Goal: Task Accomplishment & Management: Manage account settings

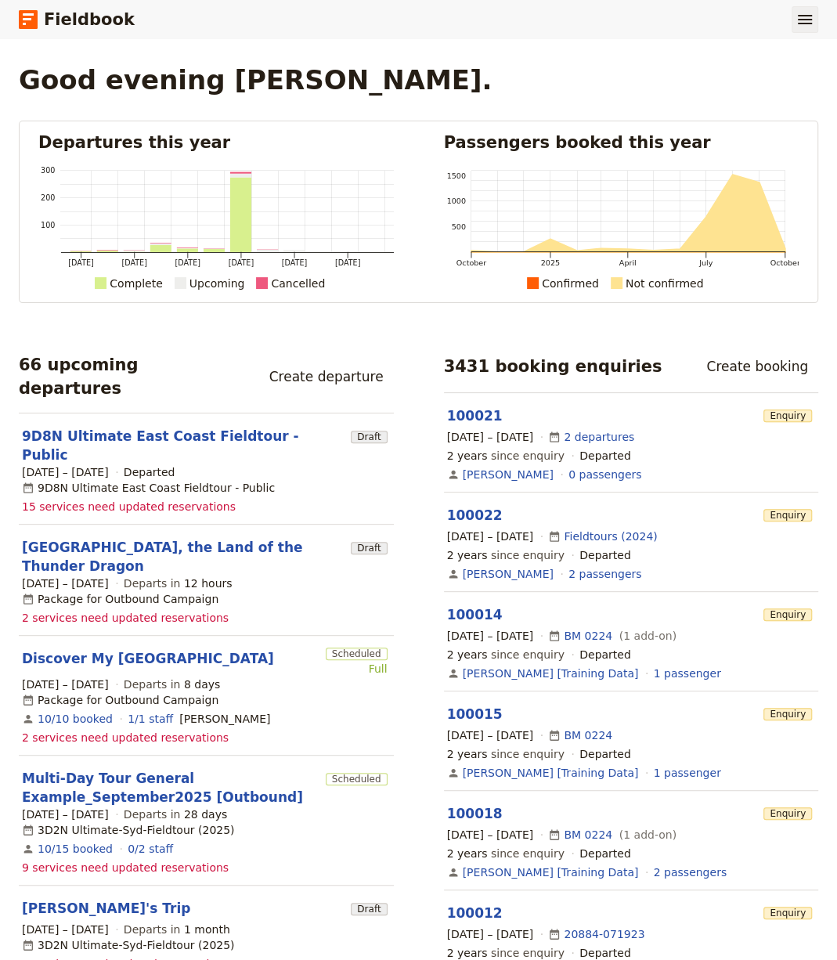
click at [797, 12] on icon "Show menu" at bounding box center [805, 19] width 19 height 19
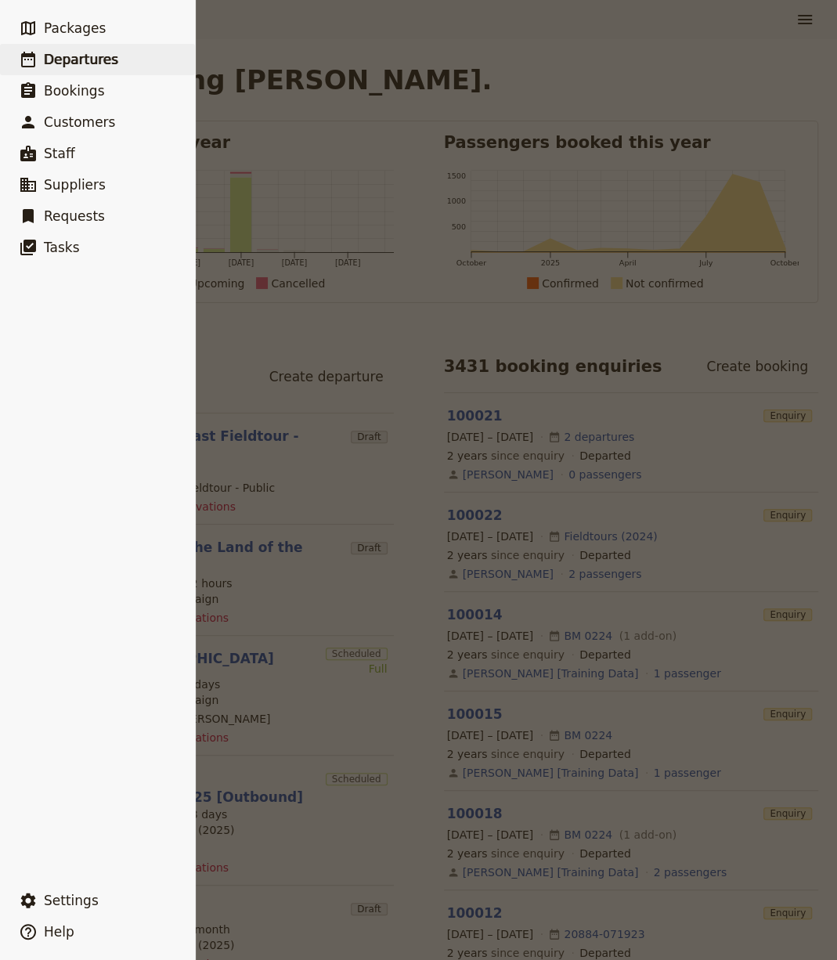
click at [75, 67] on span "Departures" at bounding box center [81, 59] width 74 height 19
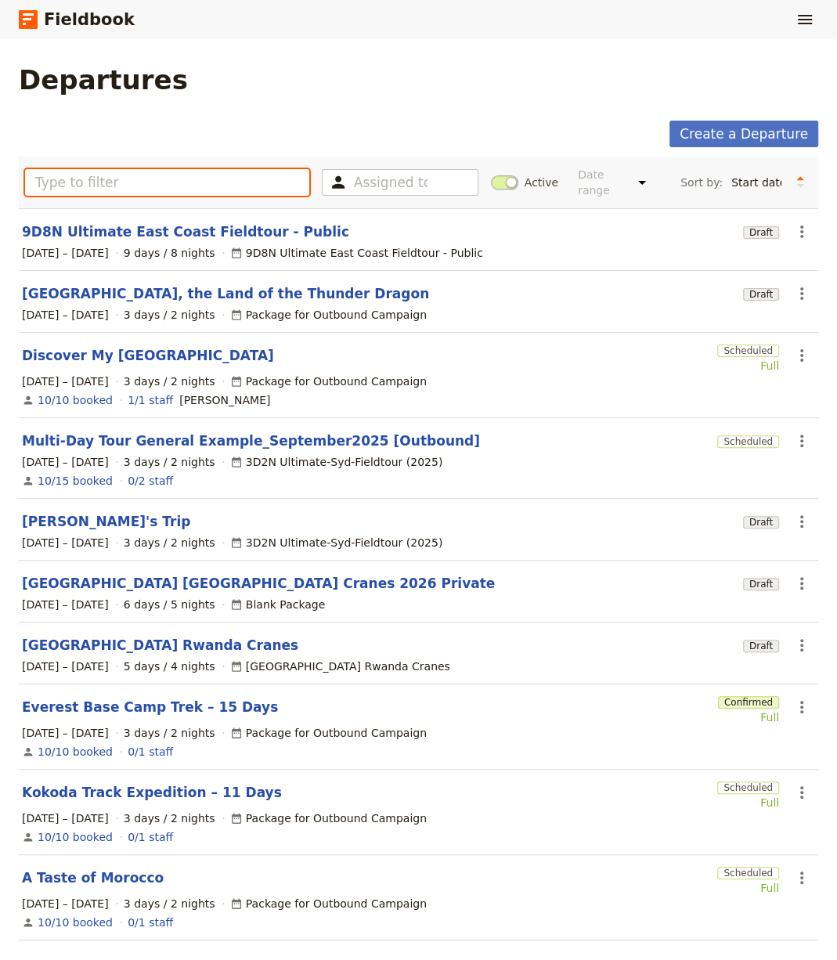
click at [94, 177] on input "text" at bounding box center [167, 182] width 284 height 27
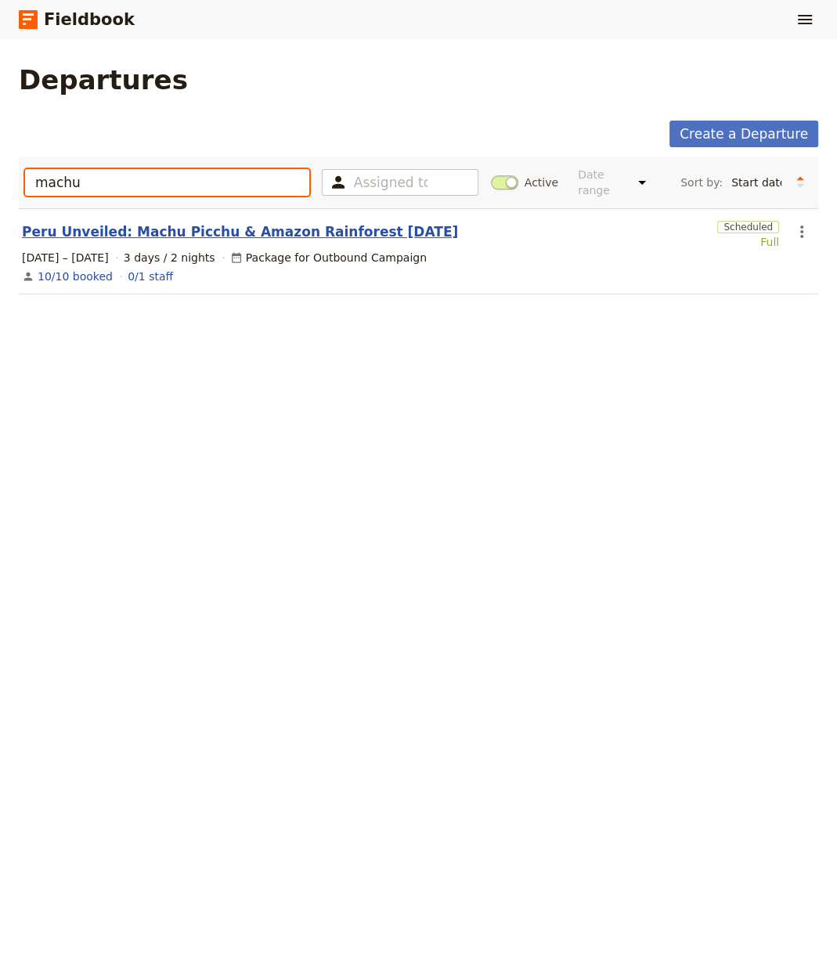
type input "machu"
click at [121, 235] on link "Peru Unveiled: Machu Picchu & Amazon Rainforest [DATE]" at bounding box center [240, 231] width 436 height 19
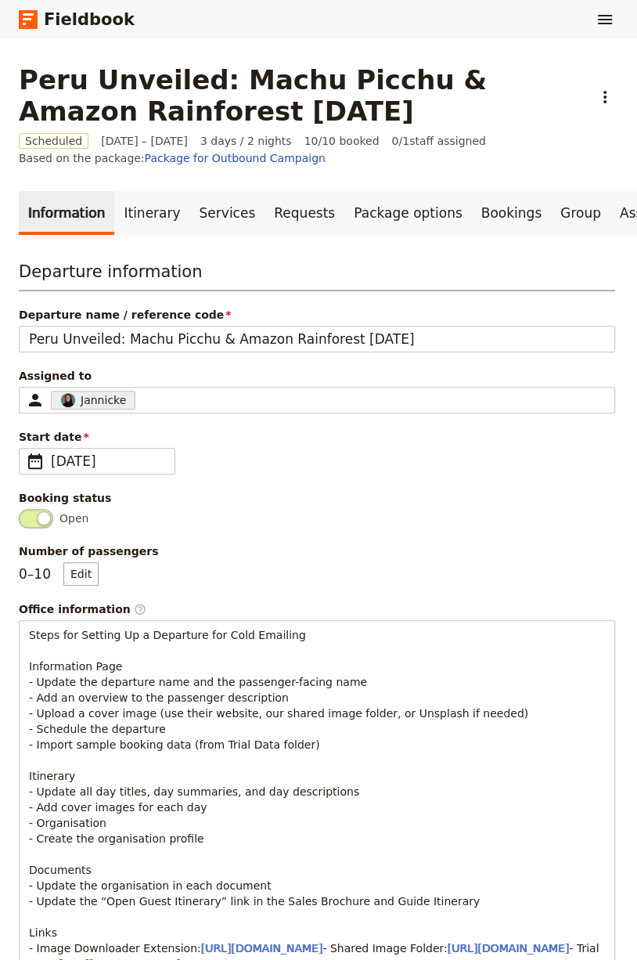
click at [245, 98] on h1 "Peru Unveiled: Machu Picchu & Amazon Rainforest [DATE]" at bounding box center [301, 95] width 564 height 63
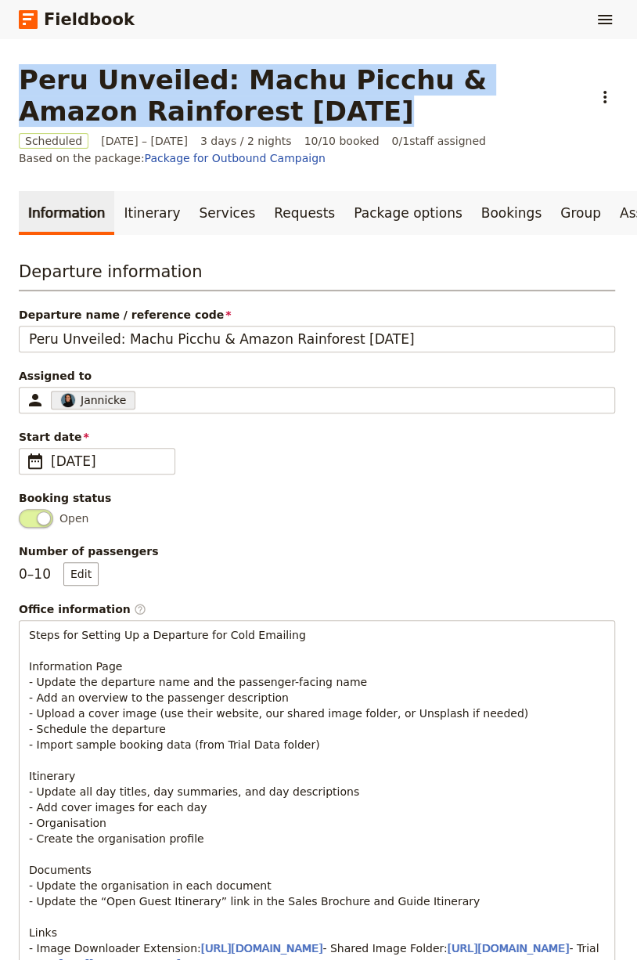
click at [245, 98] on h1 "Peru Unveiled: Machu Picchu & Amazon Rainforest [DATE]" at bounding box center [301, 95] width 564 height 63
copy h1 "Peru Unveiled: Machu Picchu & Amazon Rainforest [DATE]"
click at [141, 202] on link "Itinerary" at bounding box center [151, 213] width 75 height 44
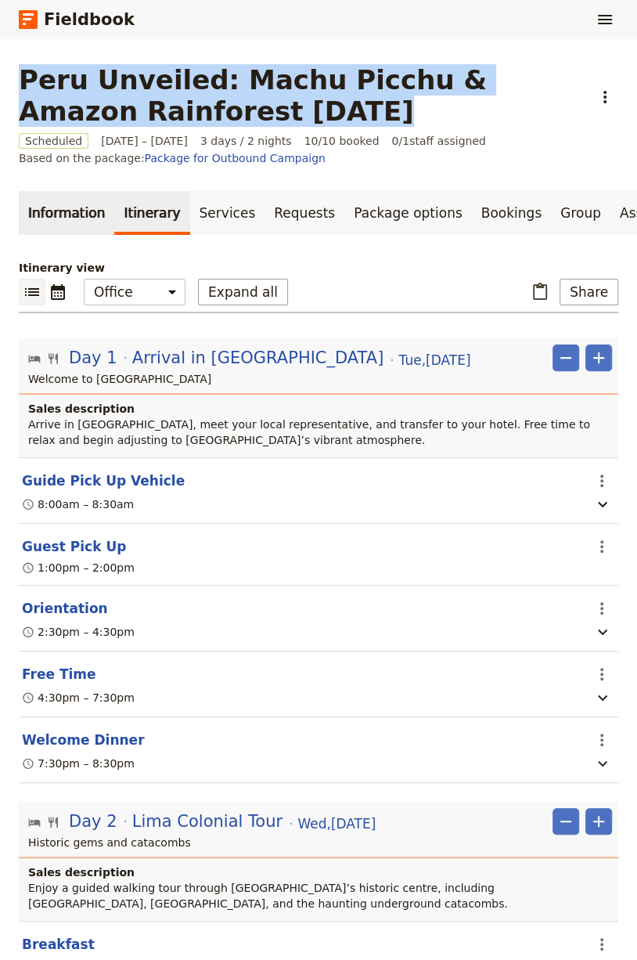
click at [67, 209] on link "Information" at bounding box center [67, 213] width 96 height 44
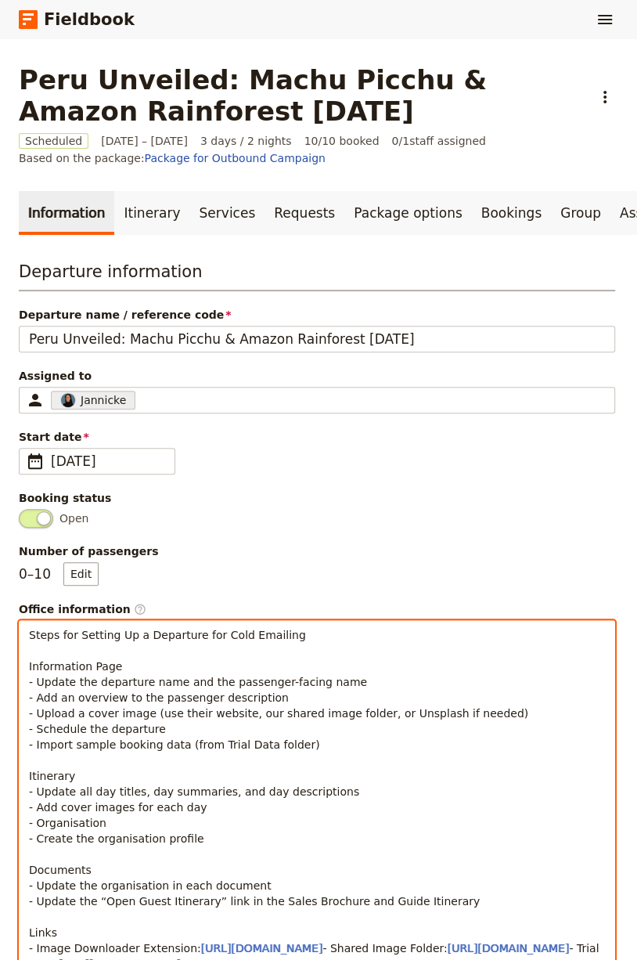
click at [174, 698] on span "Steps for Setting Up a Departure for Cold Emailing Information Page - Update th…" at bounding box center [279, 792] width 500 height 326
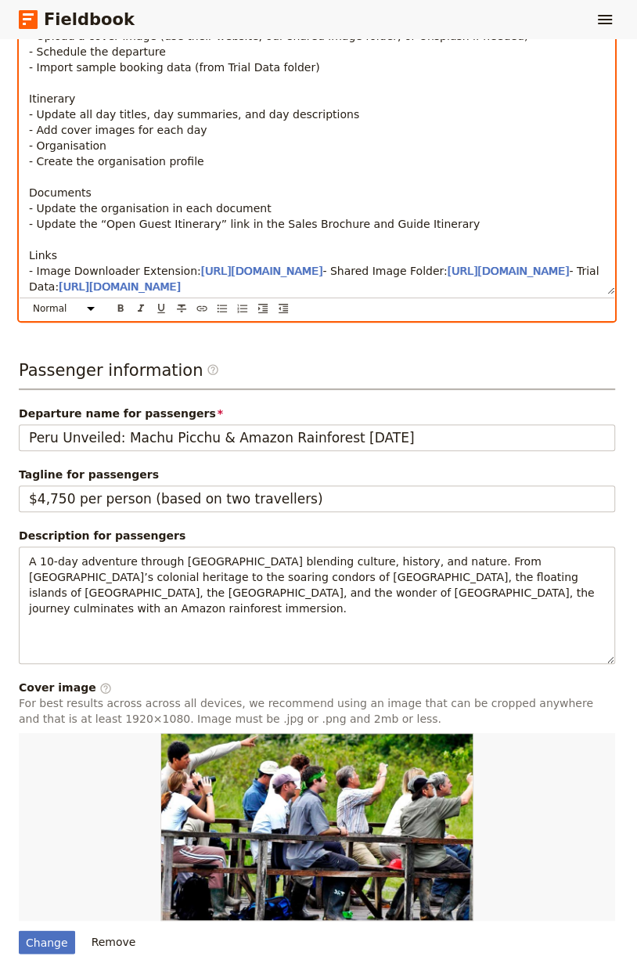
scroll to position [795, 0]
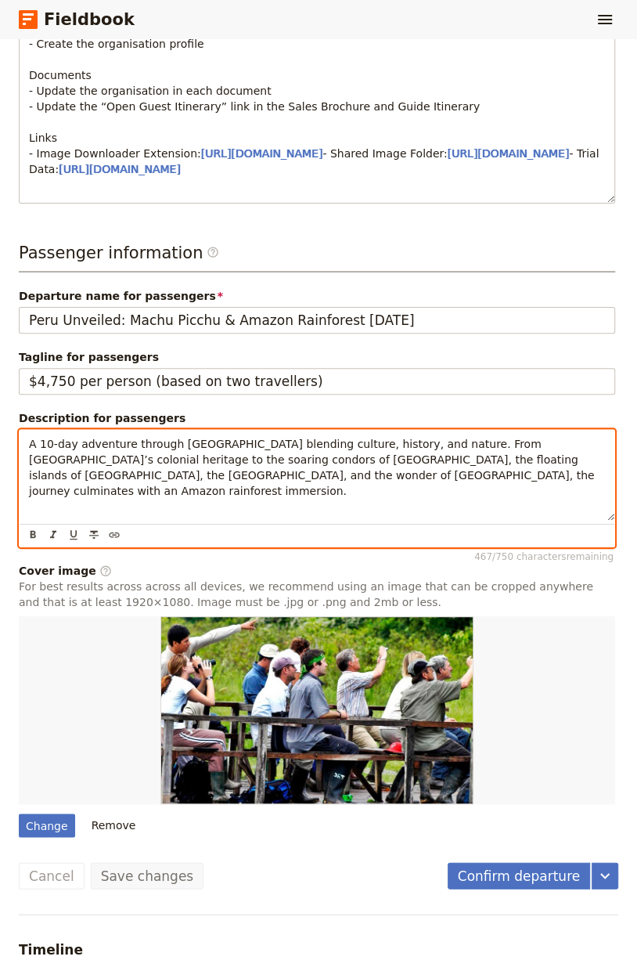
click at [163, 521] on div "A 10-day adventure through [GEOGRAPHIC_DATA] blending culture, history, and nat…" at bounding box center [317, 475] width 595 height 91
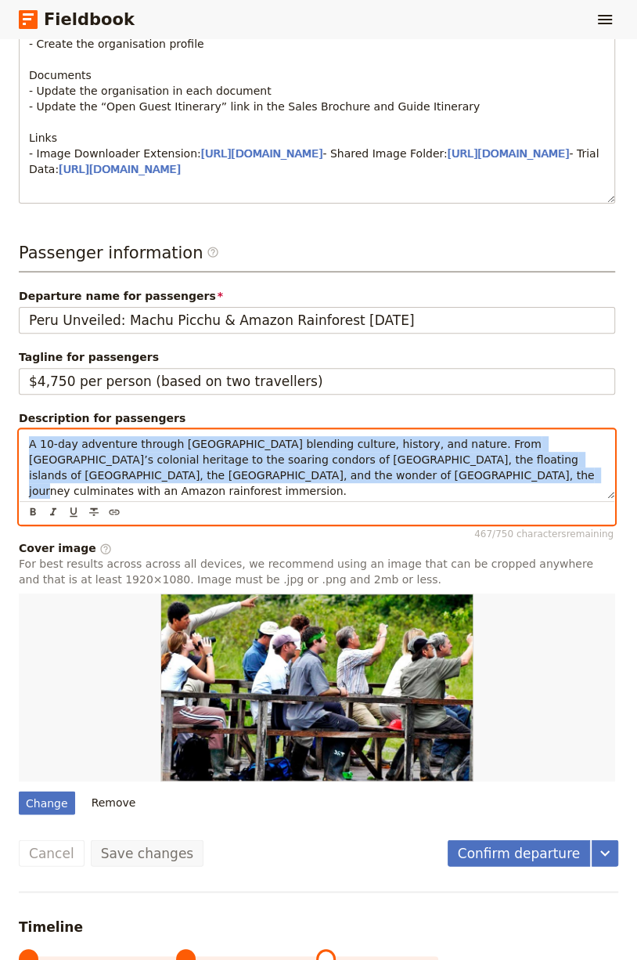
copy span "A 10-day adventure through [GEOGRAPHIC_DATA] blending culture, history, and nat…"
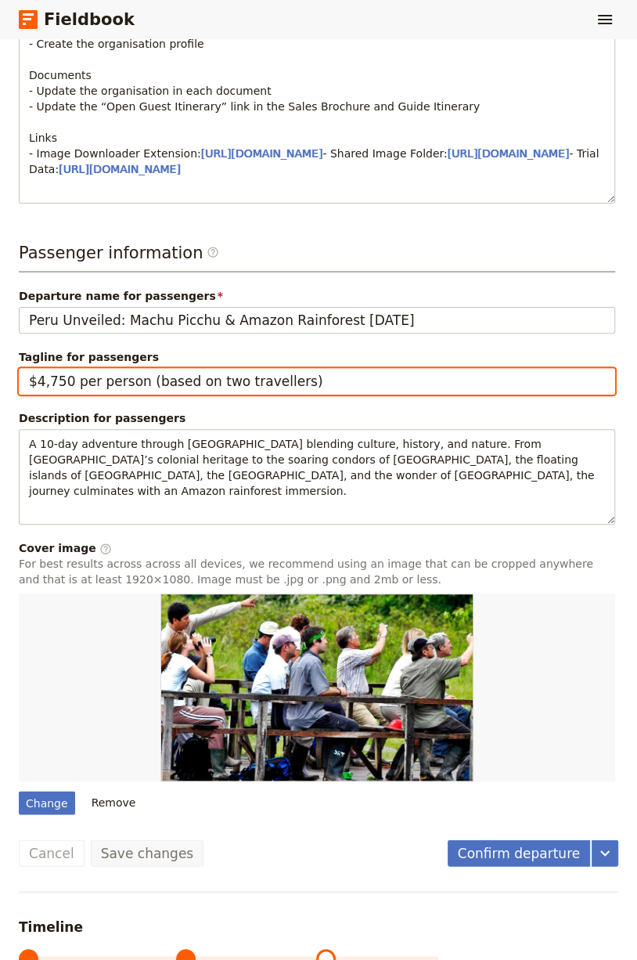
click at [110, 395] on input "$4,750 per person (based on two travellers)" at bounding box center [317, 381] width 597 height 27
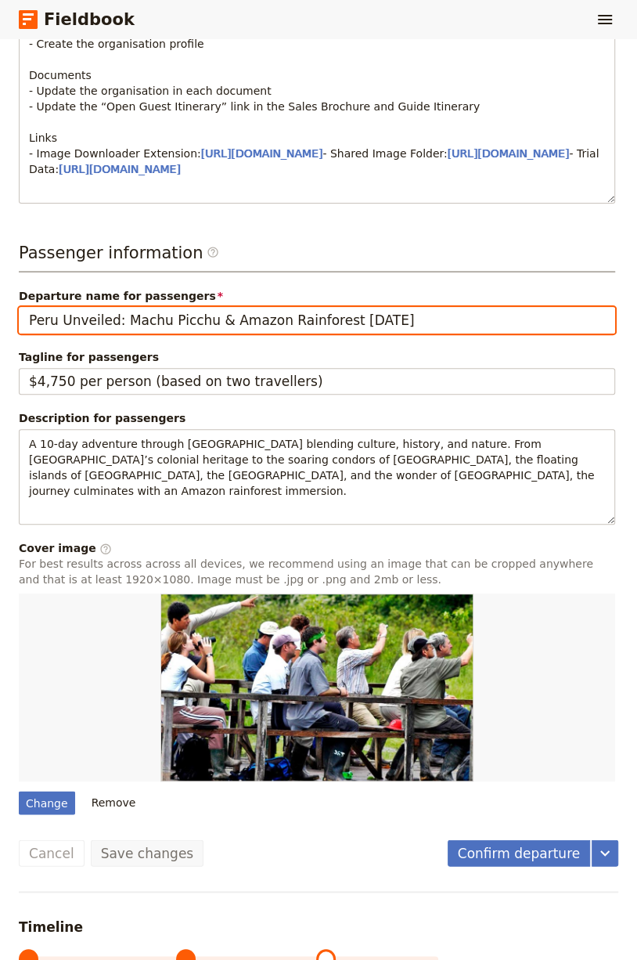
click at [135, 334] on input "Peru Unveiled: Machu Picchu & Amazon Rainforest [DATE]" at bounding box center [317, 320] width 597 height 27
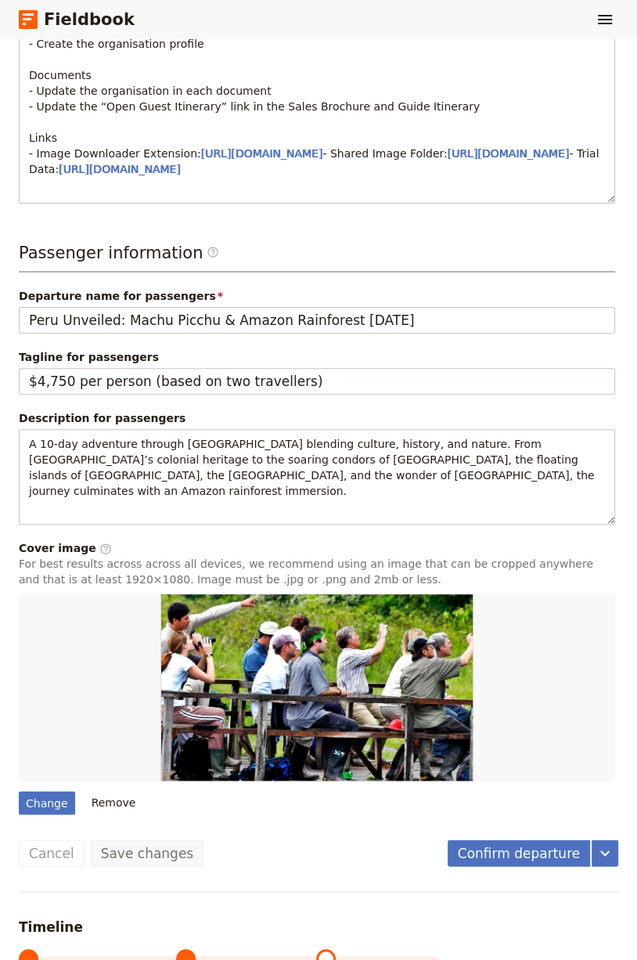
scroll to position [0, 0]
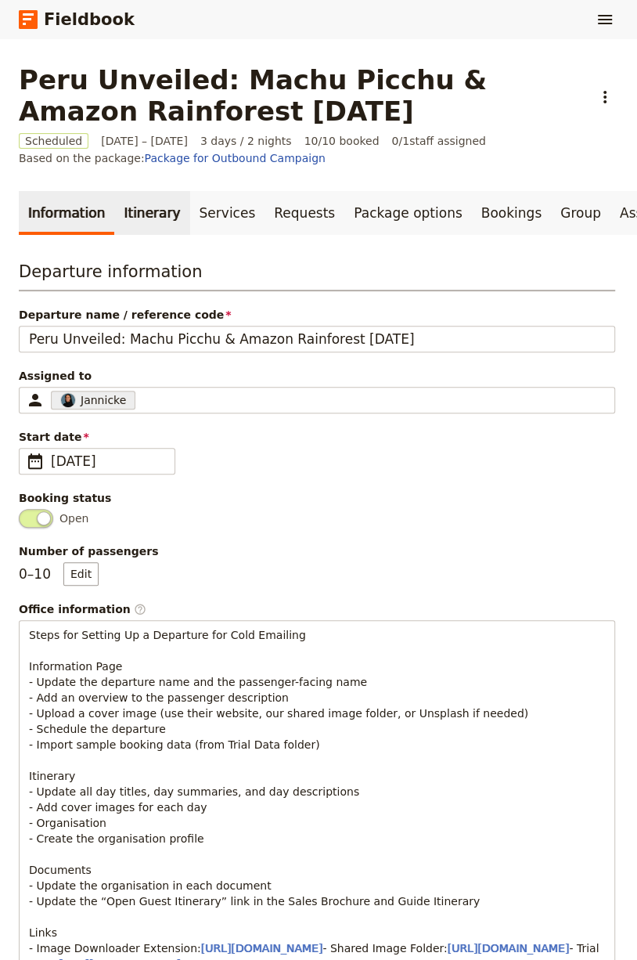
click at [114, 204] on link "Itinerary" at bounding box center [151, 213] width 75 height 44
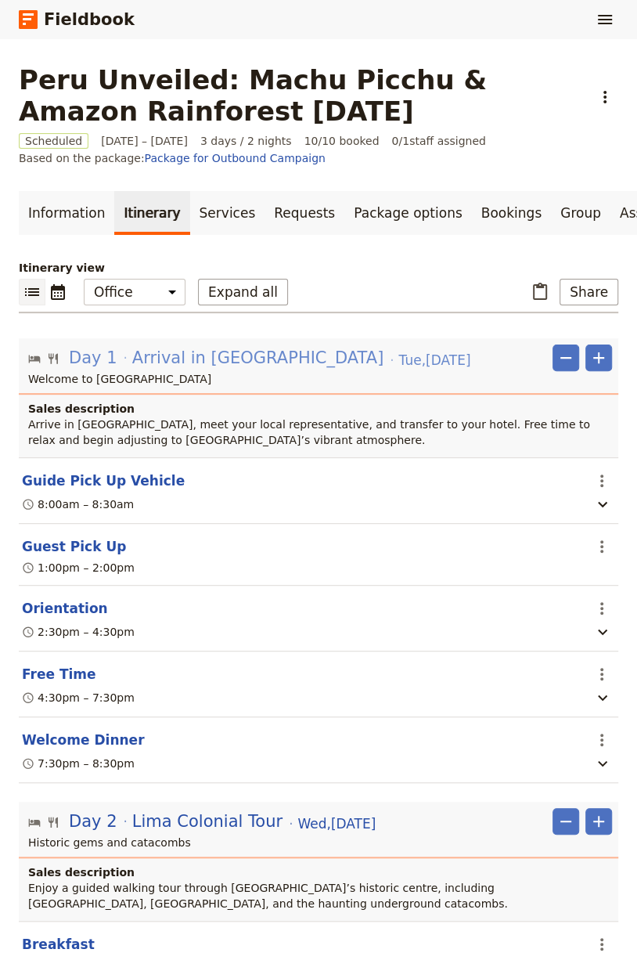
click at [167, 352] on span "Arrival in [GEOGRAPHIC_DATA]" at bounding box center [257, 357] width 251 height 23
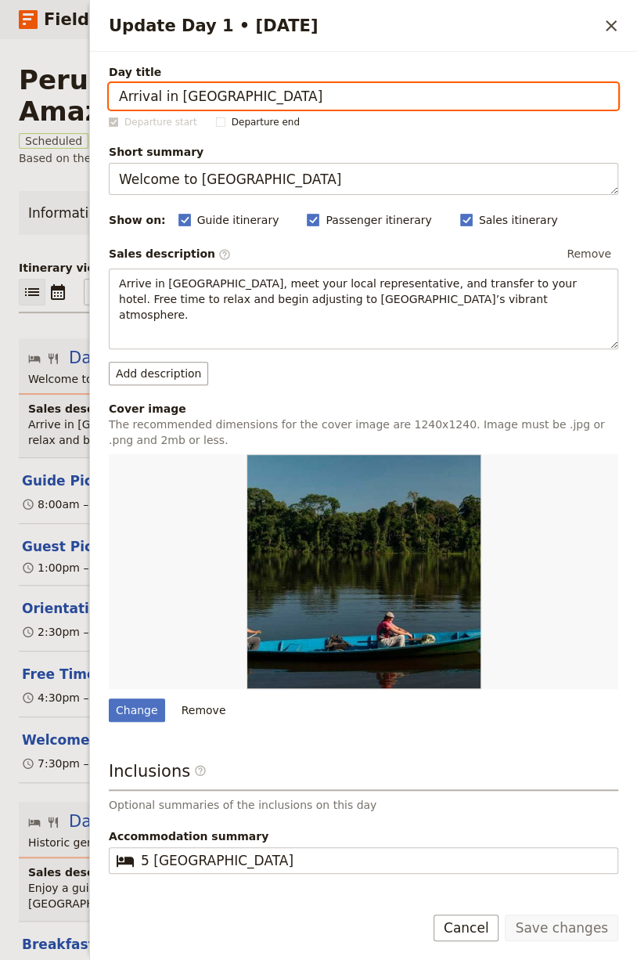
click at [178, 106] on input "Arrival in [GEOGRAPHIC_DATA]" at bounding box center [364, 96] width 510 height 27
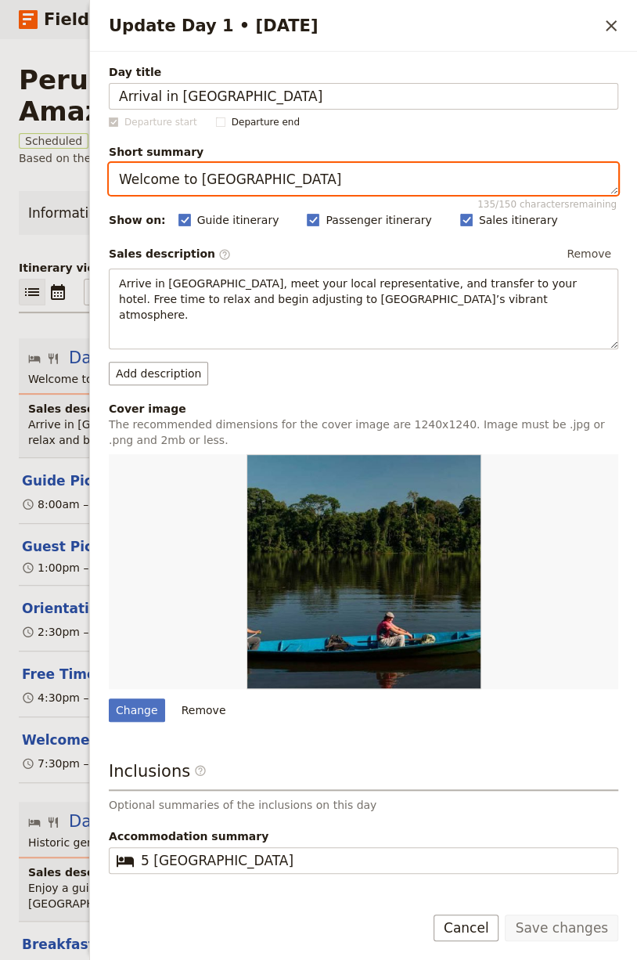
click at [258, 182] on textarea "Welcome to [GEOGRAPHIC_DATA]" at bounding box center [364, 179] width 510 height 32
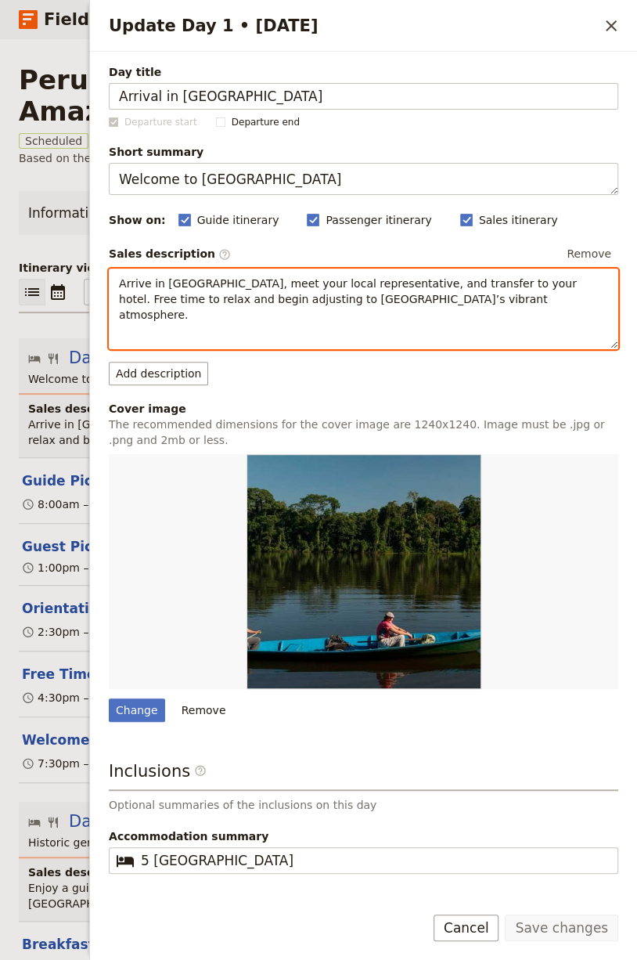
click at [257, 277] on span "Arrive in [GEOGRAPHIC_DATA], meet your local representative, and transfer to yo…" at bounding box center [349, 299] width 461 height 44
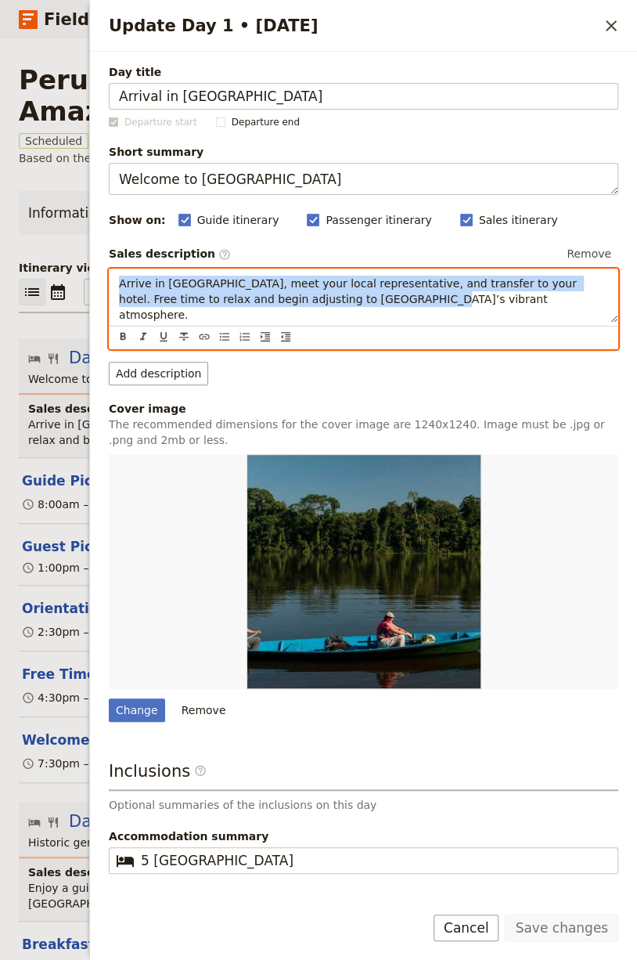
copy span "Arrive in [GEOGRAPHIC_DATA], meet your local representative, and transfer to yo…"
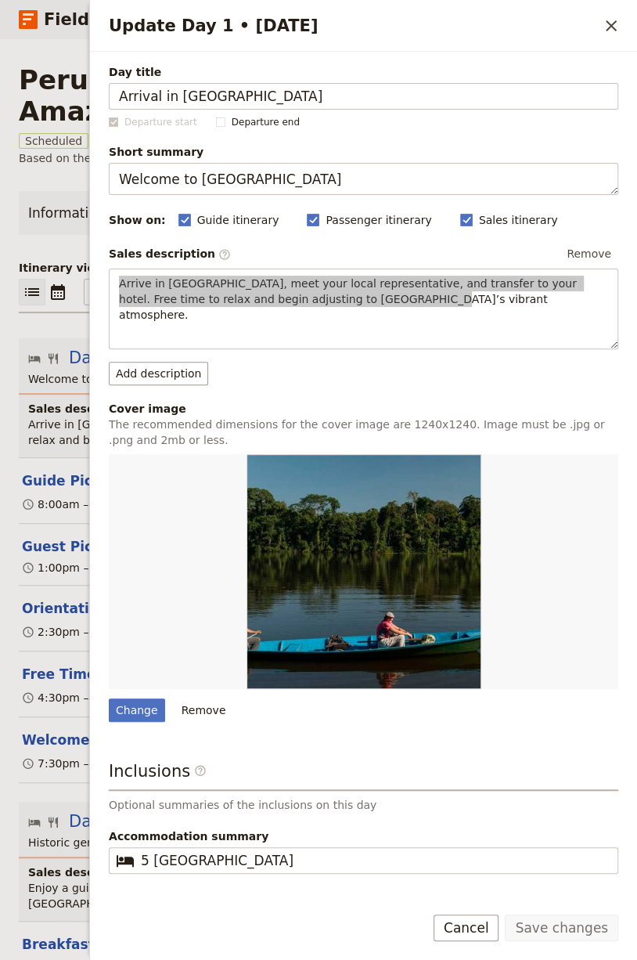
scroll to position [52, 0]
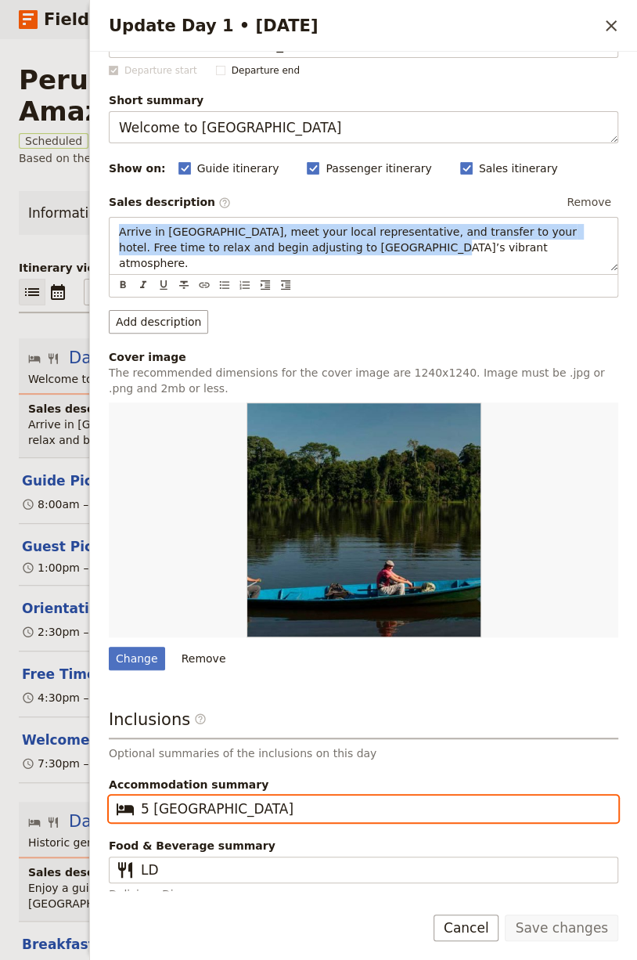
click at [288, 800] on input "5 [GEOGRAPHIC_DATA]" at bounding box center [374, 808] width 467 height 19
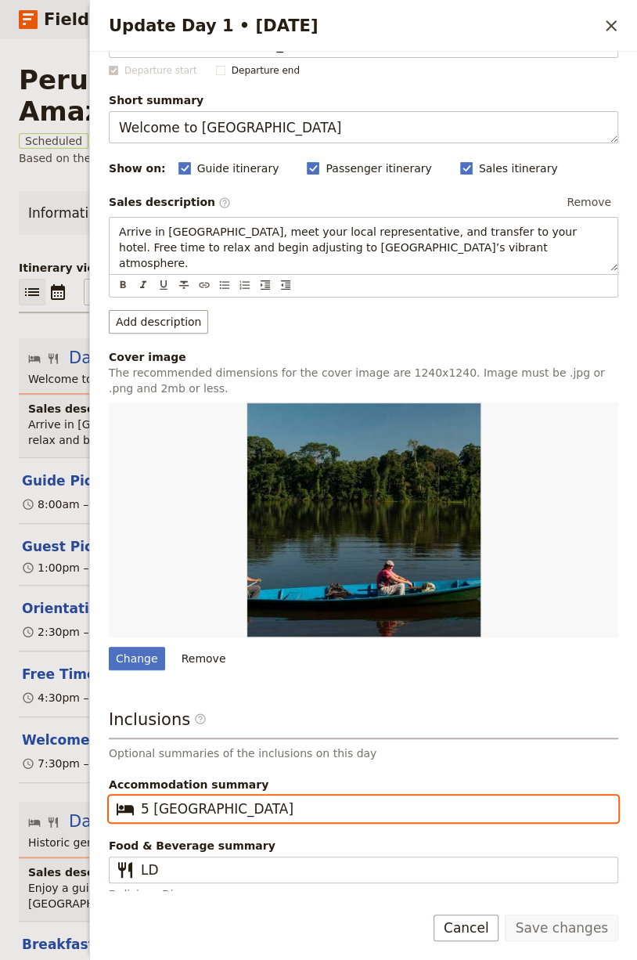
click at [288, 800] on input "5 [GEOGRAPHIC_DATA]" at bounding box center [374, 808] width 467 height 19
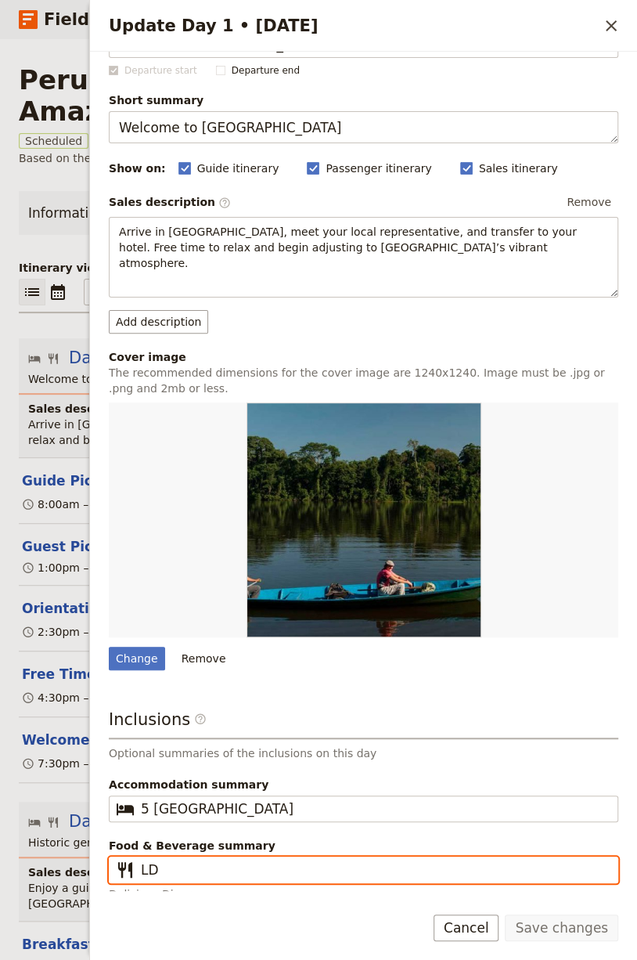
click at [241, 860] on input "LD" at bounding box center [374, 869] width 467 height 19
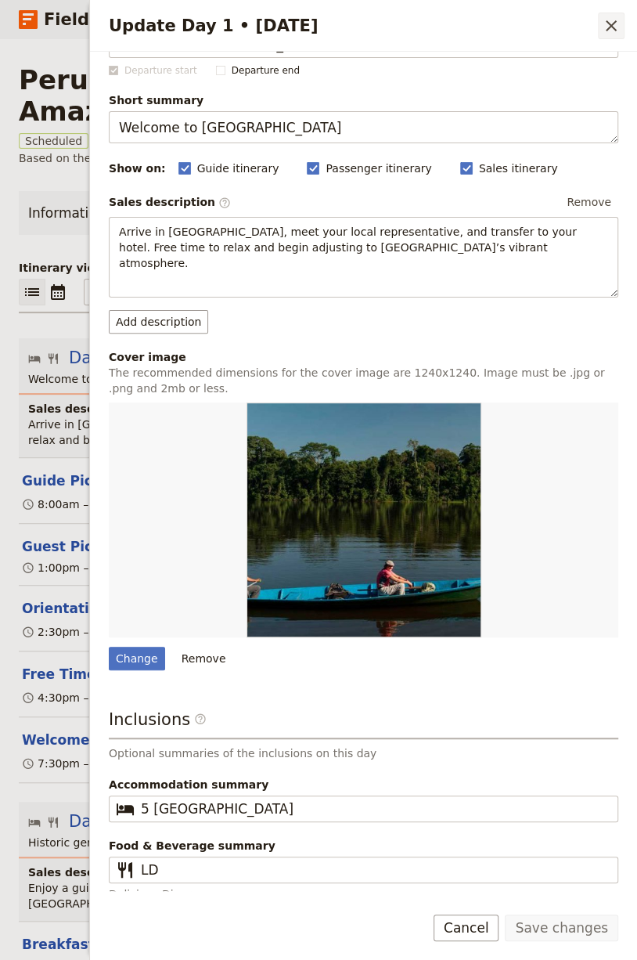
click at [616, 18] on icon "Close drawer" at bounding box center [611, 25] width 19 height 19
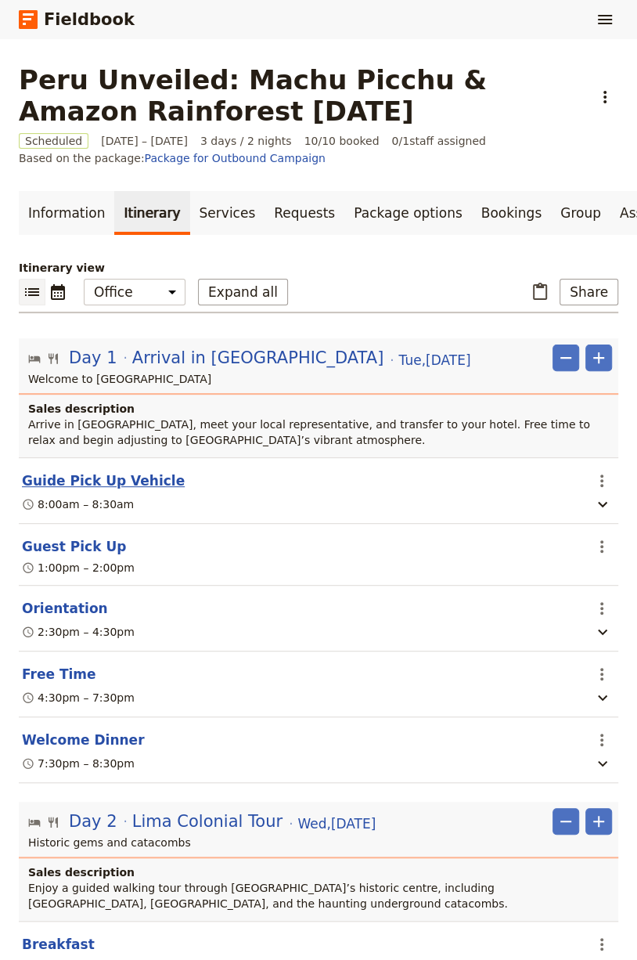
click at [105, 478] on button "Guide Pick Up Vehicle" at bounding box center [103, 480] width 163 height 19
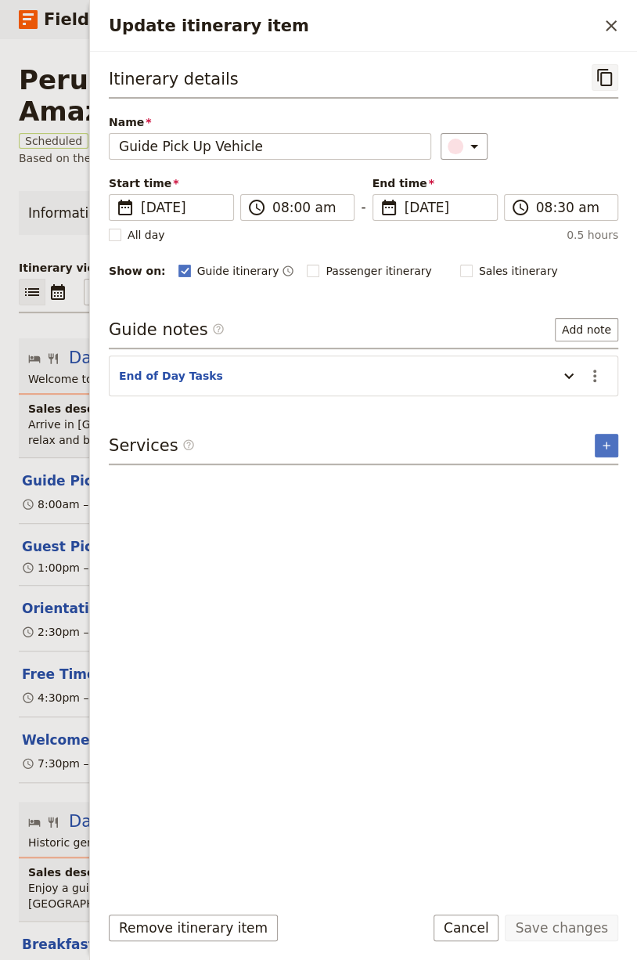
click at [601, 74] on icon "Copy itinerary item" at bounding box center [604, 77] width 15 height 17
click at [601, 20] on button "​" at bounding box center [611, 26] width 27 height 27
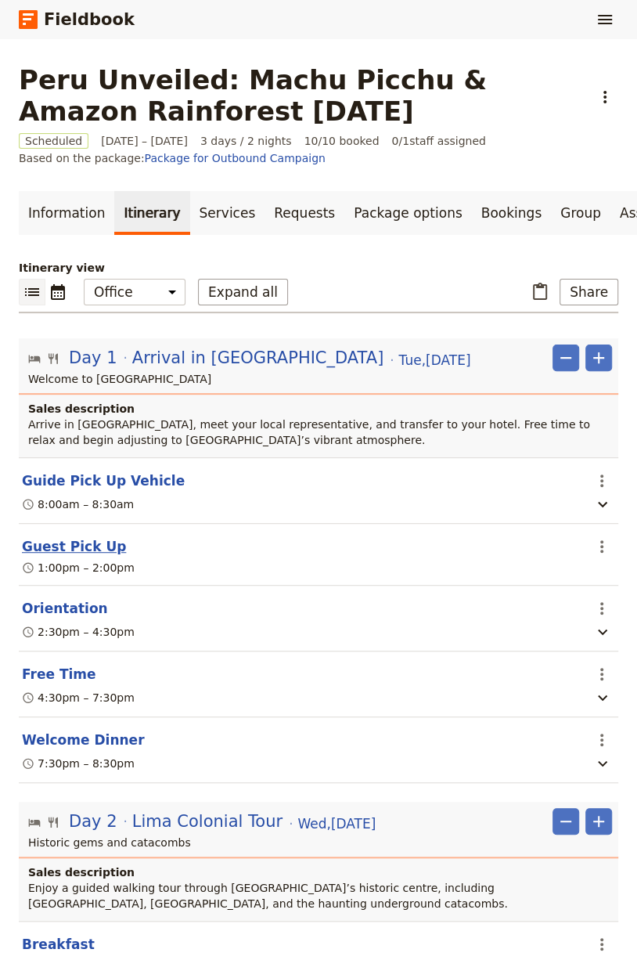
click at [47, 540] on button "Guest Pick Up" at bounding box center [74, 546] width 104 height 19
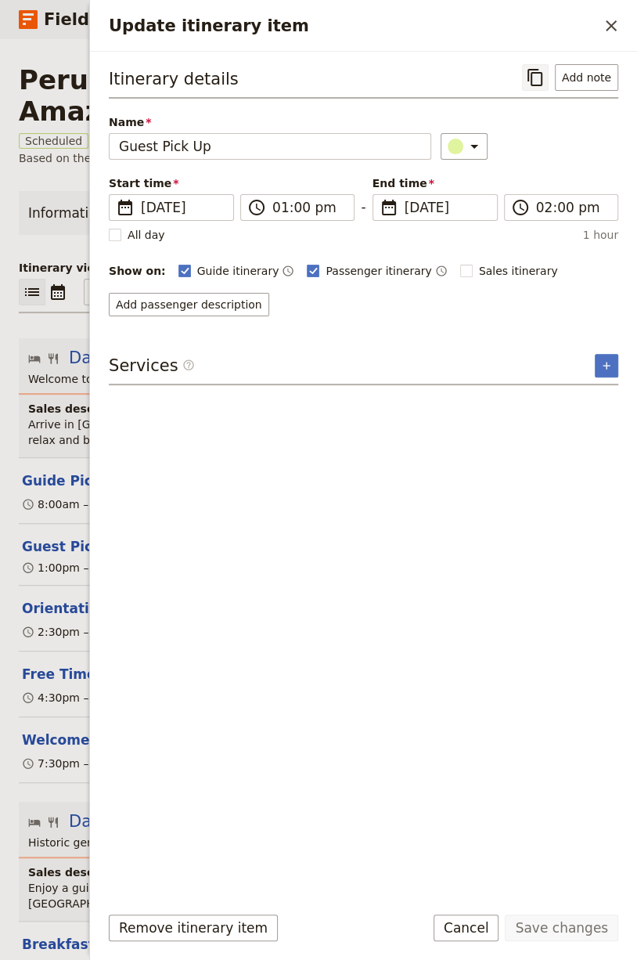
click at [532, 66] on button "​" at bounding box center [535, 77] width 27 height 27
click at [602, 31] on icon "Close drawer" at bounding box center [611, 25] width 19 height 19
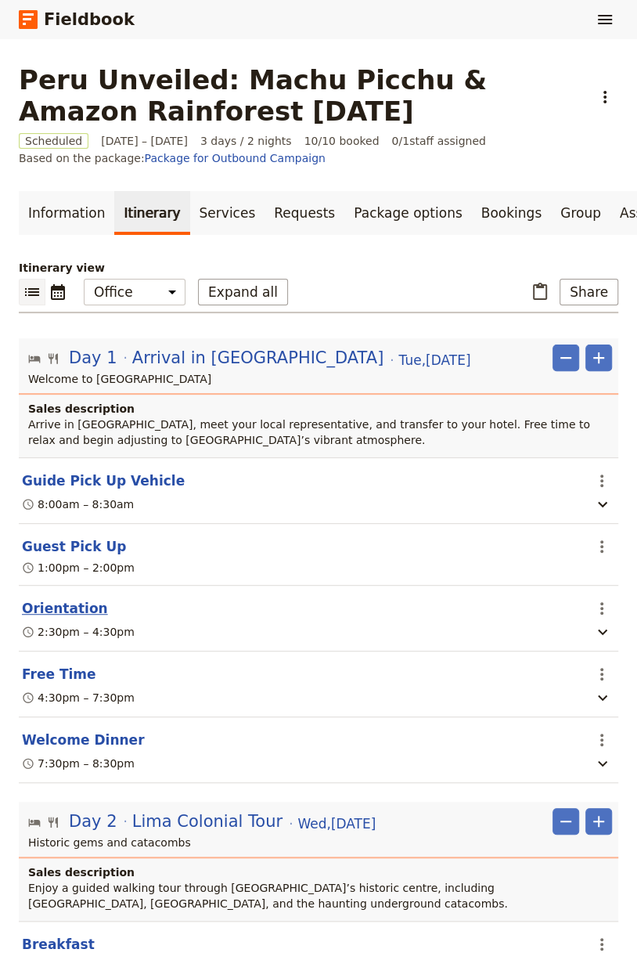
click at [64, 603] on button "Orientation" at bounding box center [65, 608] width 86 height 19
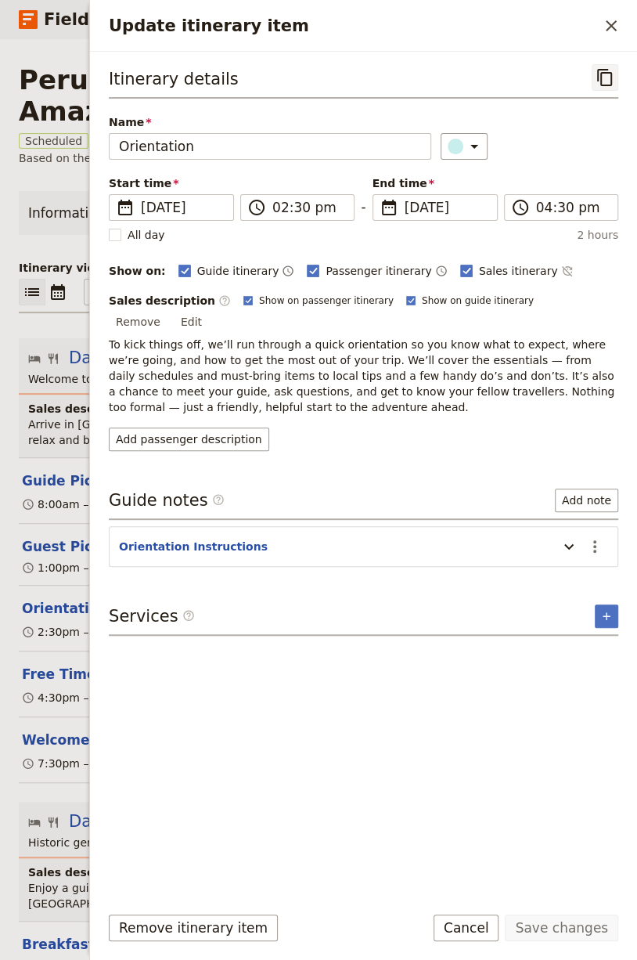
click at [606, 82] on icon "Copy itinerary item" at bounding box center [605, 77] width 19 height 19
click at [624, 14] on button "​" at bounding box center [611, 26] width 27 height 27
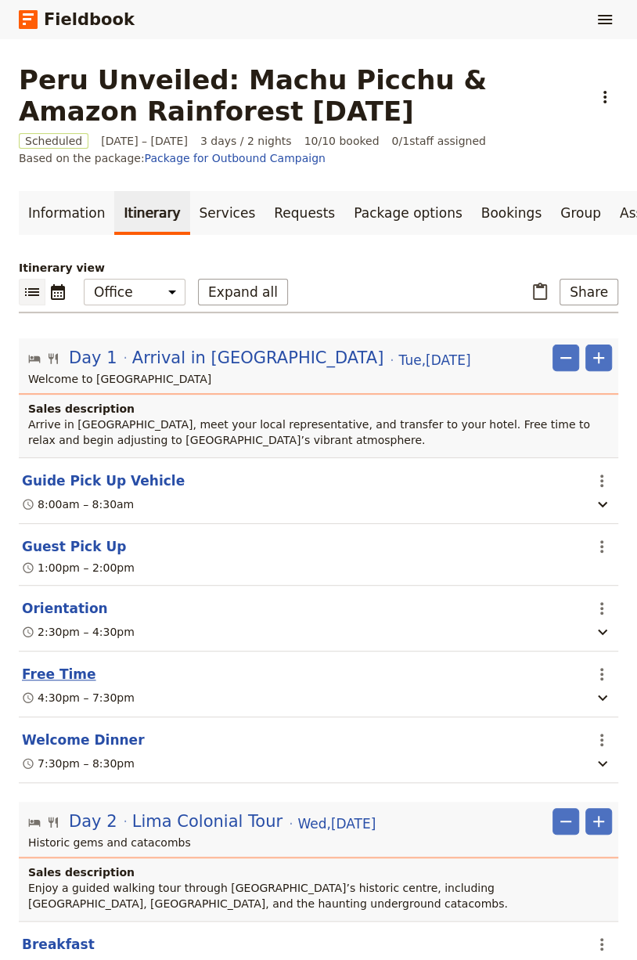
click at [69, 666] on button "Free Time" at bounding box center [59, 674] width 74 height 19
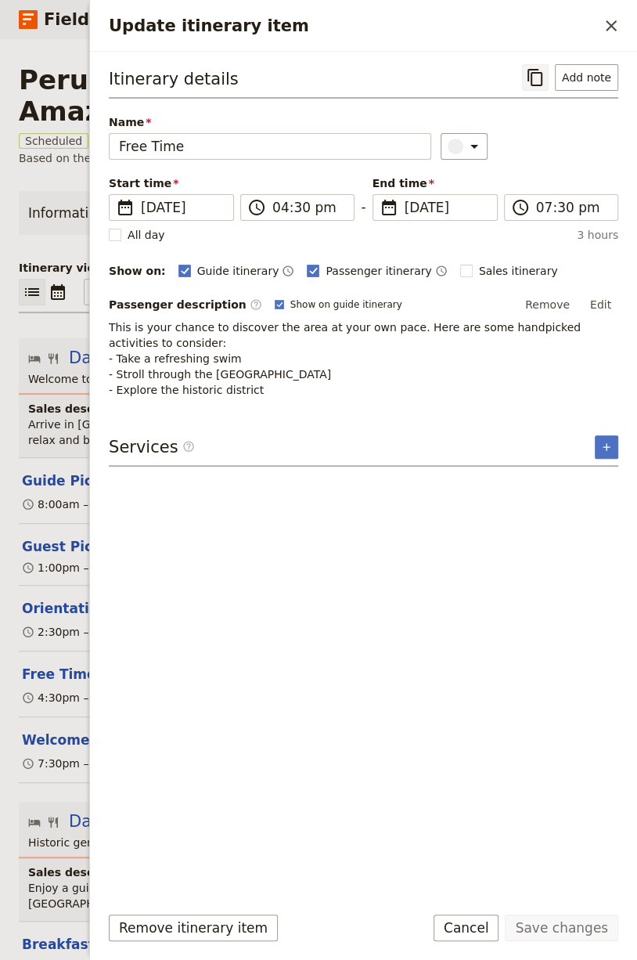
click at [535, 69] on icon "Copy itinerary item" at bounding box center [535, 77] width 15 height 17
click at [612, 23] on icon "Close drawer" at bounding box center [611, 25] width 11 height 11
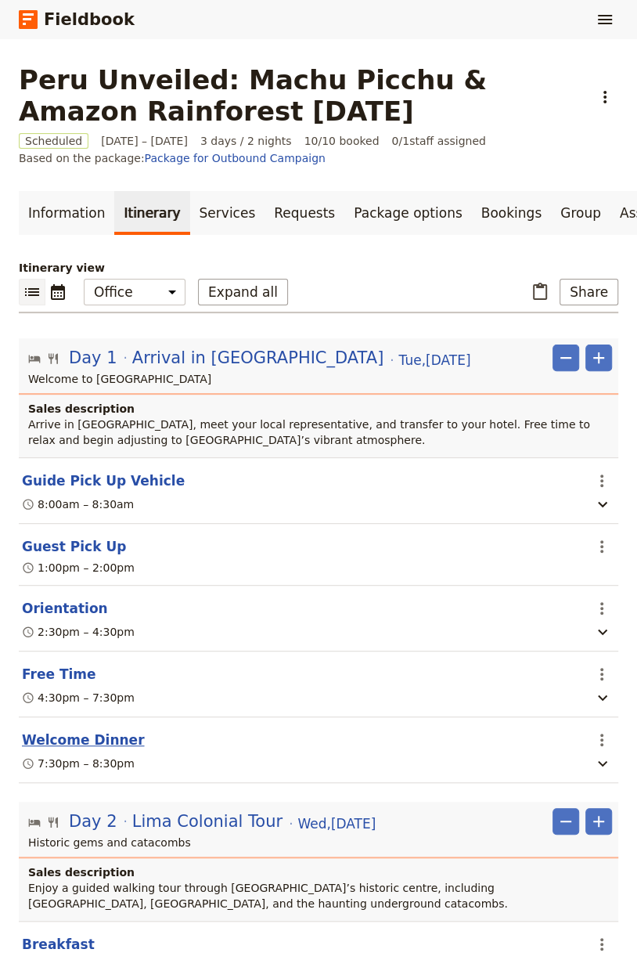
click at [73, 731] on button "Welcome Dinner" at bounding box center [83, 740] width 122 height 19
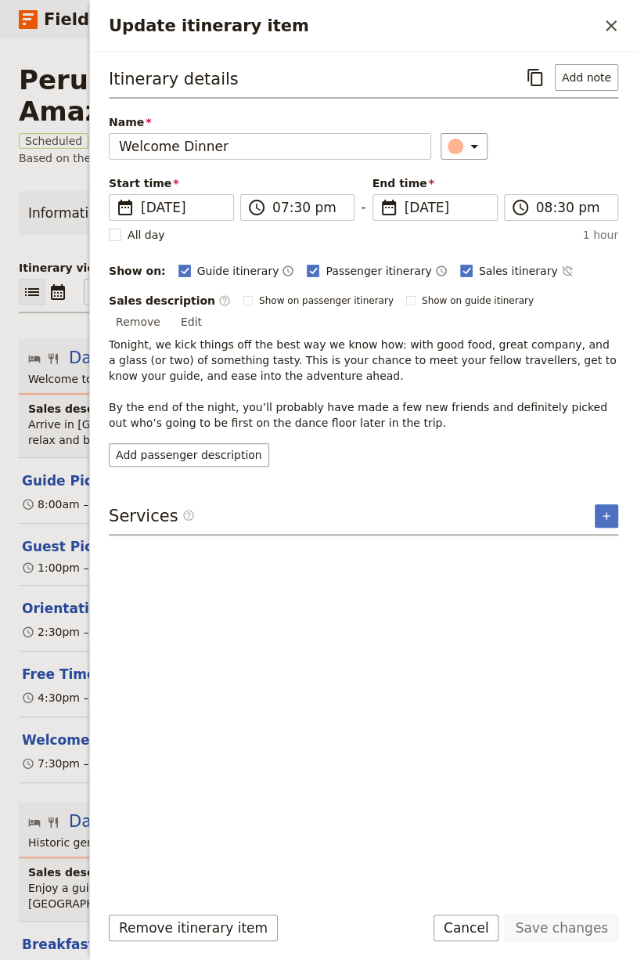
click at [532, 46] on div "Update itinerary item ​" at bounding box center [363, 26] width 547 height 52
click at [532, 68] on icon "Copy itinerary item" at bounding box center [535, 77] width 19 height 19
click at [600, 33] on button "​" at bounding box center [611, 26] width 27 height 27
click at [600, 33] on div "Update itinerary item ​" at bounding box center [363, 26] width 547 height 52
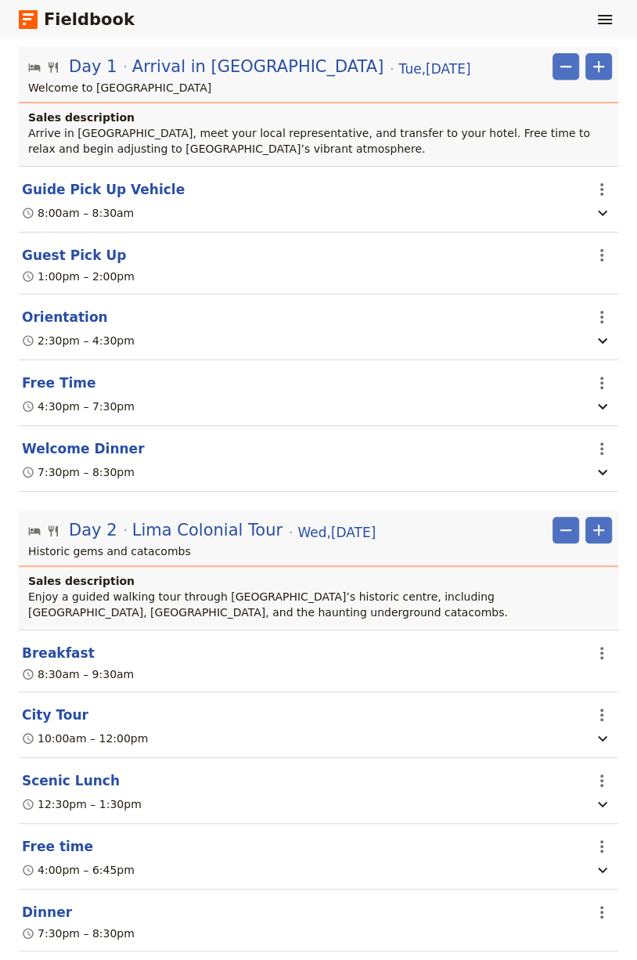
scroll to position [374, 0]
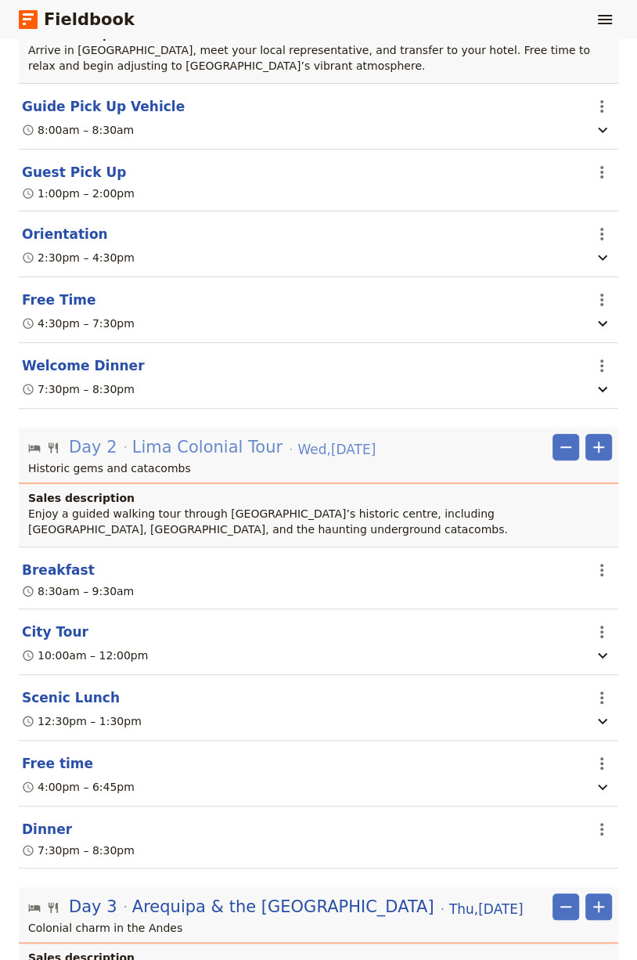
click at [200, 441] on span "Lima Colonial Tour" at bounding box center [207, 446] width 150 height 23
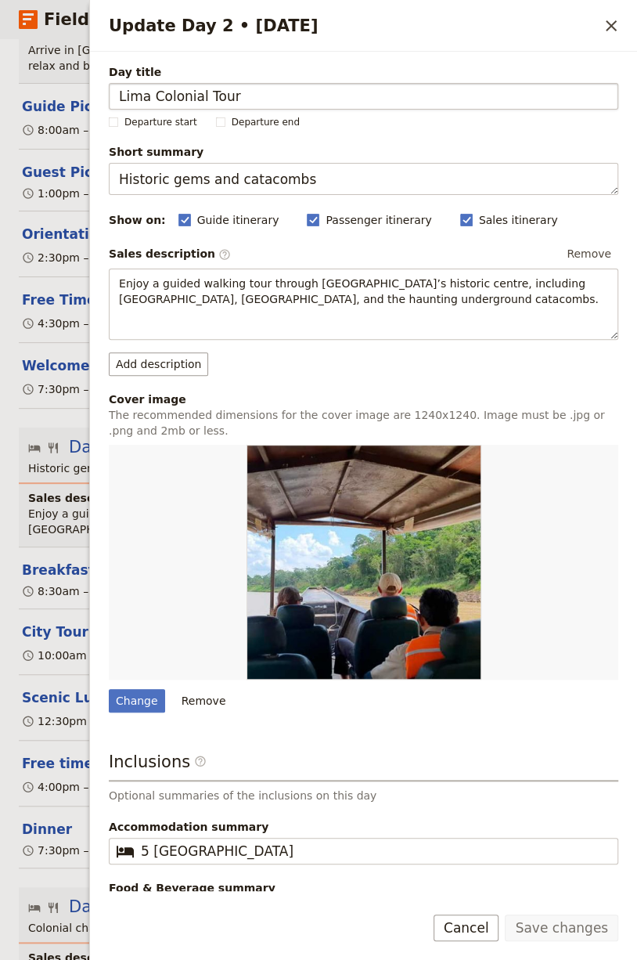
click at [276, 102] on input "Lima Colonial Tour" at bounding box center [364, 96] width 510 height 27
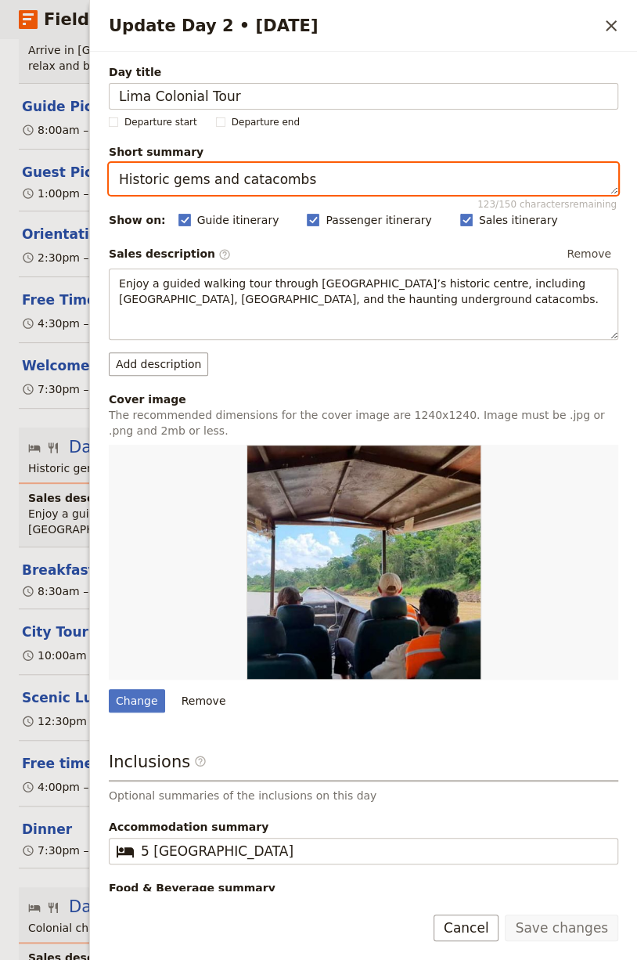
click at [266, 172] on textarea "Historic gems and catacombs" at bounding box center [364, 179] width 510 height 32
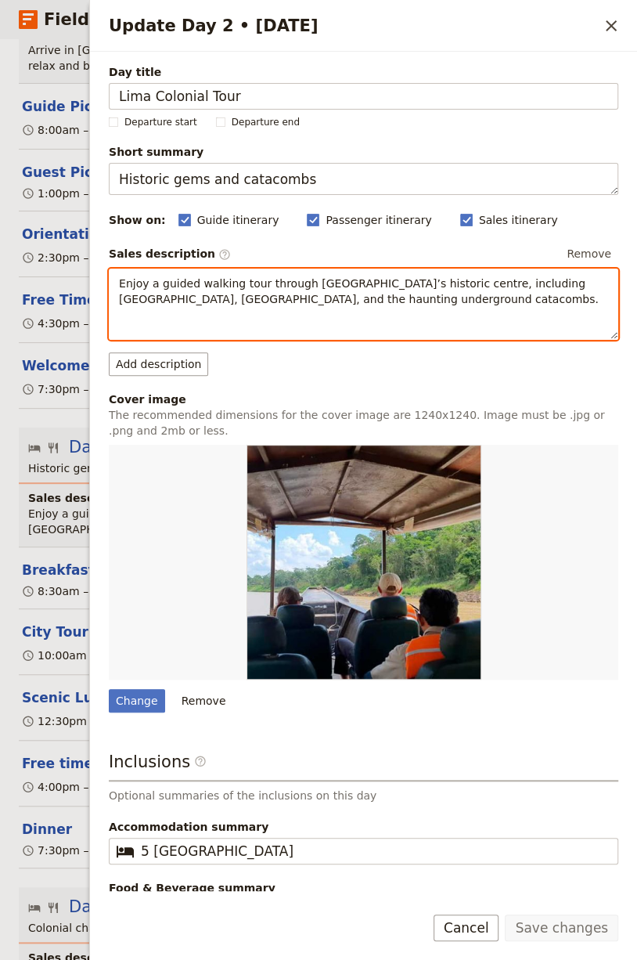
click at [226, 281] on span "Enjoy a guided walking tour through [GEOGRAPHIC_DATA]’s historic centre, includ…" at bounding box center [359, 291] width 480 height 28
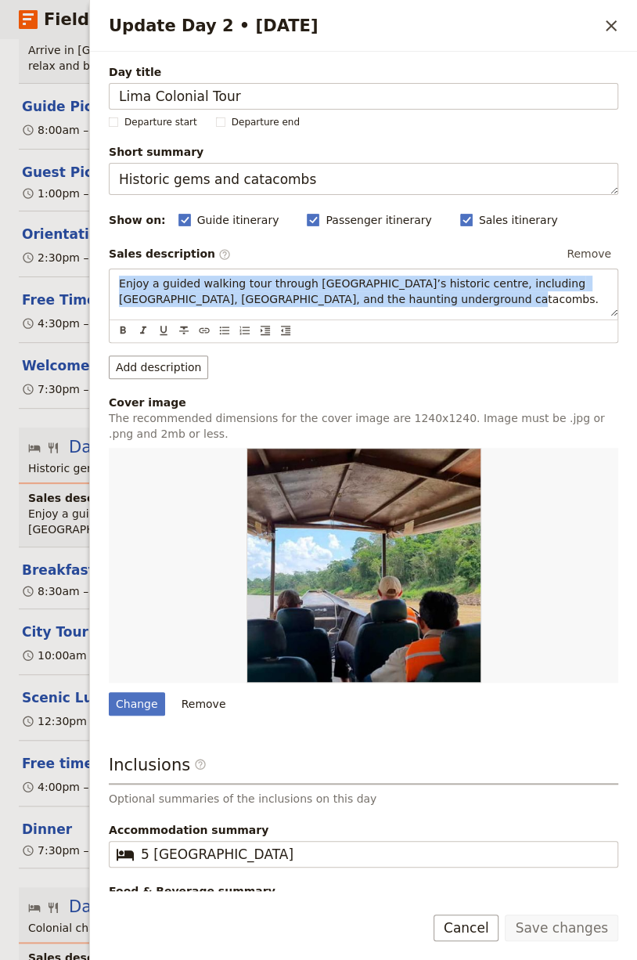
click at [358, 583] on img "Update Day 2 • 2 Sep" at bounding box center [364, 565] width 235 height 235
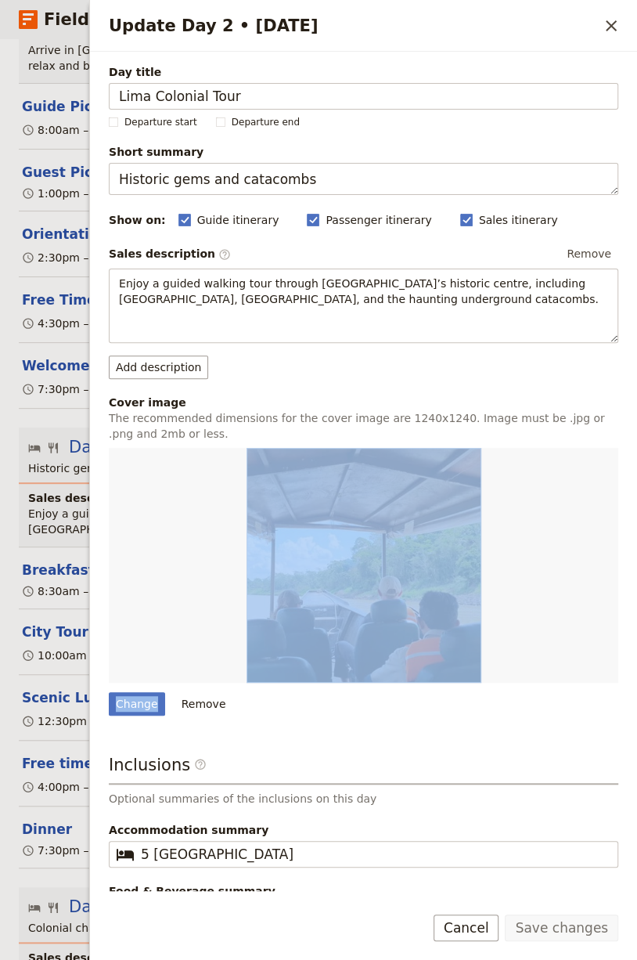
scroll to position [52, 0]
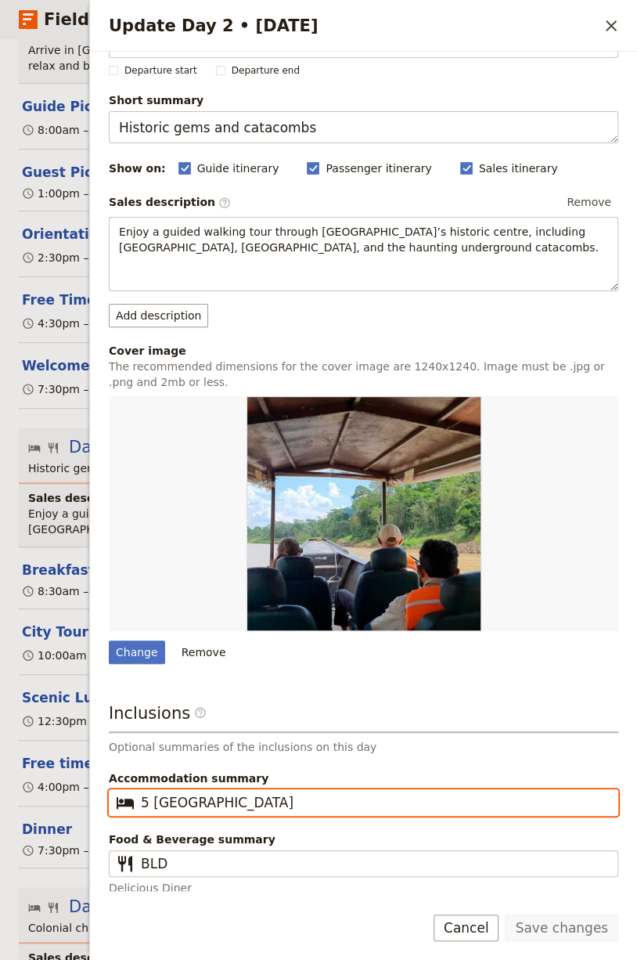
click at [198, 793] on input "5 [GEOGRAPHIC_DATA]" at bounding box center [374, 802] width 467 height 19
click at [198, 796] on input "5 [GEOGRAPHIC_DATA]" at bounding box center [374, 802] width 467 height 19
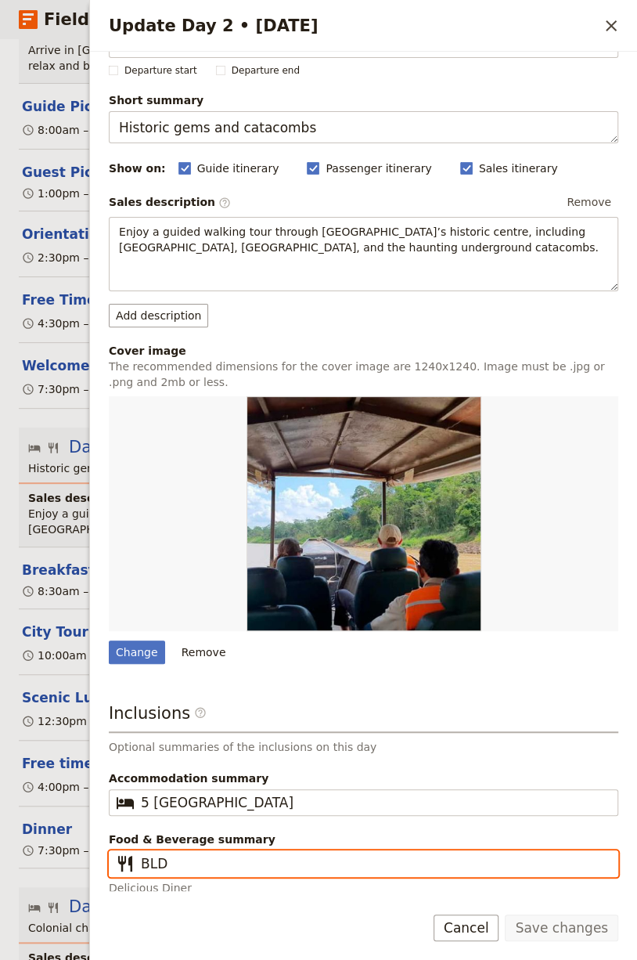
click at [219, 861] on input "BLD" at bounding box center [374, 863] width 467 height 19
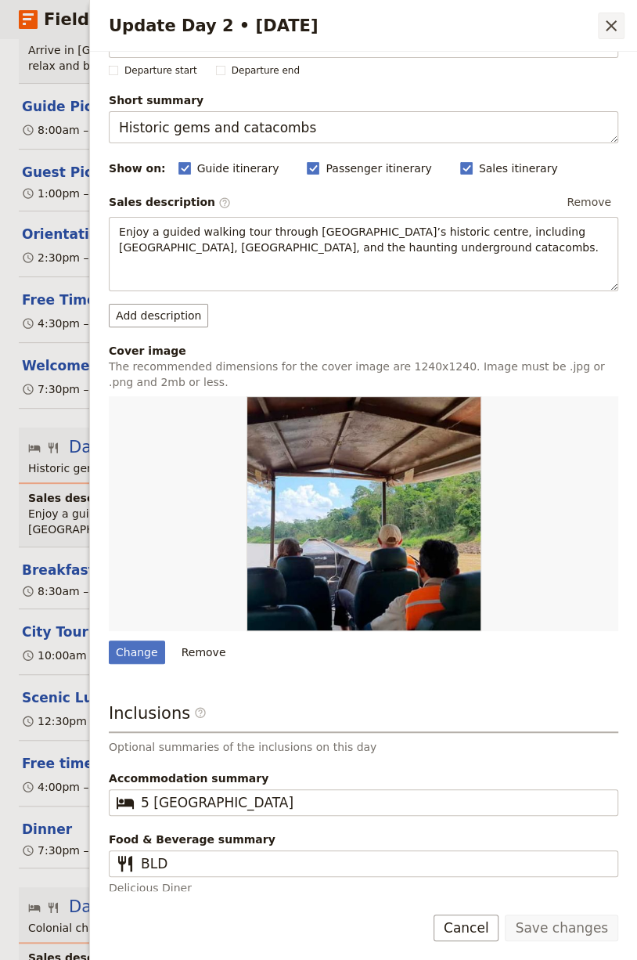
click at [610, 18] on icon "Close drawer" at bounding box center [611, 25] width 19 height 19
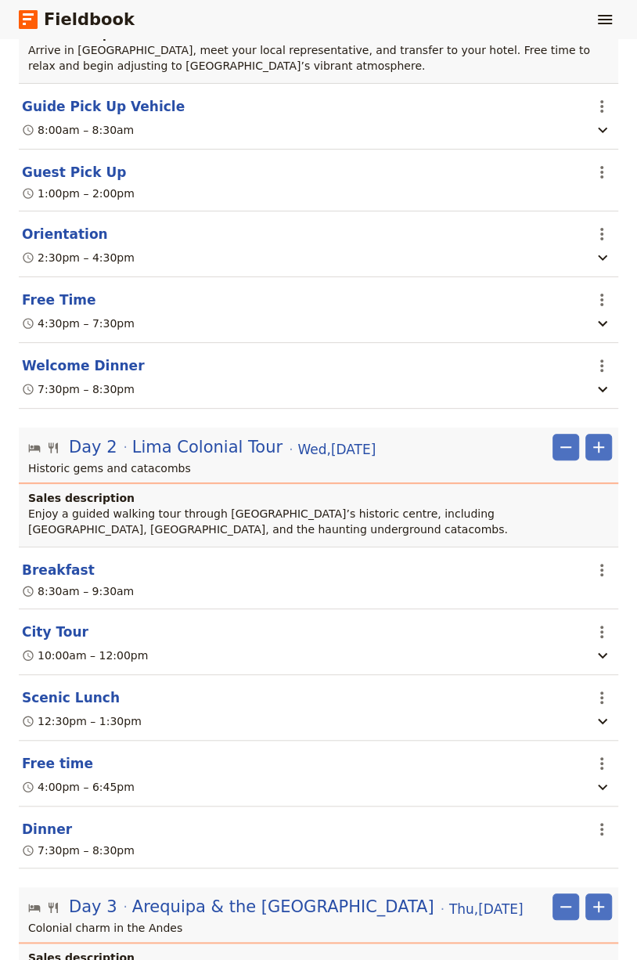
click at [85, 561] on header "Breakfast" at bounding box center [302, 570] width 561 height 19
click at [67, 561] on button "Breakfast" at bounding box center [58, 570] width 73 height 19
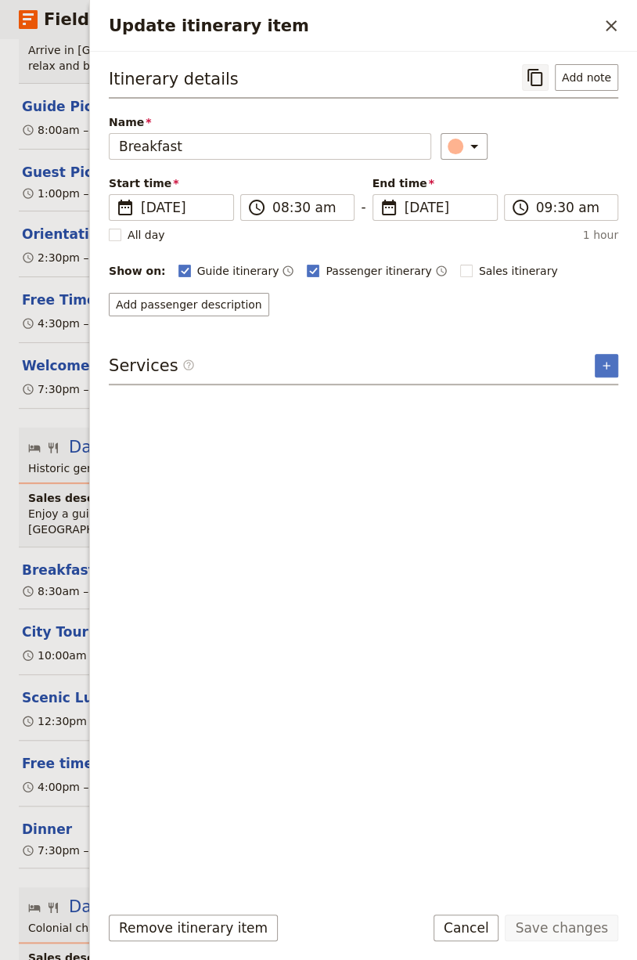
click at [535, 64] on button "​" at bounding box center [535, 77] width 27 height 27
click at [626, 30] on div "Update itinerary item ​" at bounding box center [363, 26] width 547 height 52
click at [617, 27] on icon "Close drawer" at bounding box center [611, 25] width 19 height 19
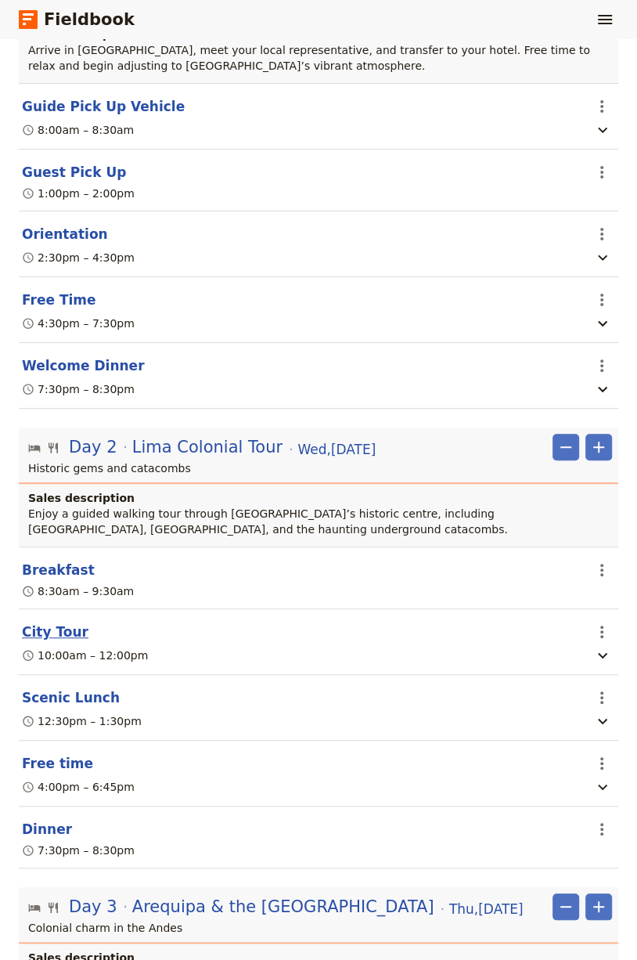
click at [62, 622] on button "City Tour" at bounding box center [55, 631] width 67 height 19
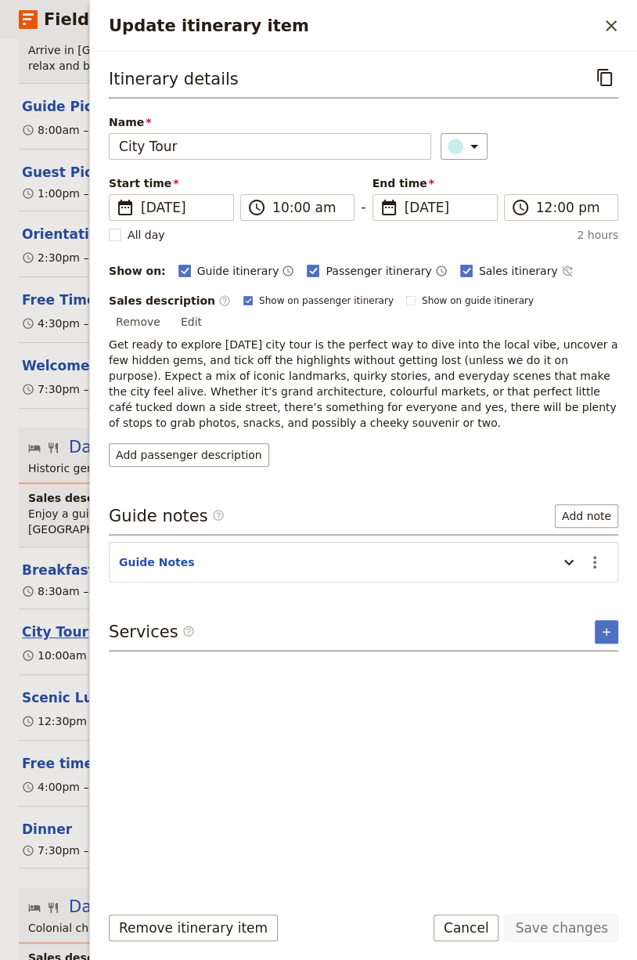
click at [58, 622] on button "City Tour" at bounding box center [55, 631] width 67 height 19
click at [604, 68] on icon "Copy itinerary item" at bounding box center [605, 77] width 19 height 19
click at [612, 34] on icon "Close drawer" at bounding box center [611, 25] width 19 height 19
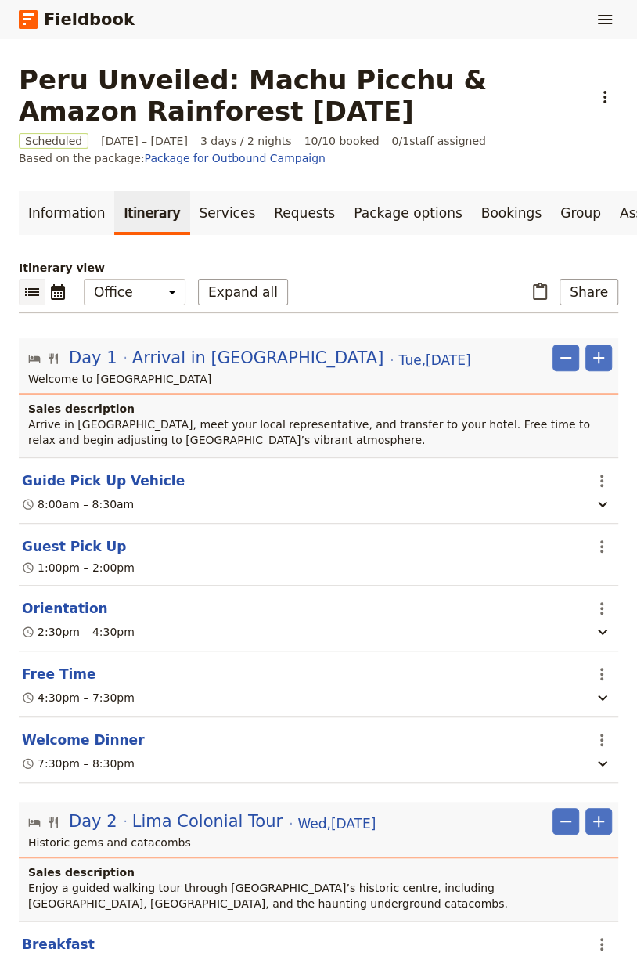
scroll to position [380, 0]
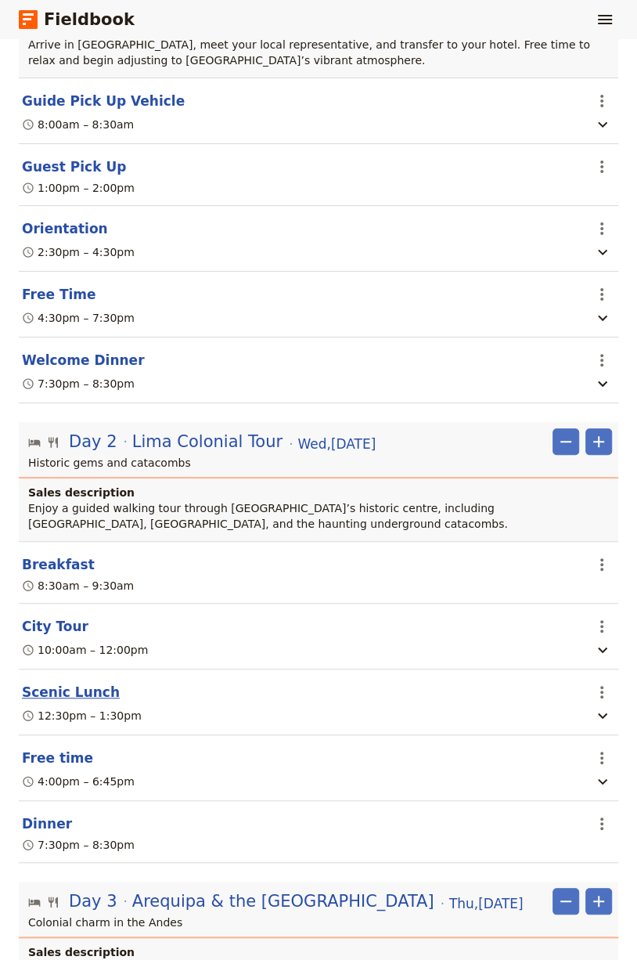
click at [69, 684] on button "Scenic Lunch" at bounding box center [71, 692] width 98 height 19
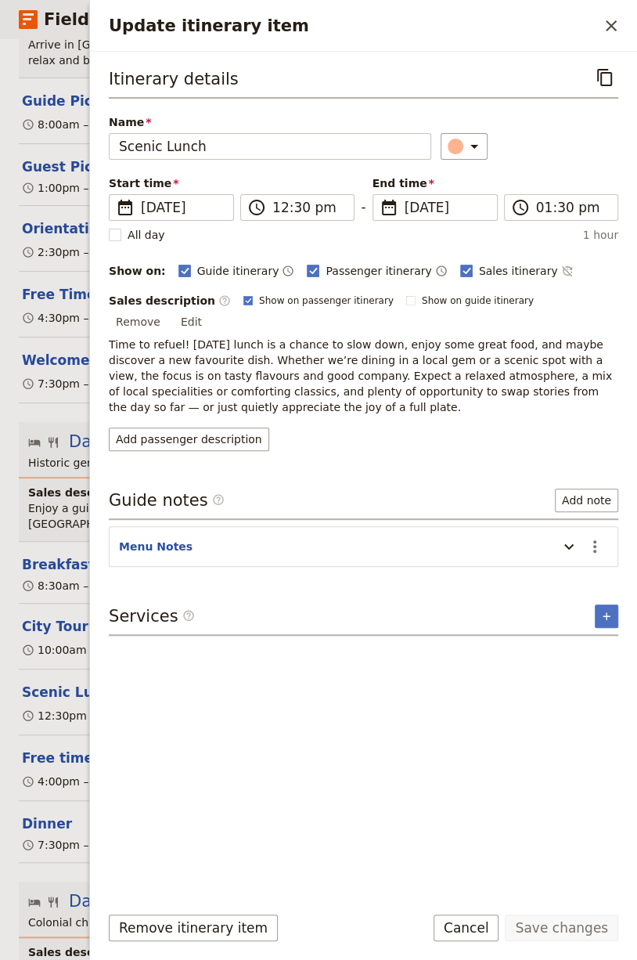
click at [601, 93] on div "Itinerary details ​" at bounding box center [364, 81] width 510 height 34
click at [602, 84] on icon "Copy itinerary item" at bounding box center [604, 77] width 15 height 17
click at [604, 27] on icon "Close drawer" at bounding box center [611, 25] width 19 height 19
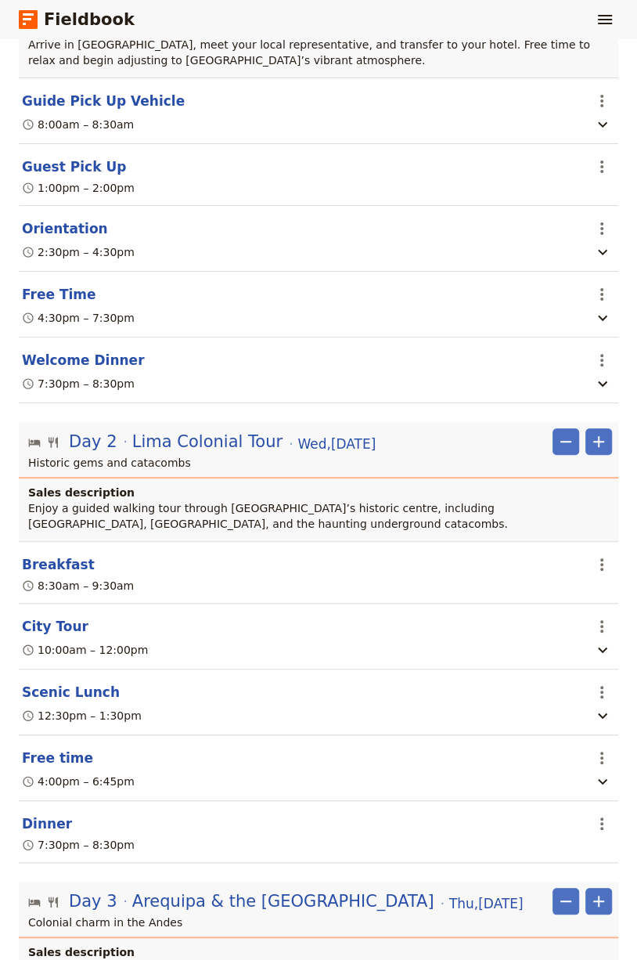
click at [69, 735] on section "Free time ​ 4:00pm – 6:45pm" at bounding box center [319, 768] width 600 height 66
click at [66, 740] on section "Free time ​ 4:00pm – 6:45pm" at bounding box center [319, 768] width 600 height 66
click at [64, 749] on button "Free time" at bounding box center [57, 758] width 71 height 19
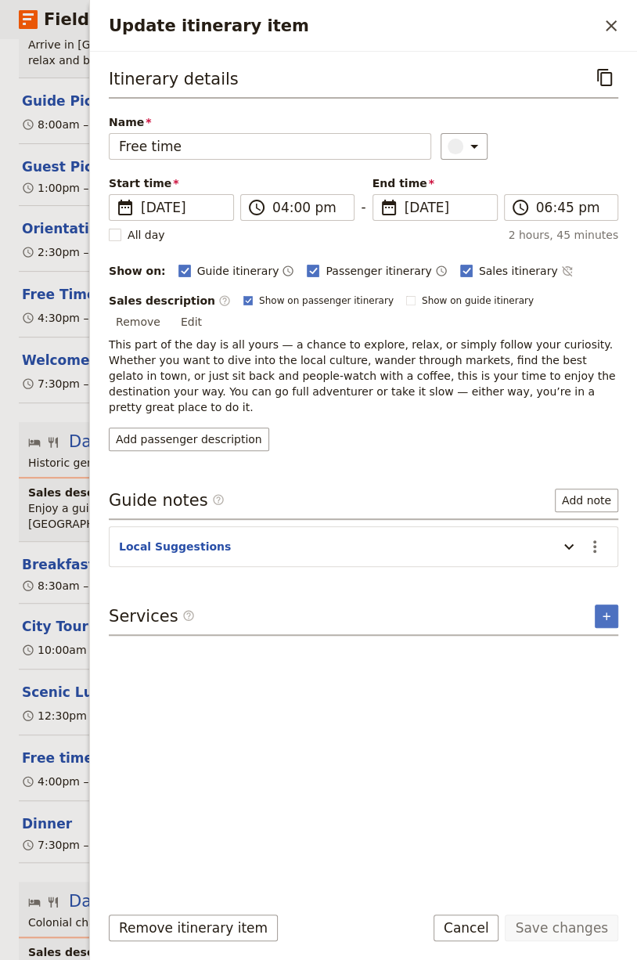
click at [587, 95] on div "Itinerary details ​" at bounding box center [364, 81] width 510 height 34
click at [599, 72] on icon "Copy itinerary item" at bounding box center [605, 77] width 19 height 19
click at [605, 28] on icon "Close drawer" at bounding box center [611, 25] width 19 height 19
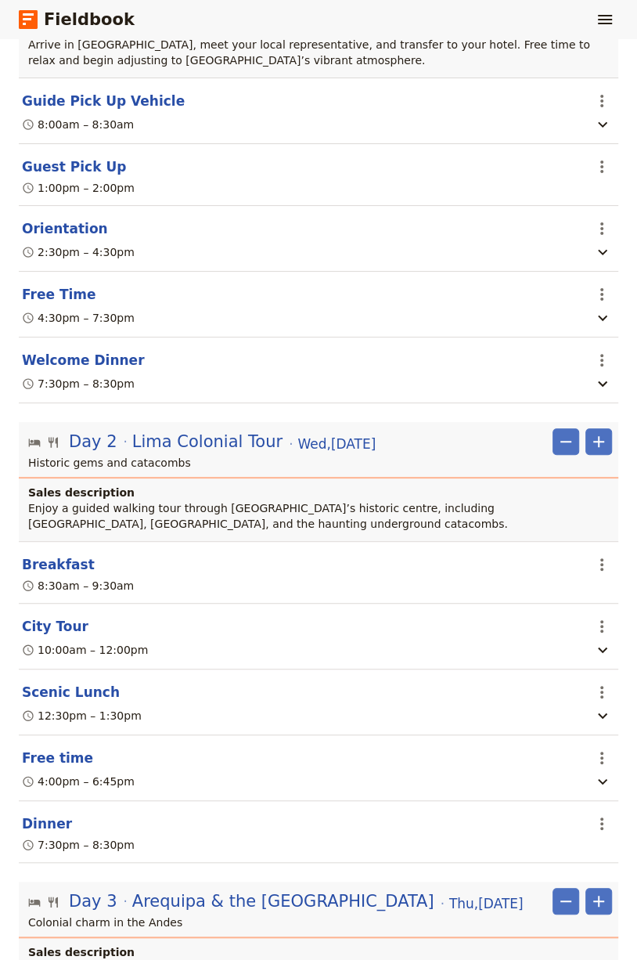
click at [63, 805] on section "Dinner ​ 7:30pm – 8:30pm" at bounding box center [319, 832] width 600 height 62
click at [48, 814] on button "Dinner" at bounding box center [47, 823] width 50 height 19
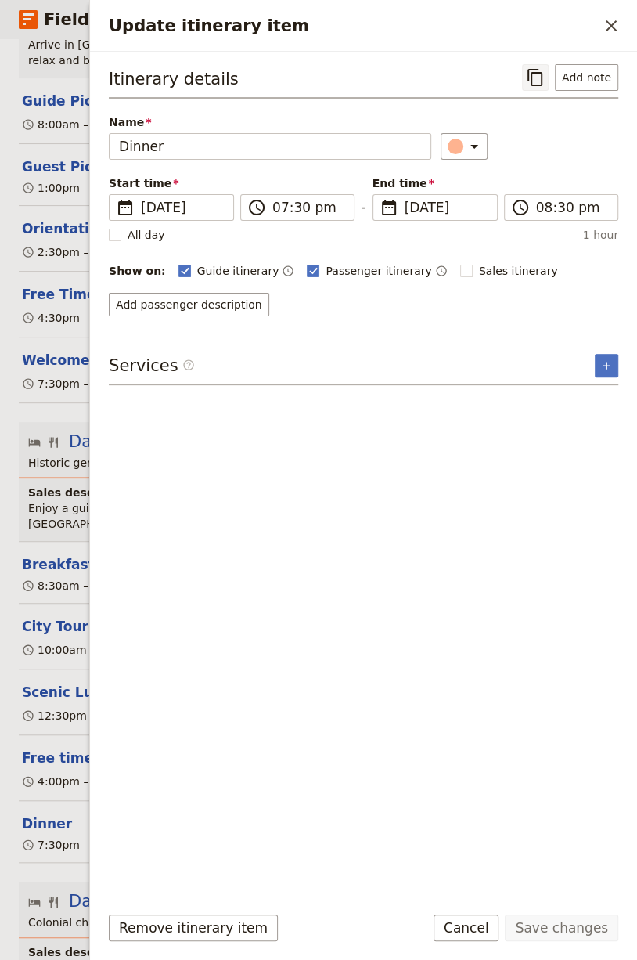
click at [526, 74] on button "​" at bounding box center [535, 77] width 27 height 27
click at [608, 27] on icon "Close drawer" at bounding box center [611, 25] width 19 height 19
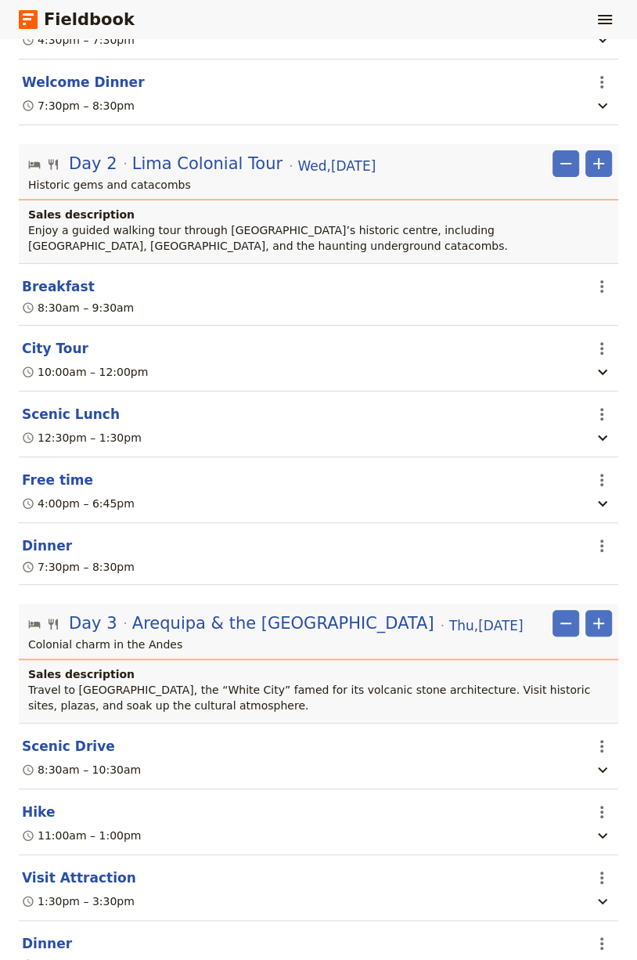
scroll to position [897, 0]
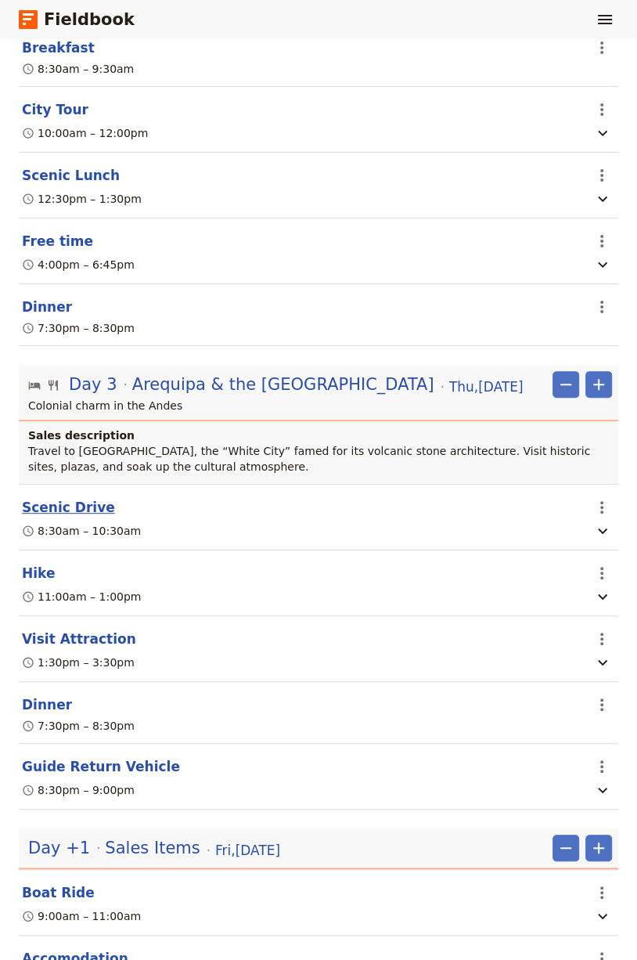
click at [45, 498] on button "Scenic Drive" at bounding box center [68, 507] width 93 height 19
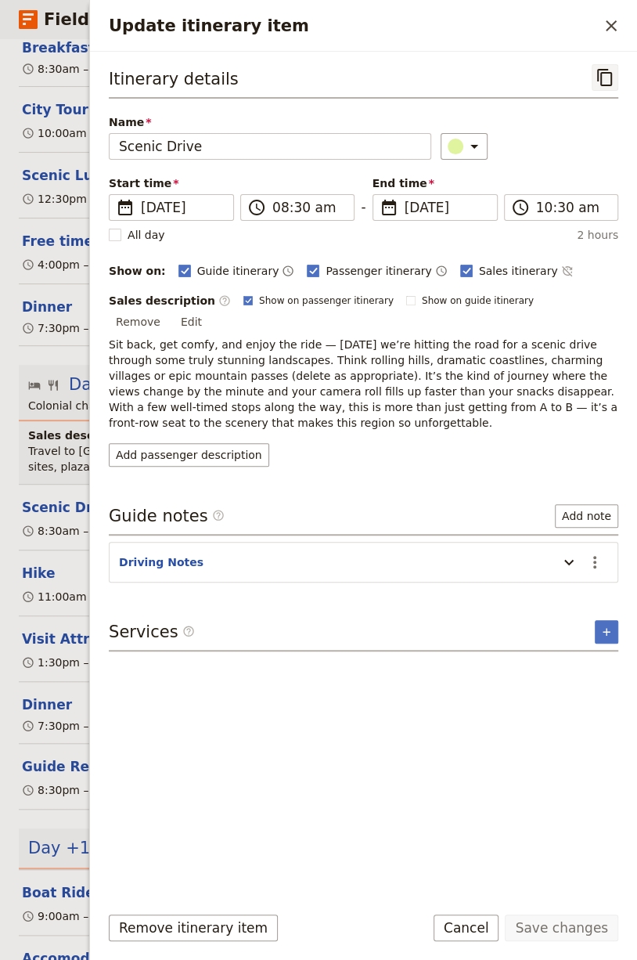
click at [601, 70] on icon "Copy itinerary item" at bounding box center [605, 77] width 19 height 19
click at [601, 16] on button "​" at bounding box center [611, 26] width 27 height 27
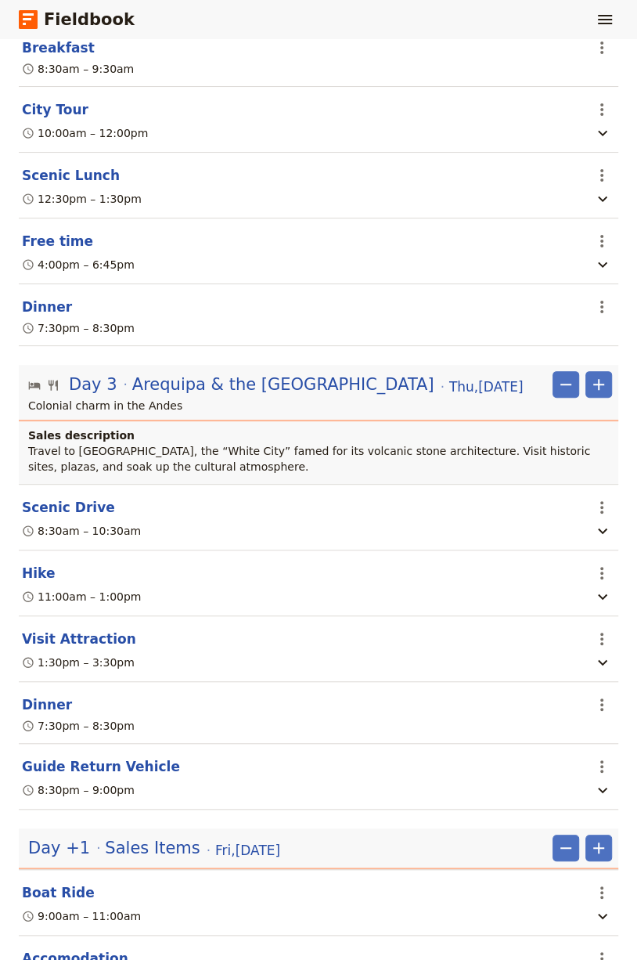
click at [20, 557] on section "Hike ​ 11:00am – 1:00pm" at bounding box center [319, 583] width 600 height 66
click at [35, 572] on section "Hike ​ 11:00am – 1:00pm" at bounding box center [319, 583] width 600 height 66
click at [34, 564] on button "Hike" at bounding box center [38, 573] width 33 height 19
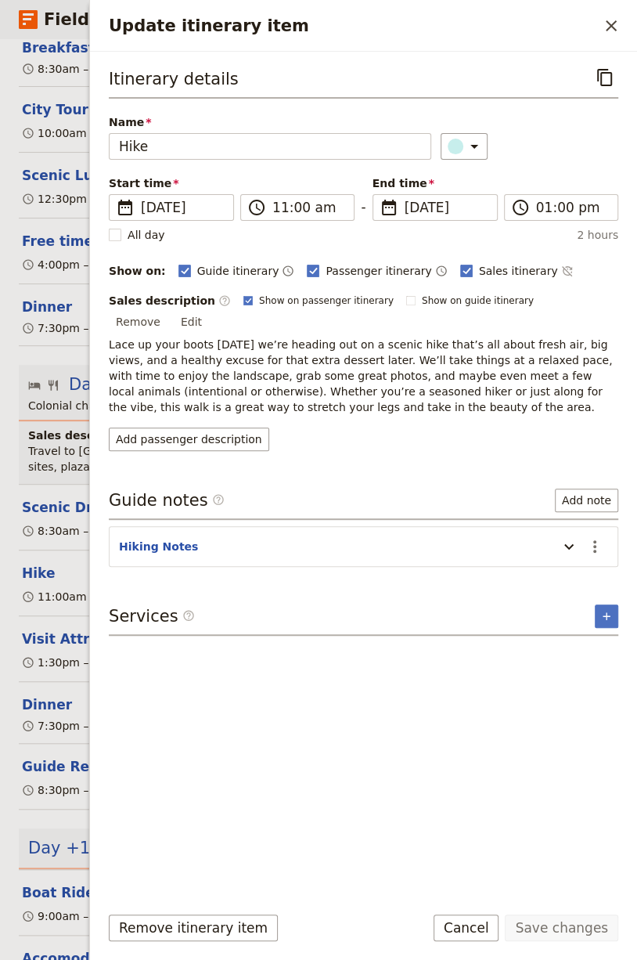
click at [588, 83] on div "Itinerary details ​" at bounding box center [364, 81] width 510 height 34
click at [600, 83] on icon "Copy itinerary item" at bounding box center [605, 77] width 19 height 19
click at [615, 31] on icon "Close drawer" at bounding box center [611, 25] width 19 height 19
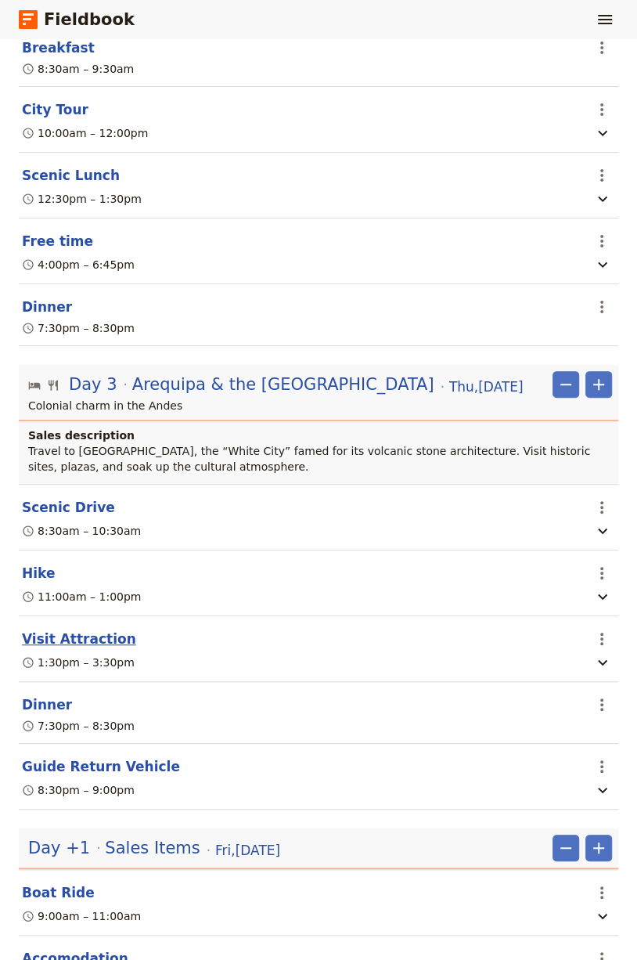
click at [74, 632] on button "Visit Attraction" at bounding box center [79, 639] width 114 height 19
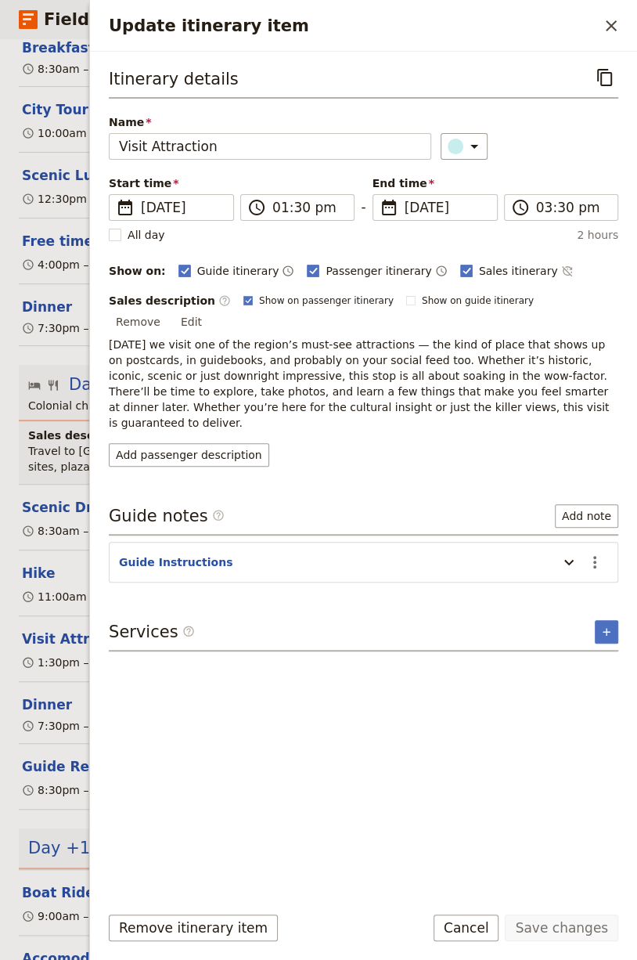
click at [596, 60] on div "Itinerary details ​ Name Visit Attraction ​ Start time ​ [DATE] [DATE] [DATE] 1…" at bounding box center [363, 471] width 547 height 839
click at [596, 70] on icon "Copy itinerary item" at bounding box center [605, 77] width 19 height 19
click at [609, 27] on icon "Close drawer" at bounding box center [611, 25] width 11 height 11
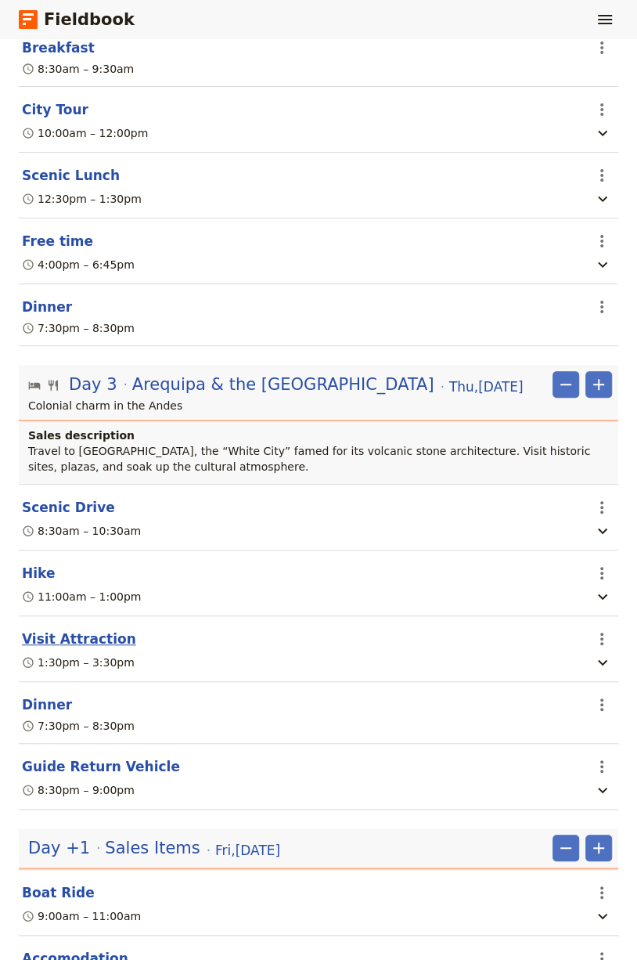
click at [57, 630] on button "Visit Attraction" at bounding box center [79, 639] width 114 height 19
click at [30, 695] on button "Dinner" at bounding box center [47, 704] width 50 height 19
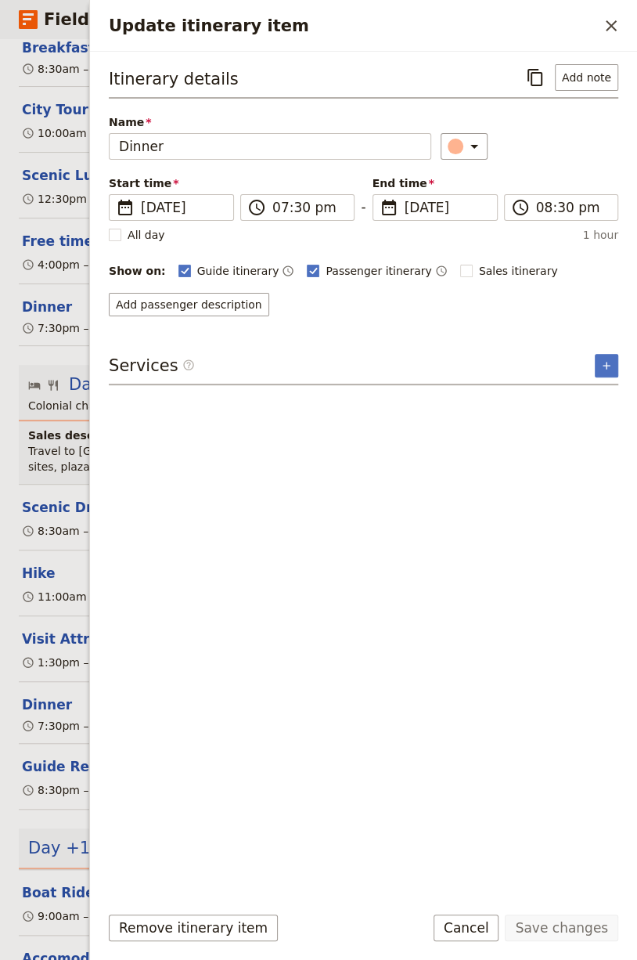
click at [518, 96] on div "Itinerary details ​ Add note" at bounding box center [364, 81] width 510 height 34
click at [540, 69] on icon "Copy itinerary item" at bounding box center [535, 77] width 15 height 17
click at [612, 13] on button "​" at bounding box center [611, 26] width 27 height 27
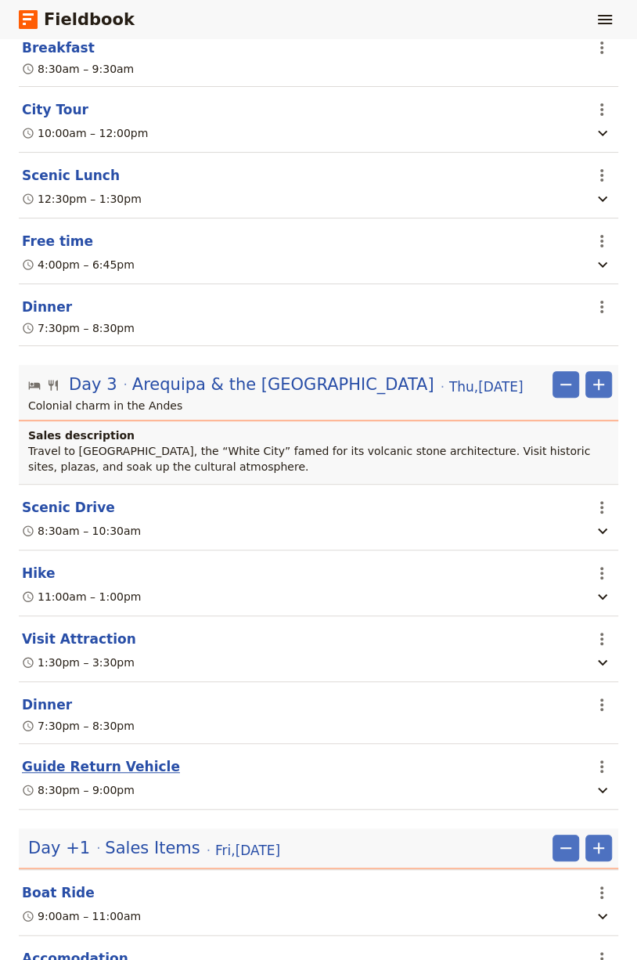
click at [71, 757] on button "Guide Return Vehicle" at bounding box center [101, 766] width 158 height 19
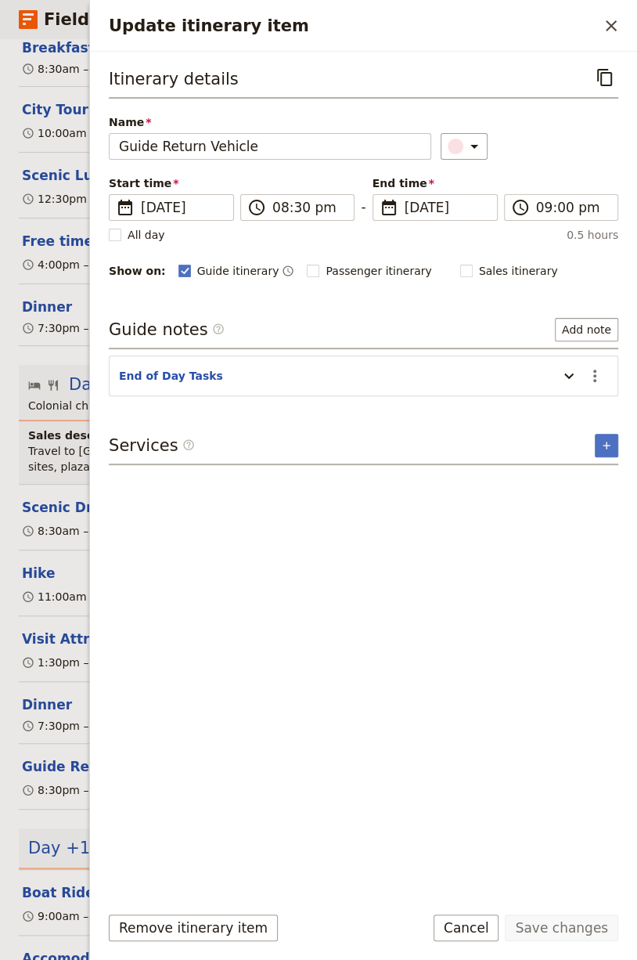
click at [590, 67] on div "Itinerary details ​" at bounding box center [364, 81] width 510 height 34
click at [604, 57] on div "Itinerary details ​ Name Guide Return Vehicle ​ Start time ​ [DATE] [DATE] [DAT…" at bounding box center [363, 471] width 547 height 839
click at [601, 74] on icon "Copy itinerary item" at bounding box center [604, 77] width 15 height 17
click at [616, 9] on div "Update itinerary item ​" at bounding box center [363, 26] width 547 height 52
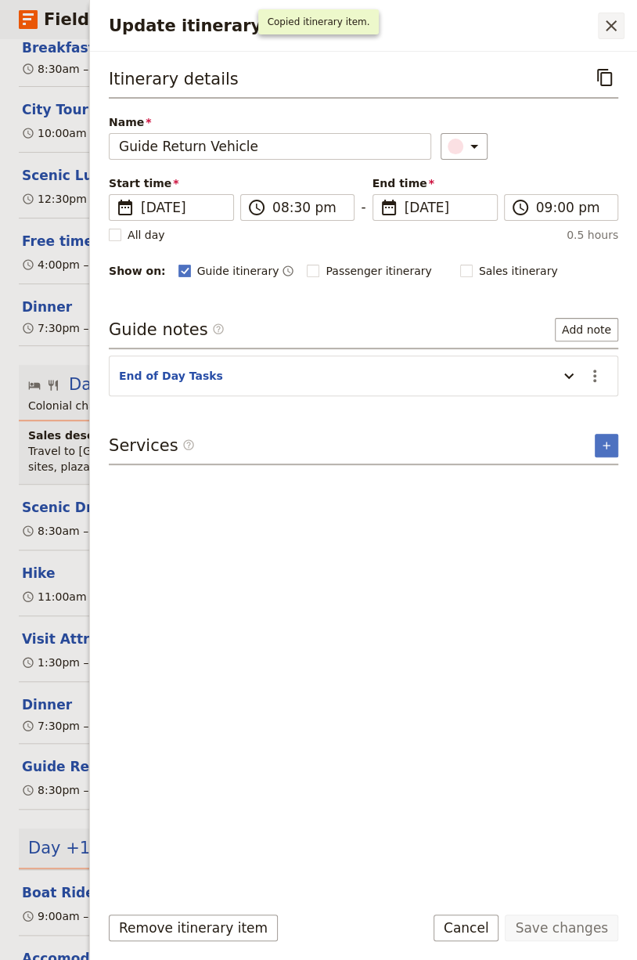
click at [615, 13] on button "​" at bounding box center [611, 26] width 27 height 27
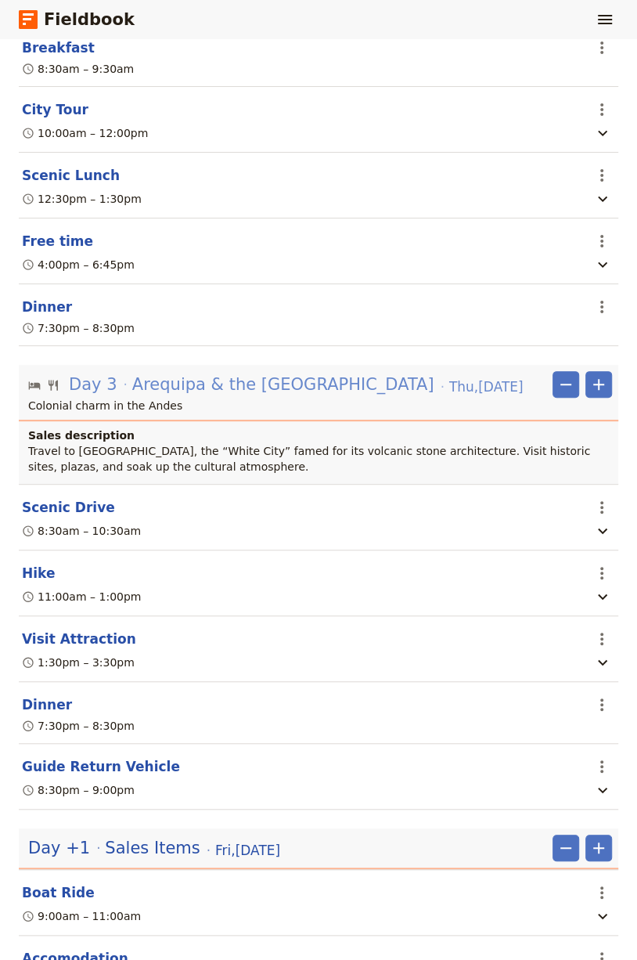
click at [234, 385] on span "Arequipa & the [GEOGRAPHIC_DATA]" at bounding box center [283, 384] width 302 height 23
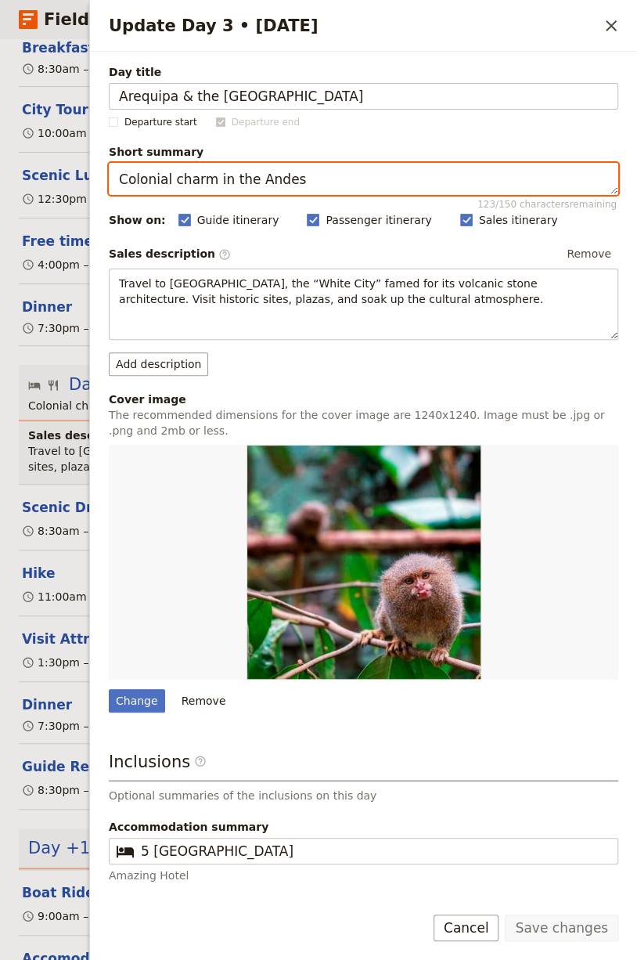
click at [289, 168] on textarea "Colonial charm in the Andes" at bounding box center [364, 179] width 510 height 32
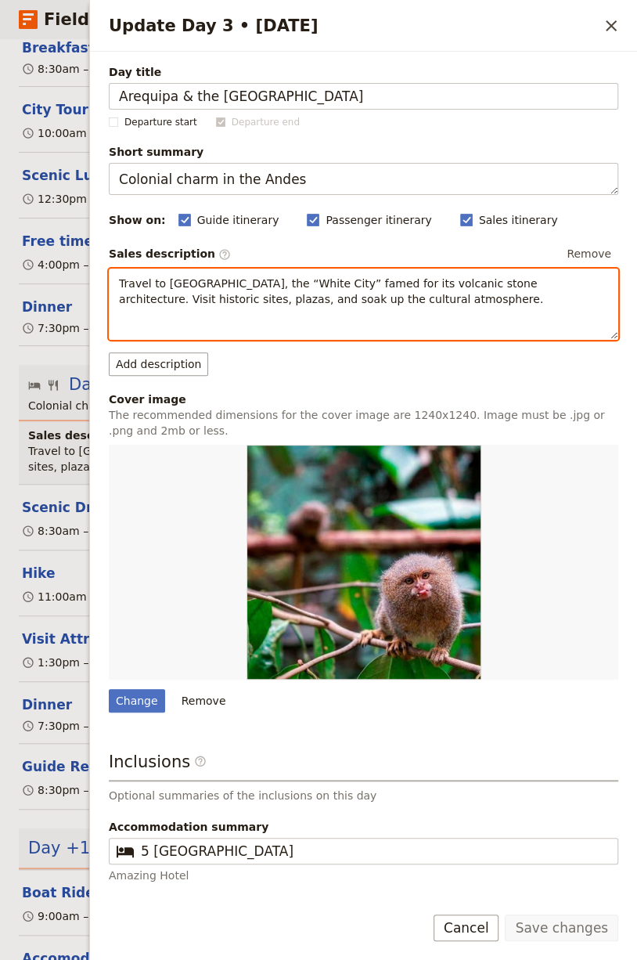
click at [221, 290] on span "Travel to [GEOGRAPHIC_DATA], the “White City” famed for its volcanic stone arch…" at bounding box center [331, 291] width 424 height 28
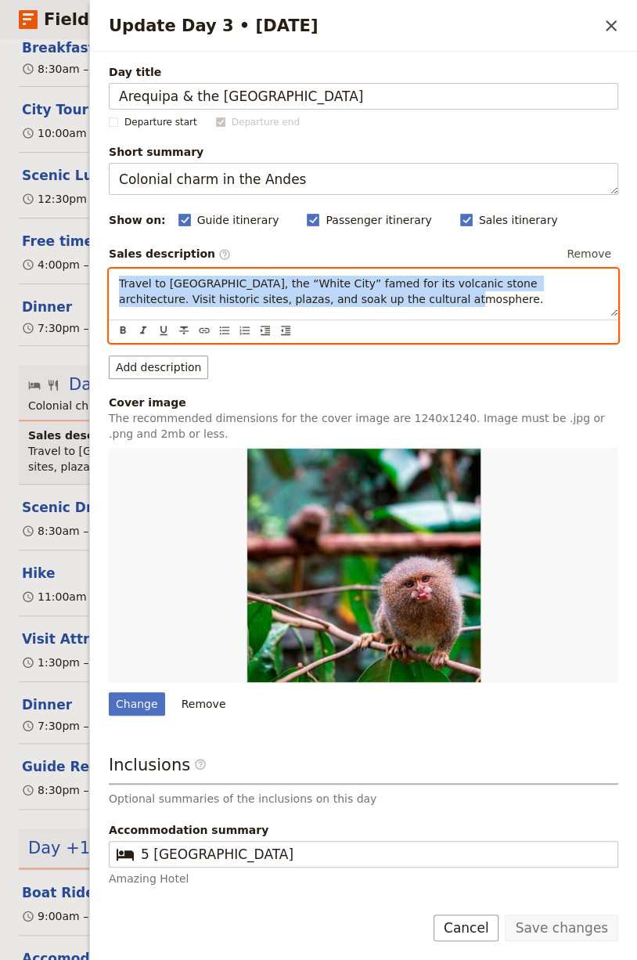
copy span "Travel to [GEOGRAPHIC_DATA], the “White City” famed for its volcanic stone arch…"
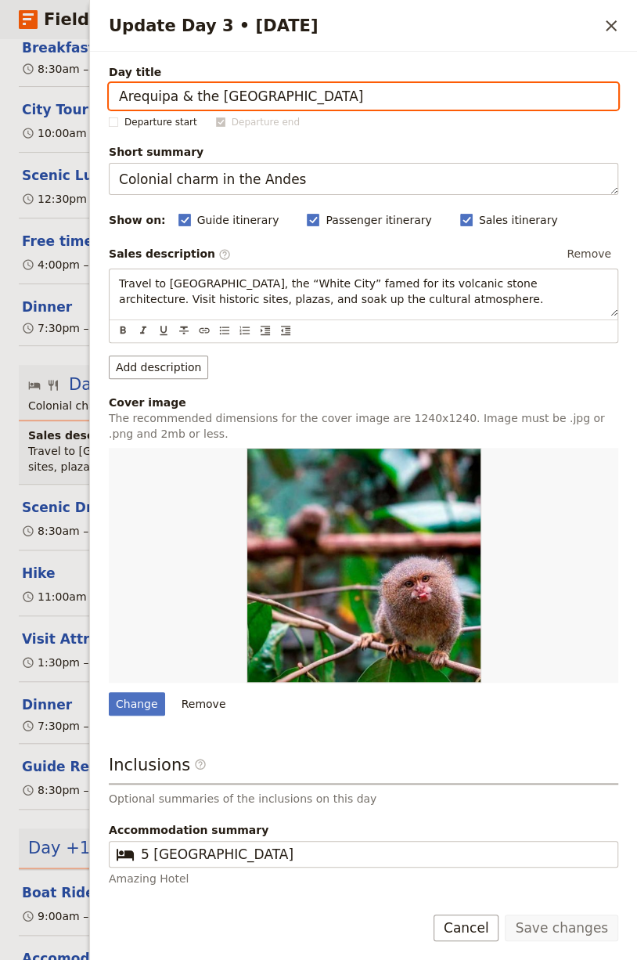
click at [196, 105] on input "Arequipa & the [GEOGRAPHIC_DATA]" at bounding box center [364, 96] width 510 height 27
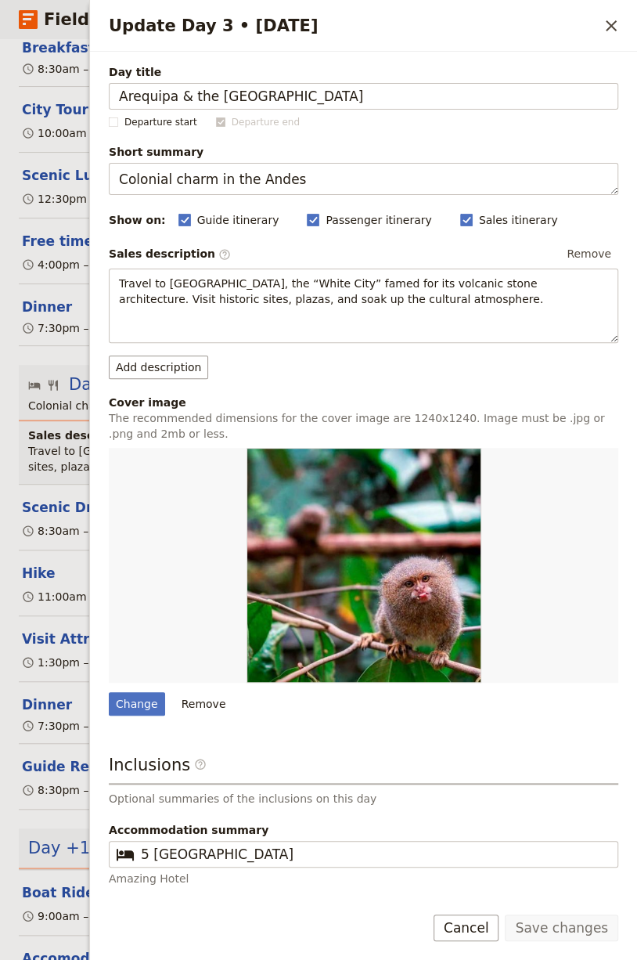
click at [319, 538] on img "Update Day 3 • 3 Sep" at bounding box center [364, 565] width 235 height 235
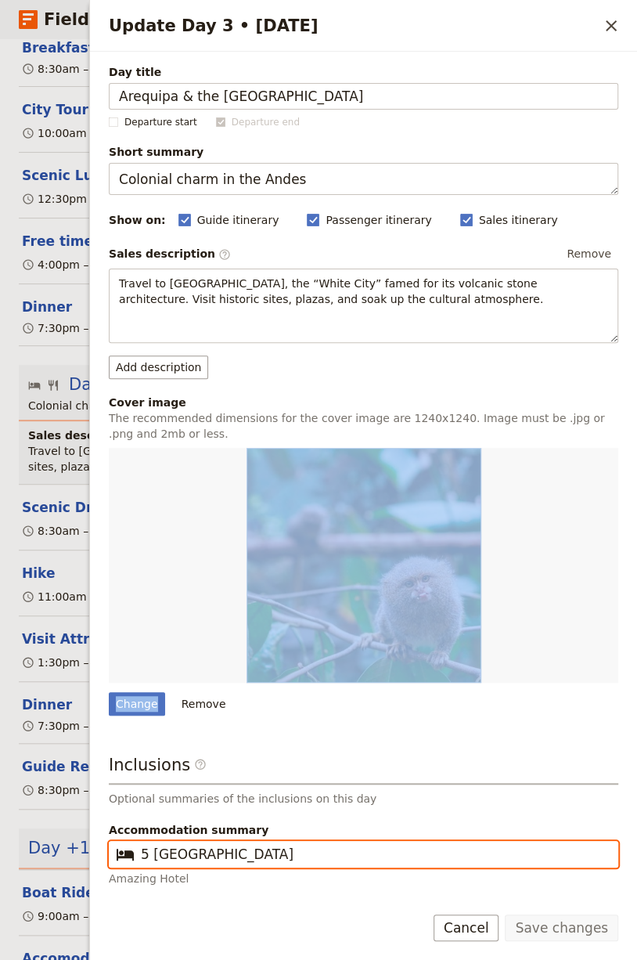
click at [165, 853] on input "5 [GEOGRAPHIC_DATA]" at bounding box center [374, 854] width 467 height 19
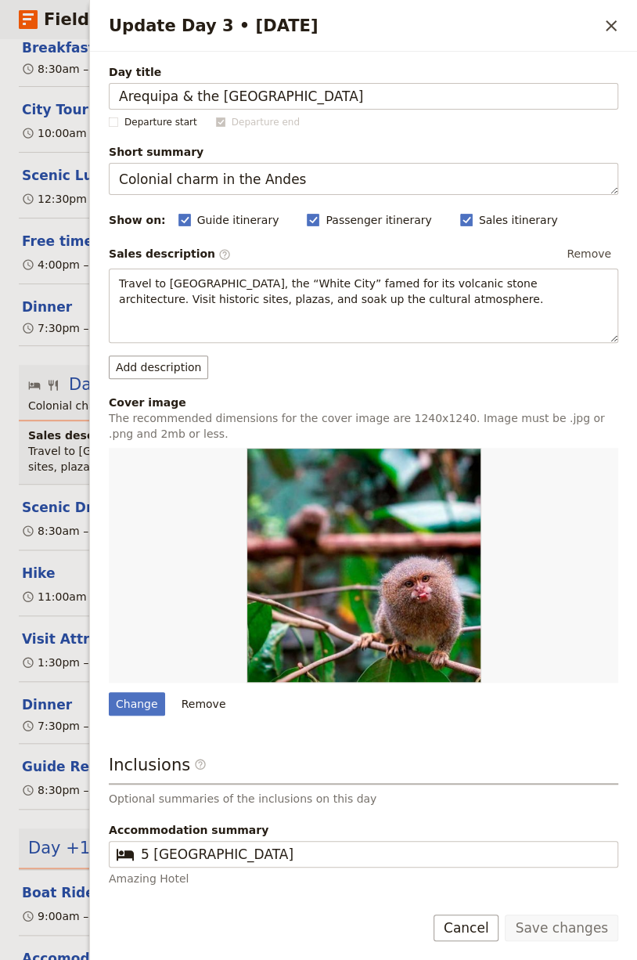
scroll to position [70, 0]
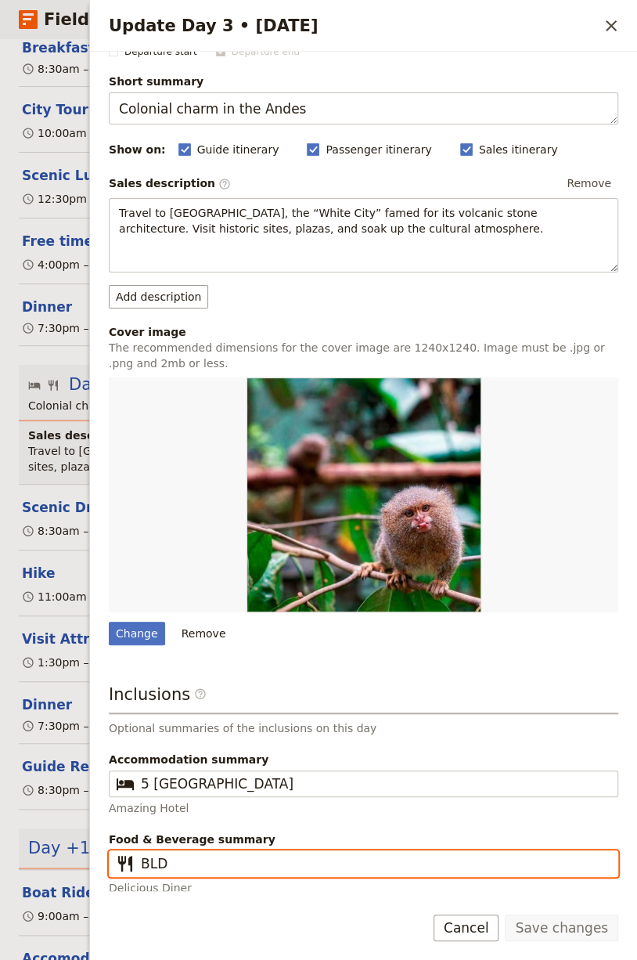
click at [182, 858] on input "BLD" at bounding box center [374, 863] width 467 height 19
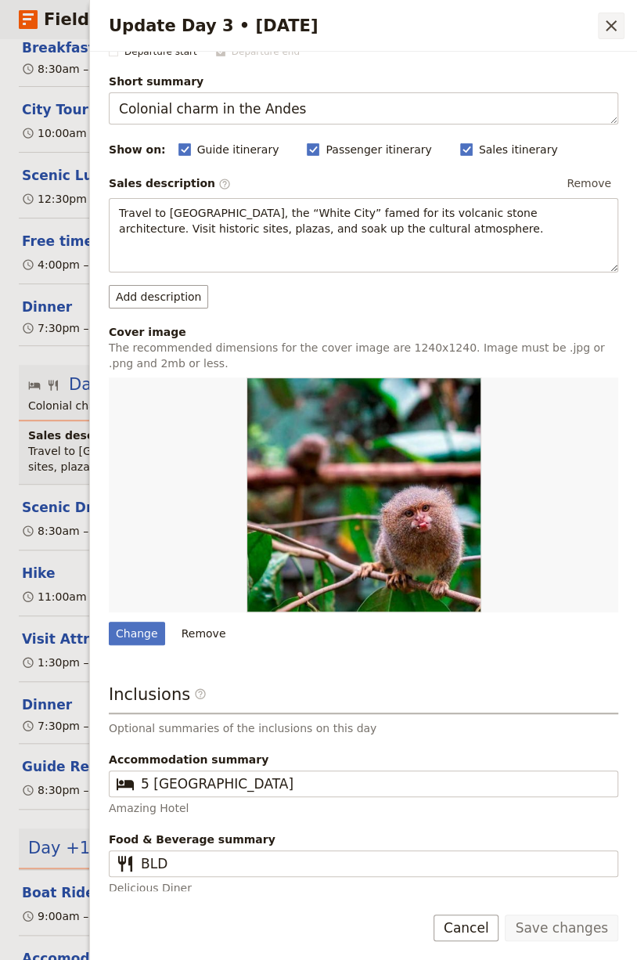
click at [602, 25] on icon "Close drawer" at bounding box center [611, 25] width 19 height 19
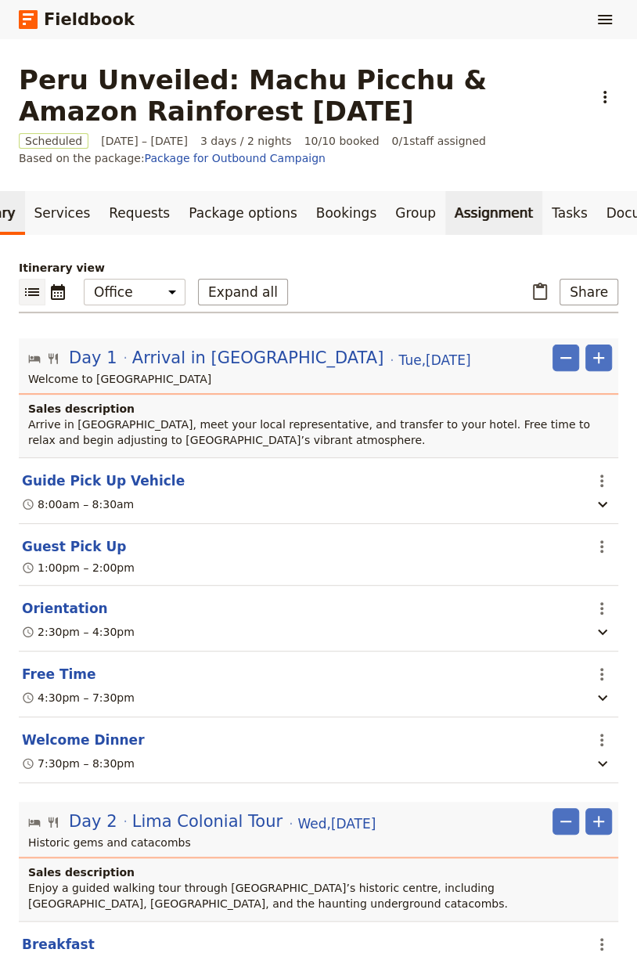
scroll to position [0, 174]
click at [588, 194] on link "Documents" at bounding box center [635, 213] width 95 height 44
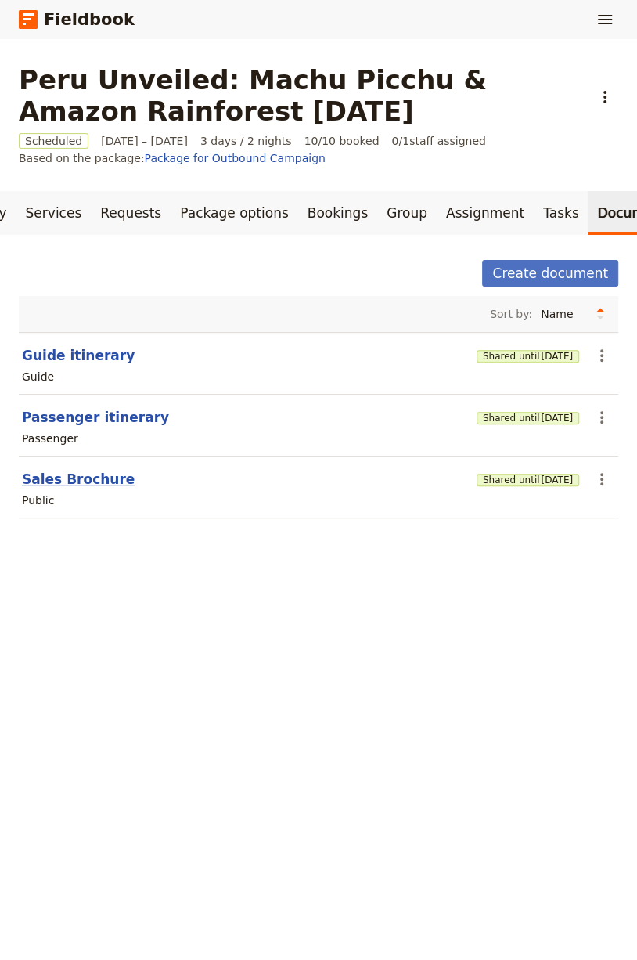
click at [67, 478] on button "Sales Brochure" at bounding box center [78, 479] width 113 height 19
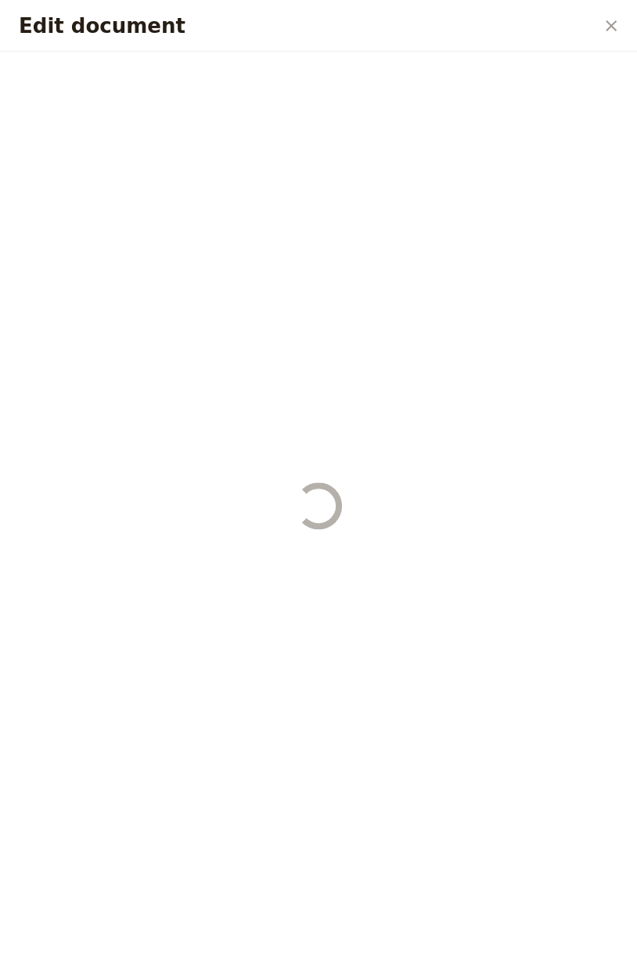
select select "DEFAULT"
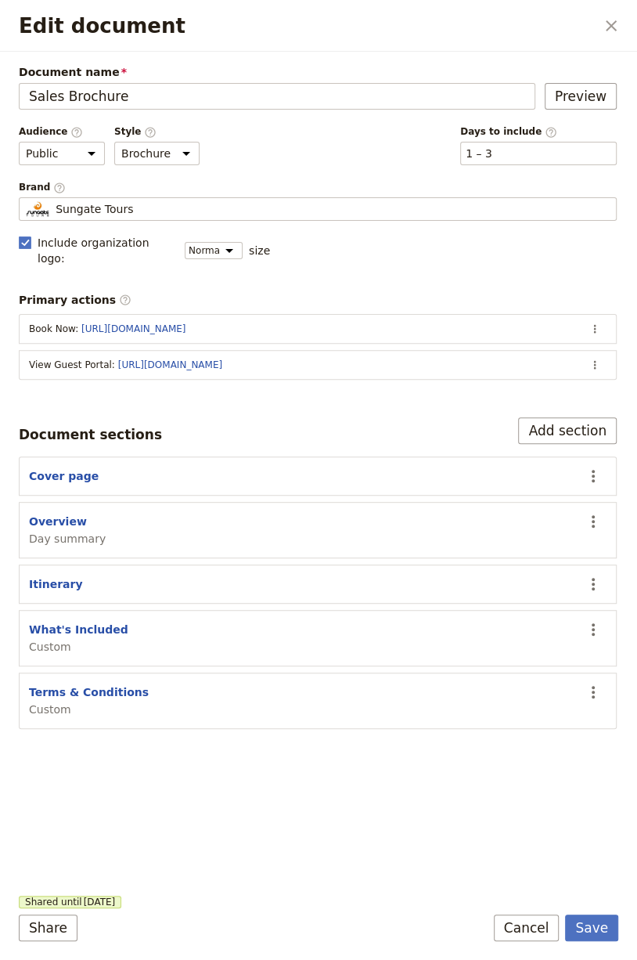
click at [85, 576] on div "Itinerary" at bounding box center [301, 584] width 545 height 16
click at [67, 514] on button "Overview" at bounding box center [58, 522] width 58 height 16
select select "DAY_SUMMARY"
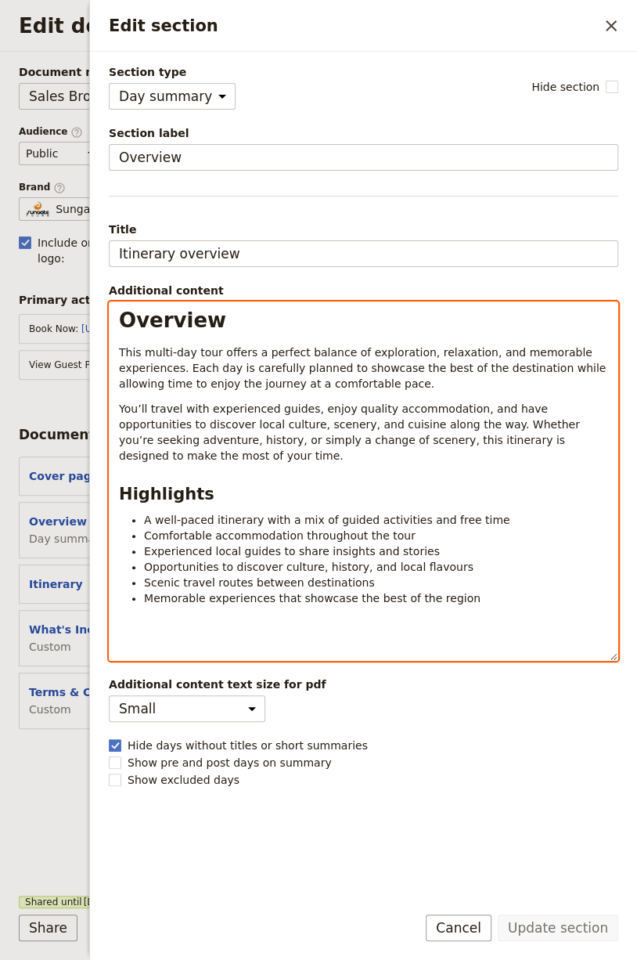
click at [308, 514] on span "A well-paced itinerary with a mix of guided activities and free time" at bounding box center [327, 520] width 366 height 13
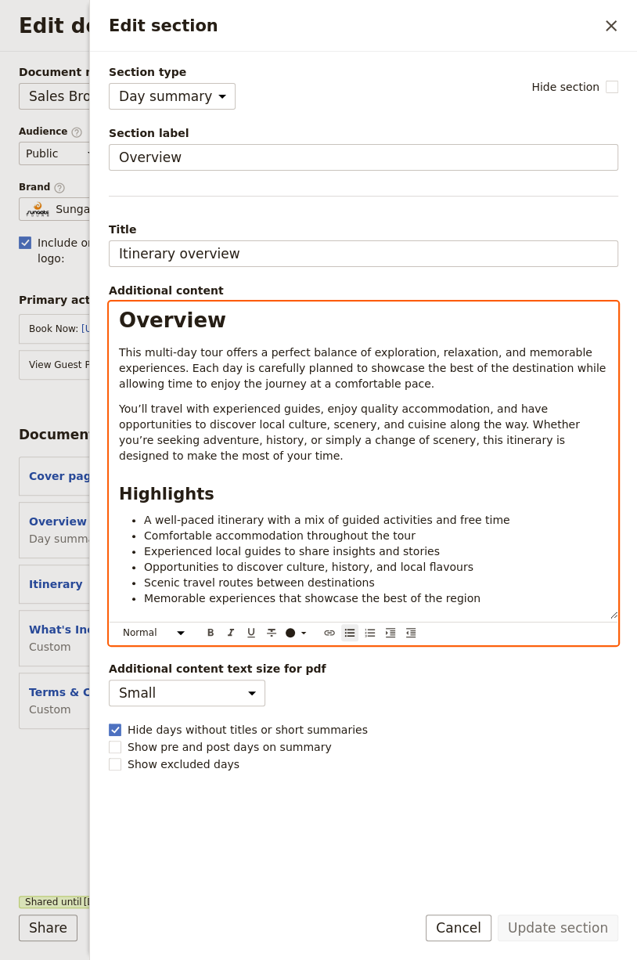
select select "h1"
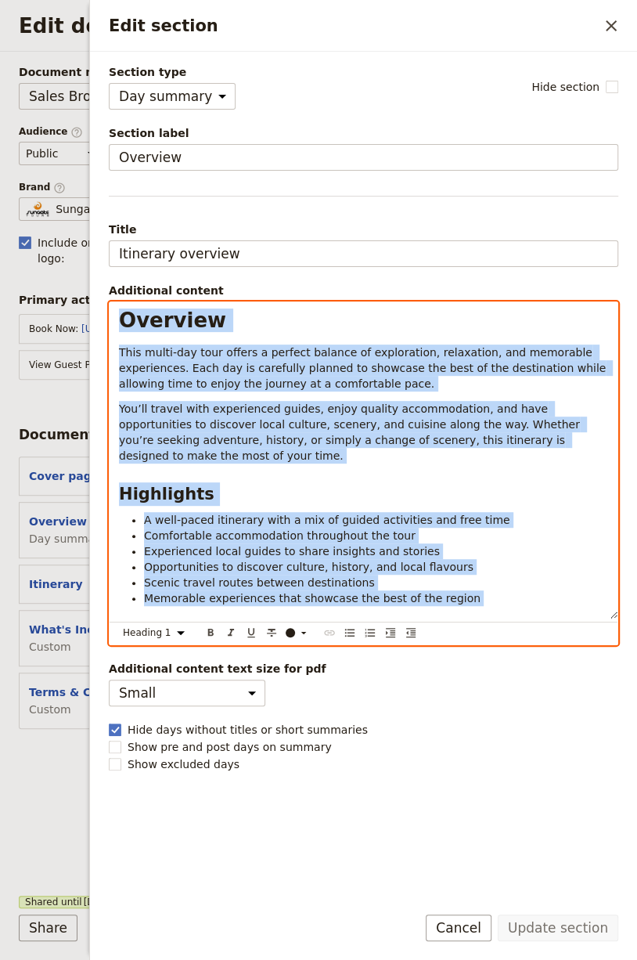
copy div "Overview This multi-day tour offers a perfect balance of exploration, relaxatio…"
click at [53, 468] on button "Cover page" at bounding box center [64, 476] width 70 height 16
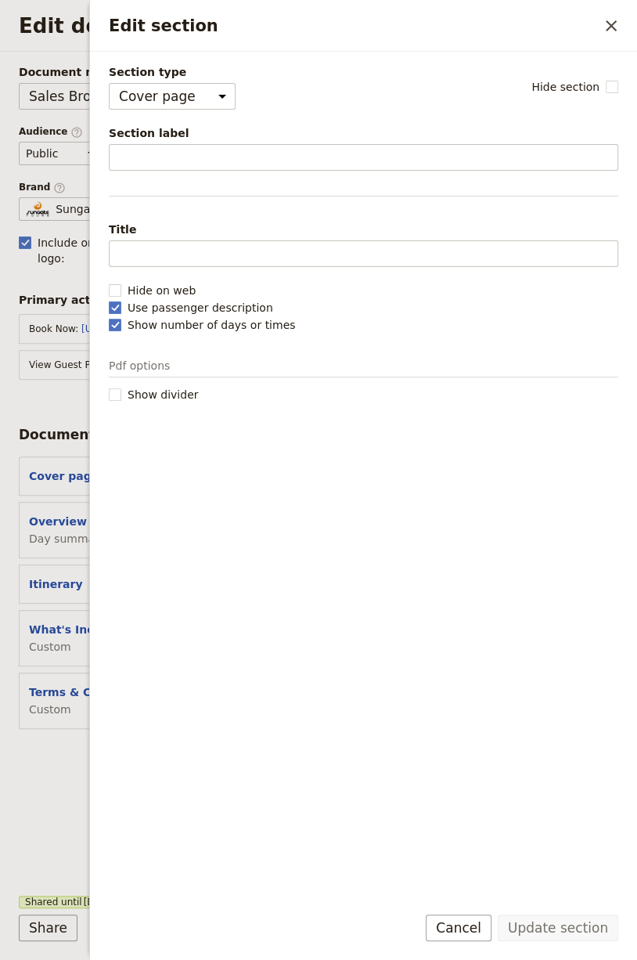
click at [29, 816] on div "Document name Sales Brochure Preview Audience ​ Public Passenger Guide Style ​ …" at bounding box center [318, 471] width 636 height 838
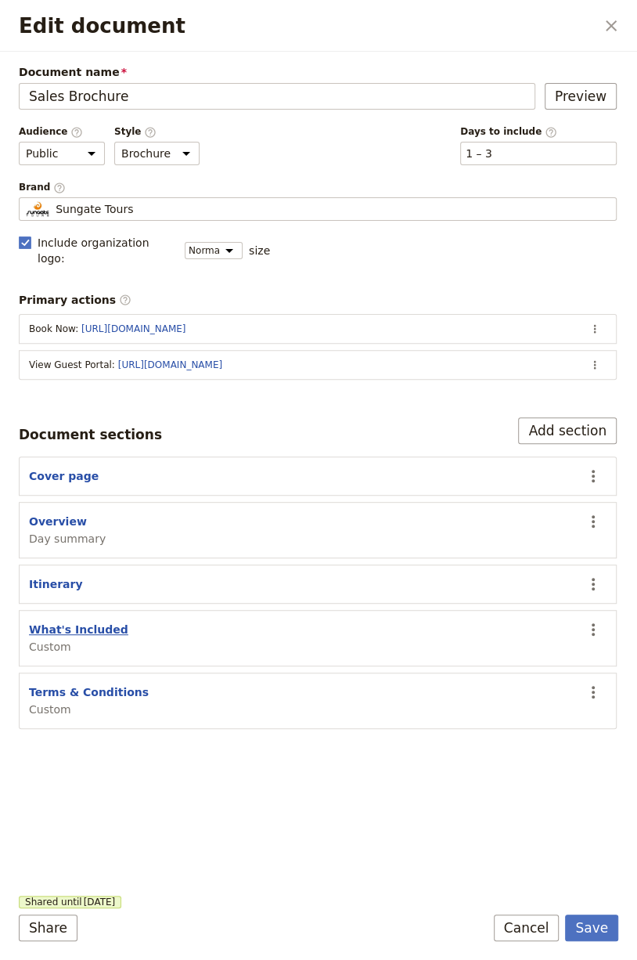
click at [77, 622] on button "What's Included" at bounding box center [78, 630] width 99 height 16
select select "CUSTOM"
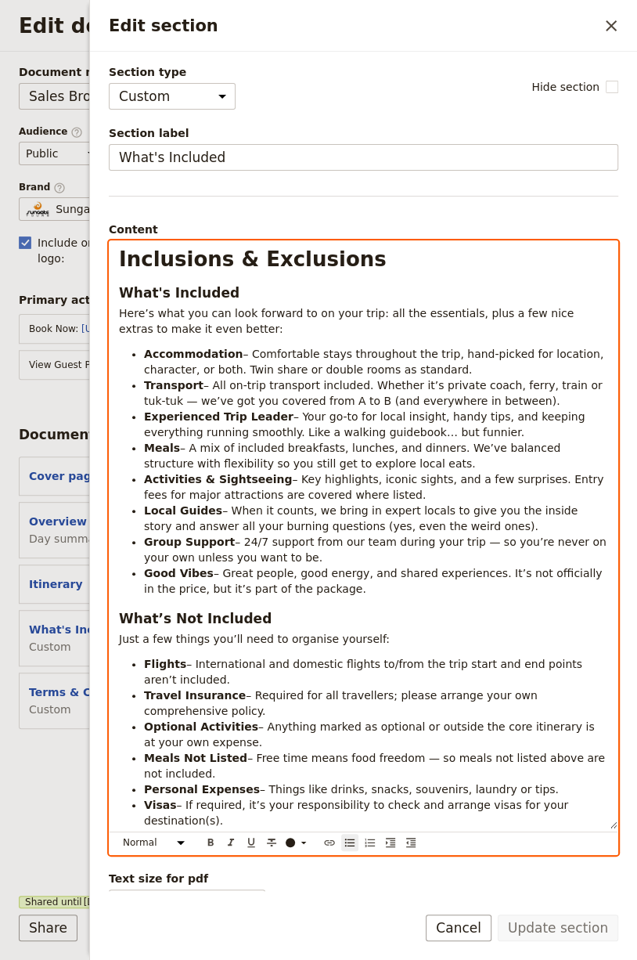
click at [201, 393] on span "– All on-trip transport included. Whether it’s private coach, ferry, train or t…" at bounding box center [375, 393] width 462 height 28
select select "h1"
copy div "Loremipsum & Dolorsitam Cons'a Elitsedd Eius’t inci utl etd magn aliquae ad mi …"
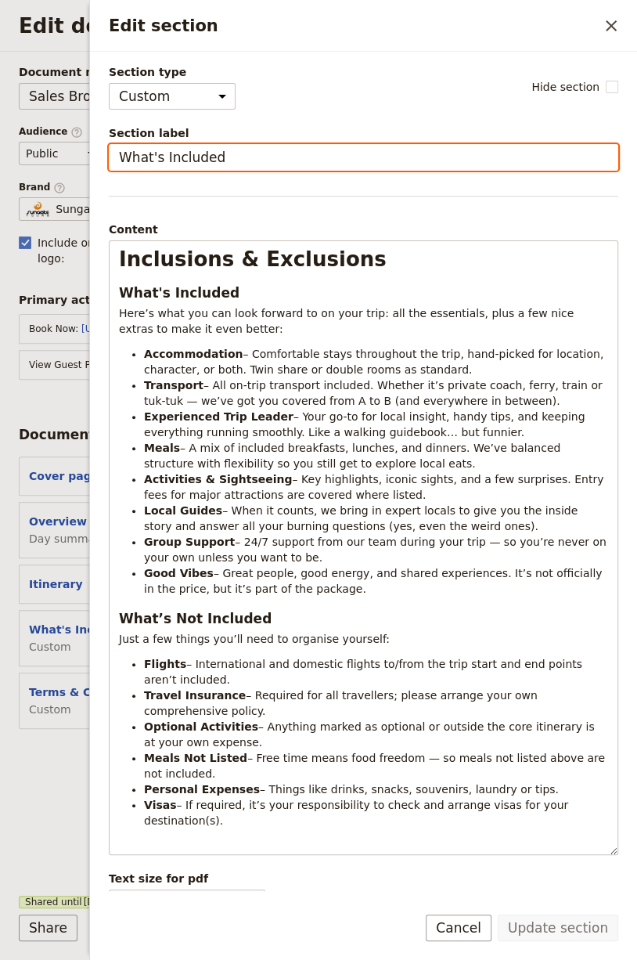
click at [207, 144] on input "What's Included" at bounding box center [364, 157] width 510 height 27
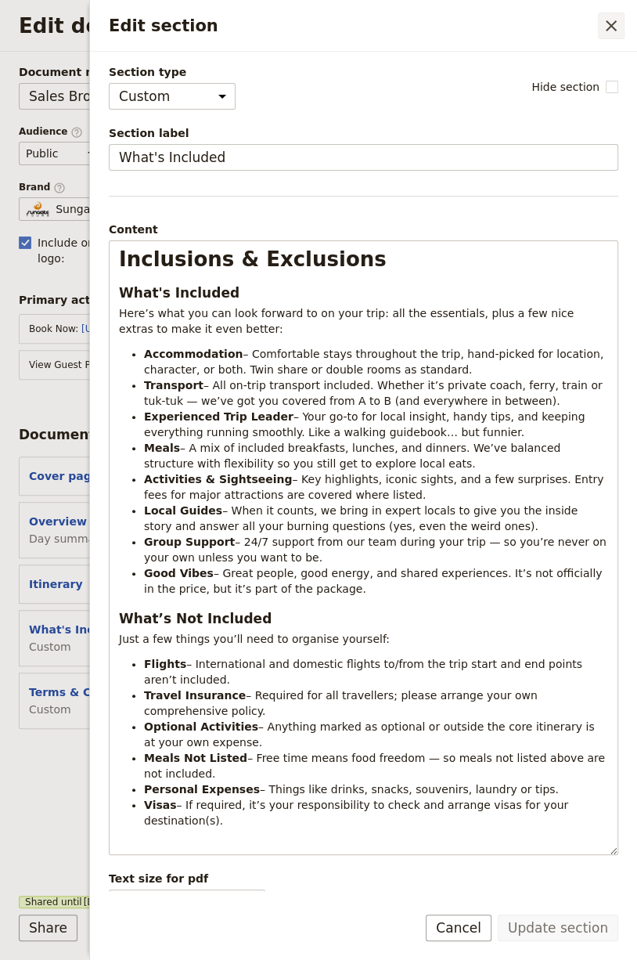
click at [611, 16] on icon "Close drawer" at bounding box center [611, 25] width 19 height 19
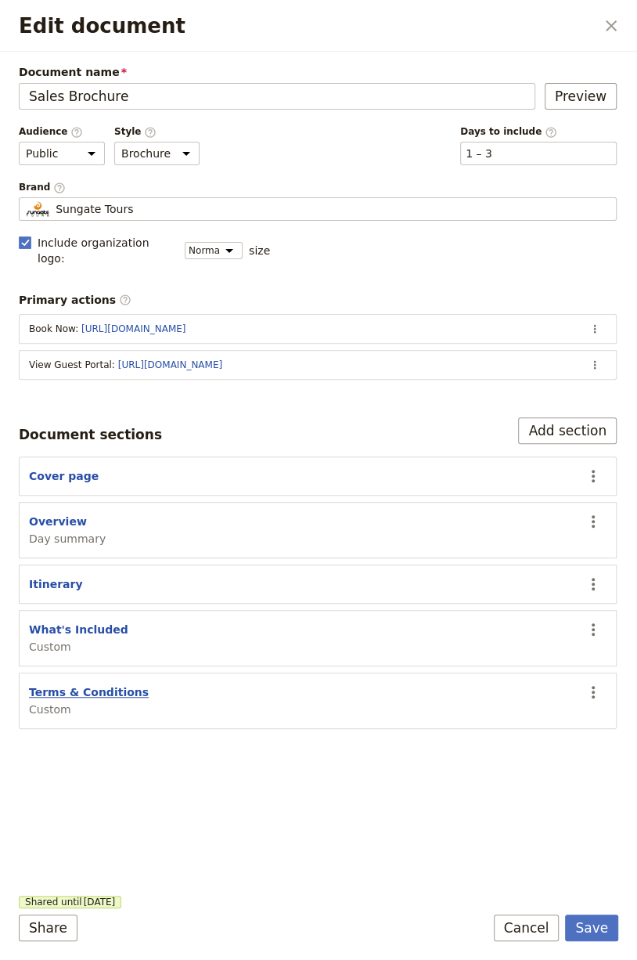
click at [114, 684] on button "Terms & Conditions" at bounding box center [89, 692] width 120 height 16
select select "CUSTOM"
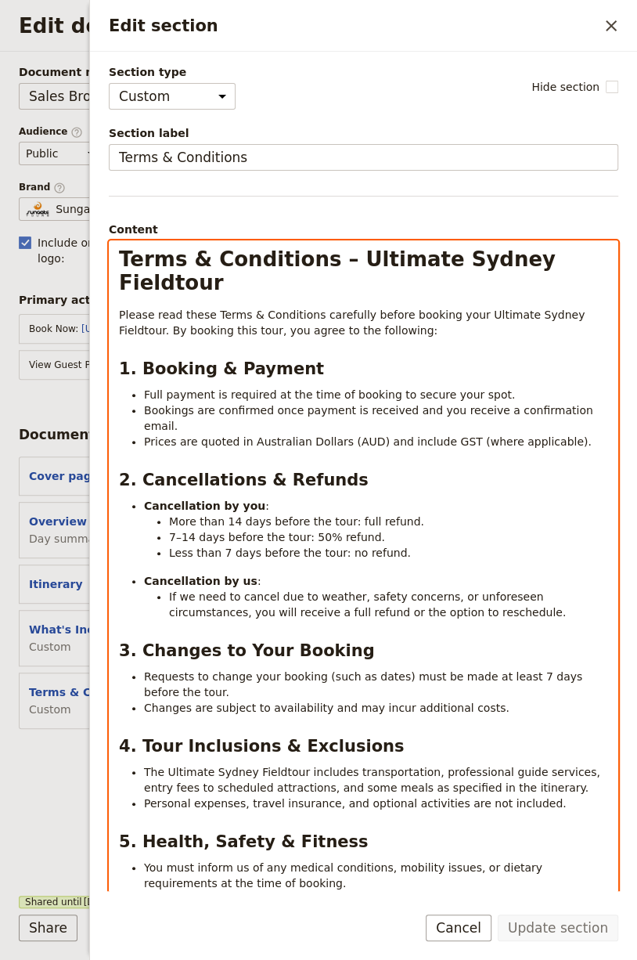
click at [279, 308] on span "Please read these Terms & Conditions carefully before booking your Ultimate Syd…" at bounding box center [354, 322] width 470 height 28
select select "h1"
copy div "Lorem & Ipsumdolor – Sitametc Adipis Elitseddo Eiusmo temp incid Utlab & Etdolo…"
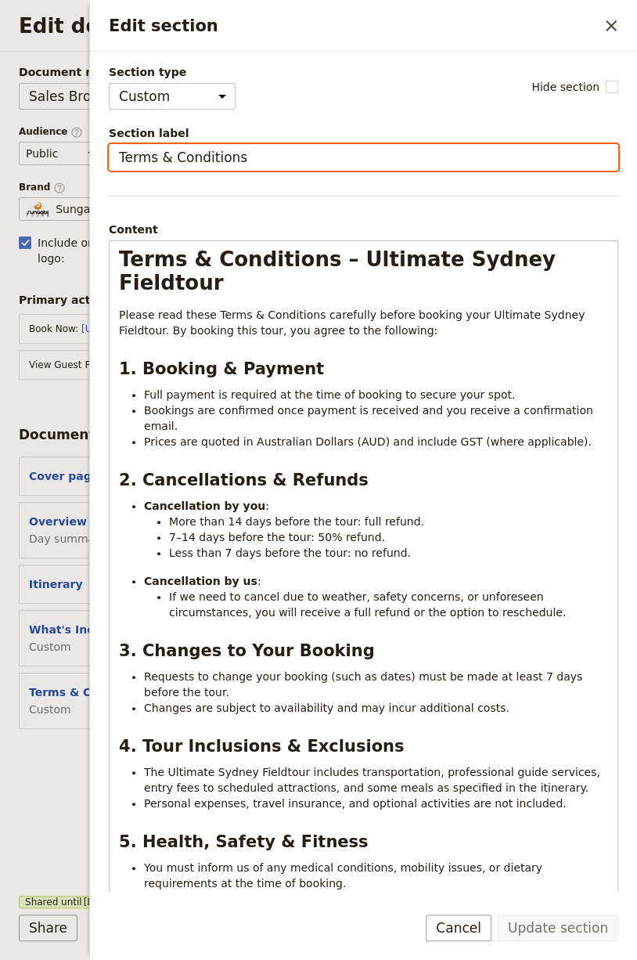
click at [200, 153] on input "Terms & Conditions" at bounding box center [364, 157] width 510 height 27
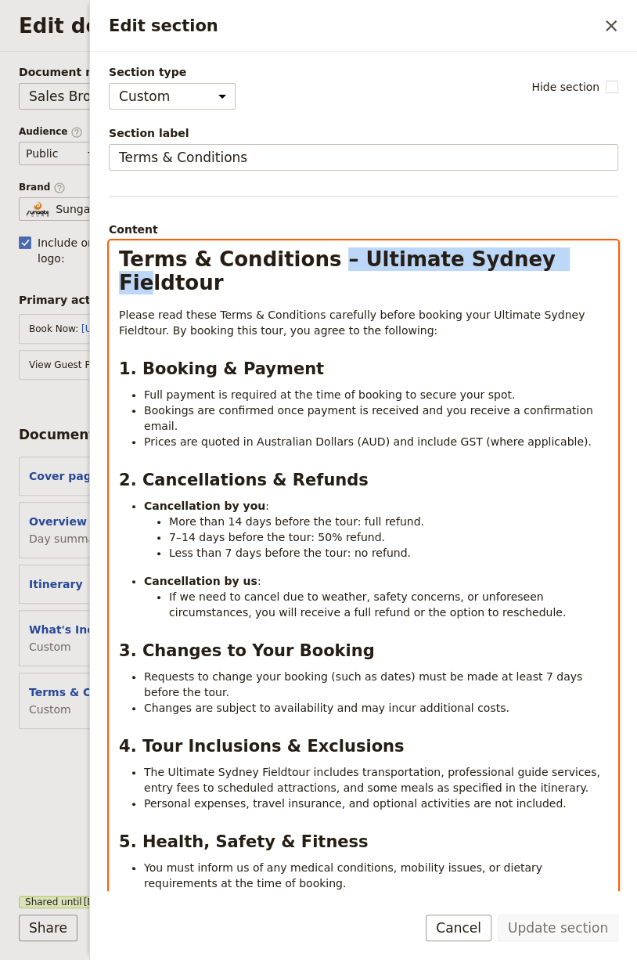
drag, startPoint x: 301, startPoint y: 254, endPoint x: 500, endPoint y: 252, distance: 198.1
click at [500, 253] on span "Terms & Conditions – Ultimate Sydney Fieldtour" at bounding box center [341, 270] width 444 height 47
click at [572, 249] on h1 "Terms & Conditions – Ultimate Sydney Fieldtour" at bounding box center [363, 270] width 489 height 47
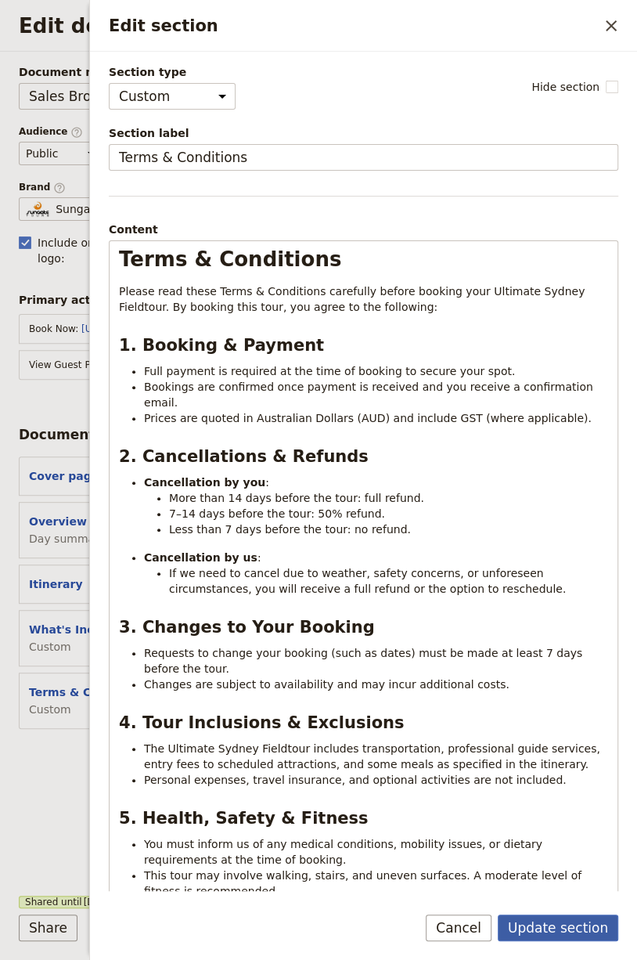
click at [565, 926] on button "Update section" at bounding box center [558, 928] width 121 height 27
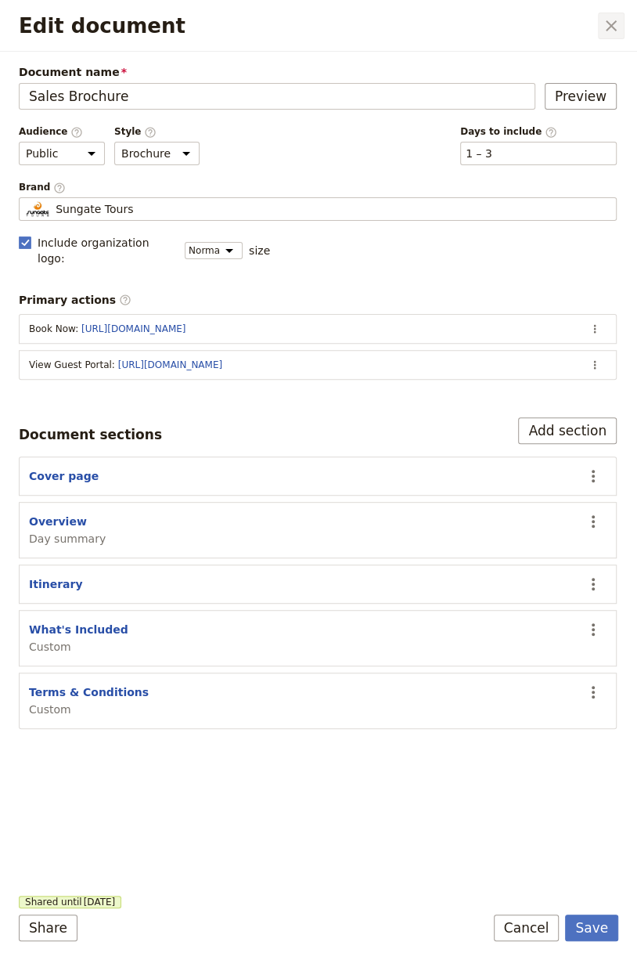
click at [608, 24] on icon "Close dialog" at bounding box center [611, 25] width 19 height 19
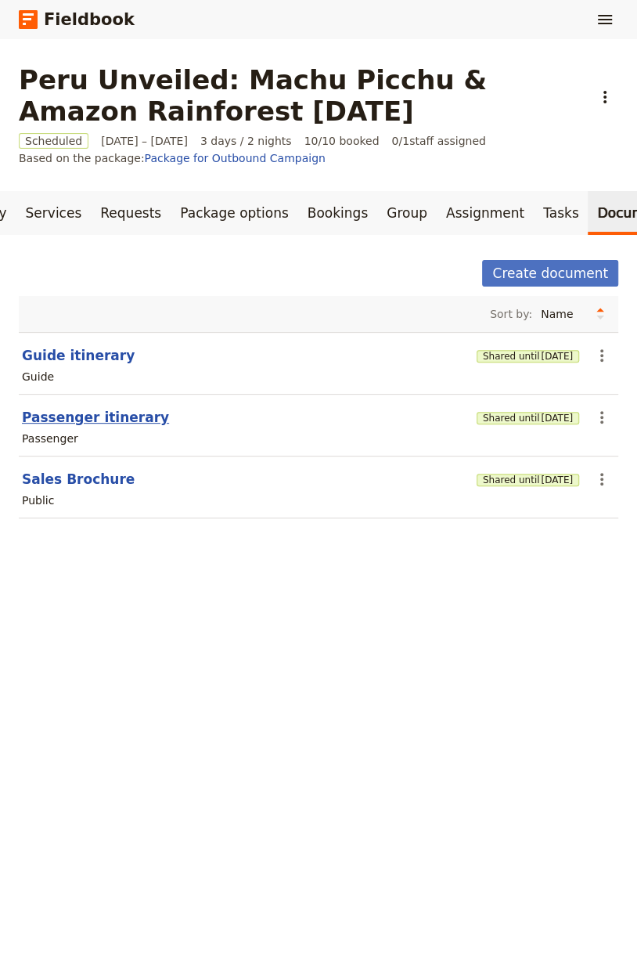
click at [88, 416] on button "Passenger itinerary" at bounding box center [95, 417] width 147 height 19
select select "PASSENGER"
select select "RUN_SHEET"
select select "LARGE"
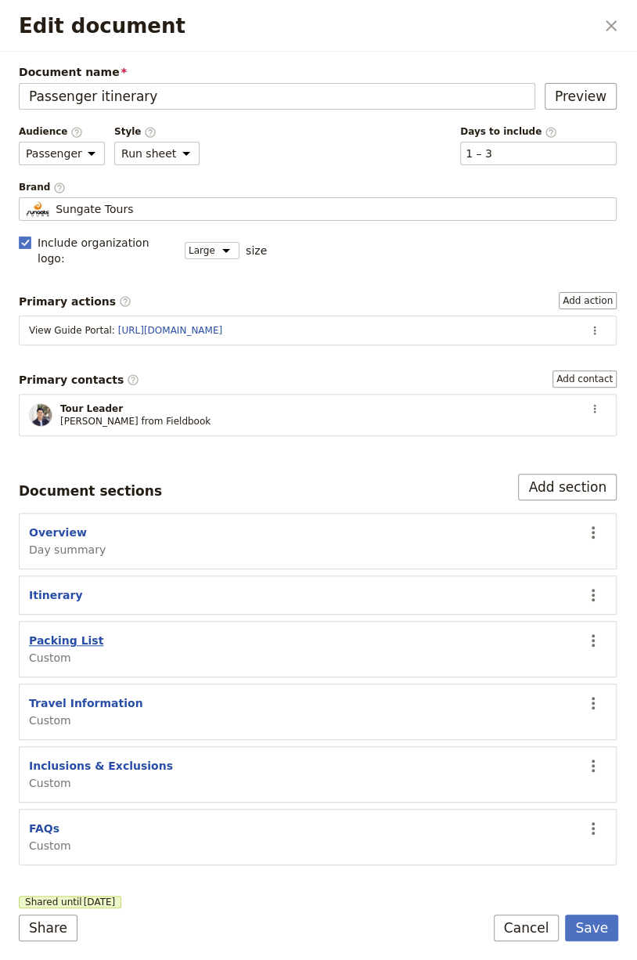
click at [60, 633] on button "Packing List" at bounding box center [66, 641] width 74 height 16
select select "CUSTOM"
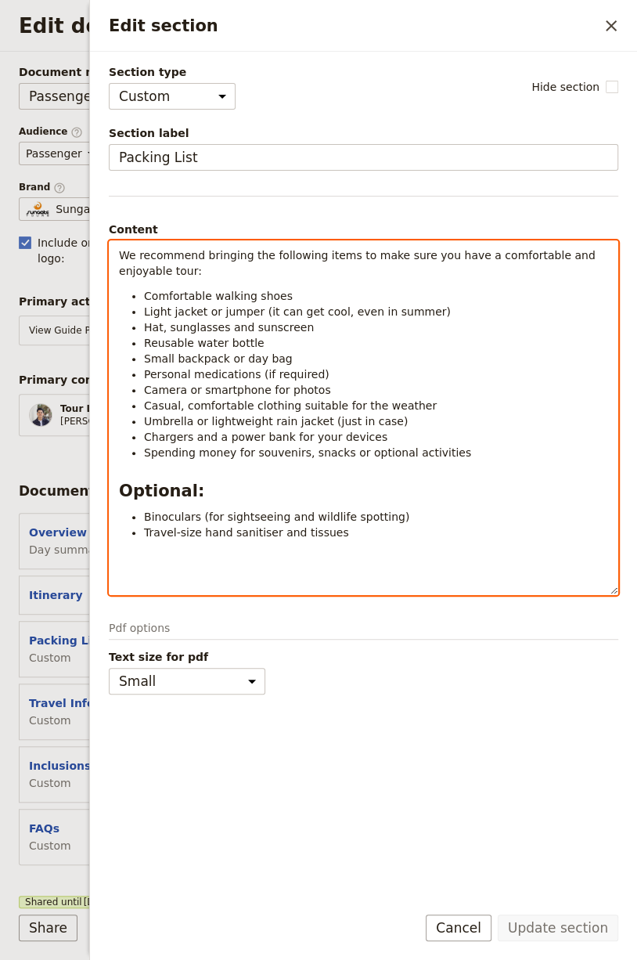
click at [385, 369] on li "Personal medications (if required)" at bounding box center [376, 374] width 464 height 16
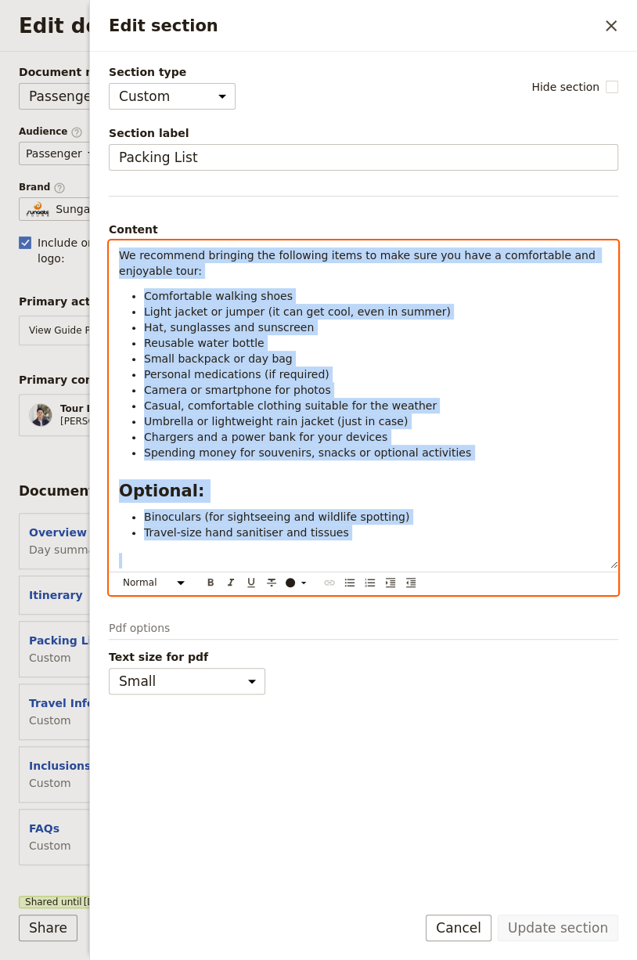
copy div "We recommend bringing the following items to make sure you have a comfortable a…"
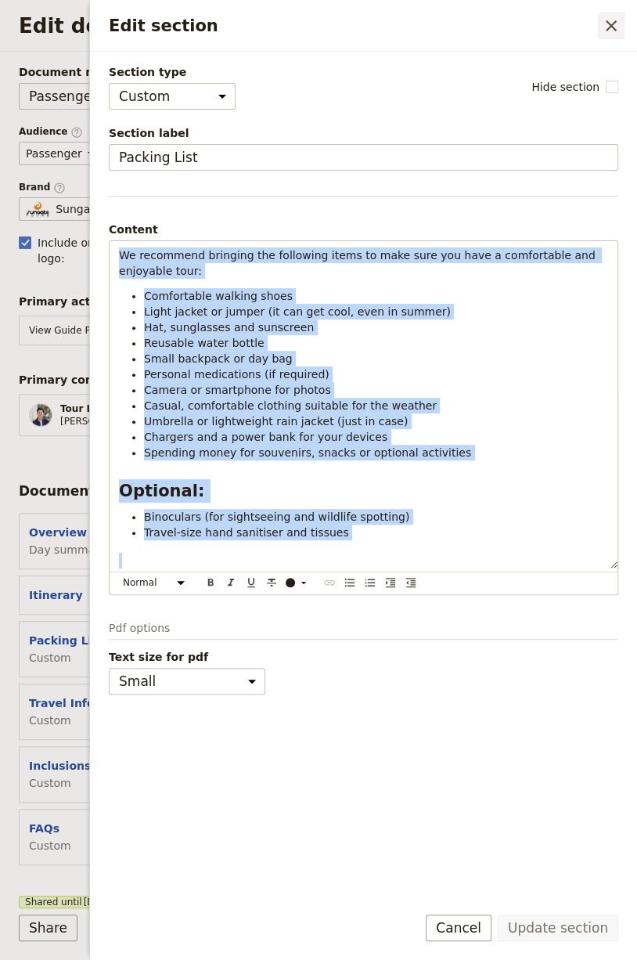
click at [612, 30] on icon "Close drawer" at bounding box center [611, 25] width 19 height 19
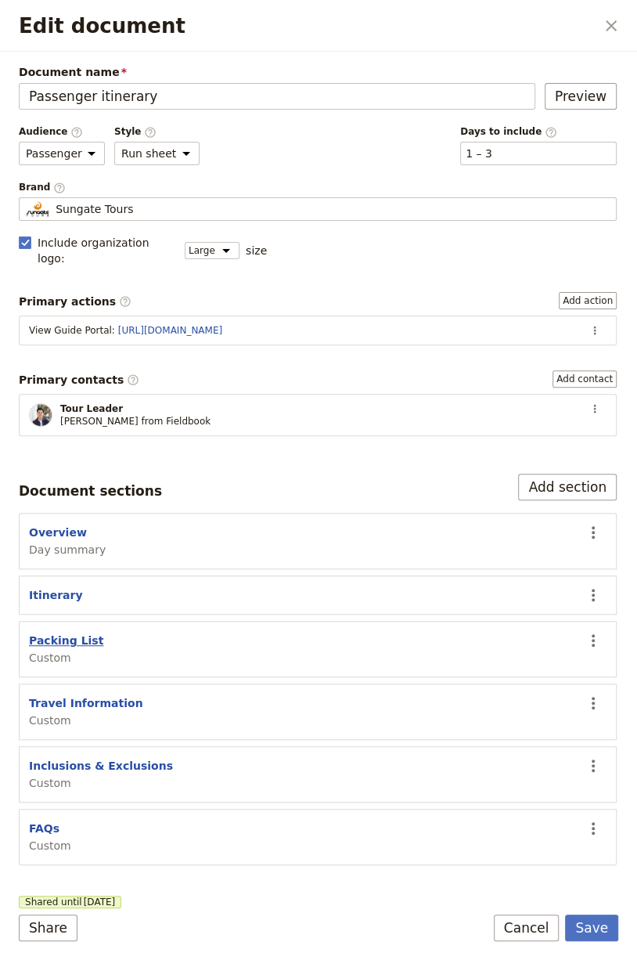
click at [39, 633] on button "Packing List" at bounding box center [66, 641] width 74 height 16
select select "CUSTOM"
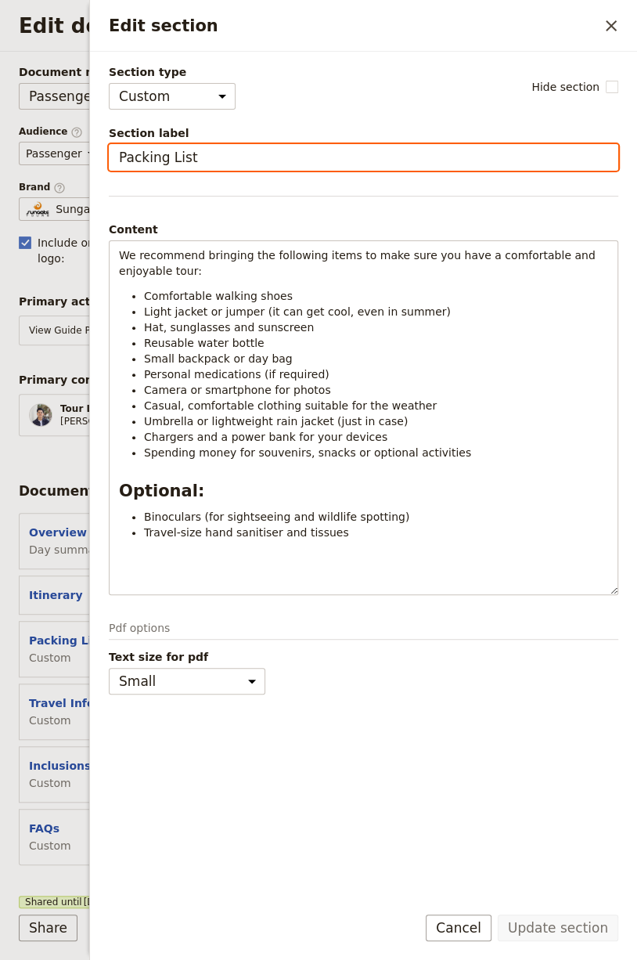
click at [198, 147] on input "Packing List" at bounding box center [364, 157] width 510 height 27
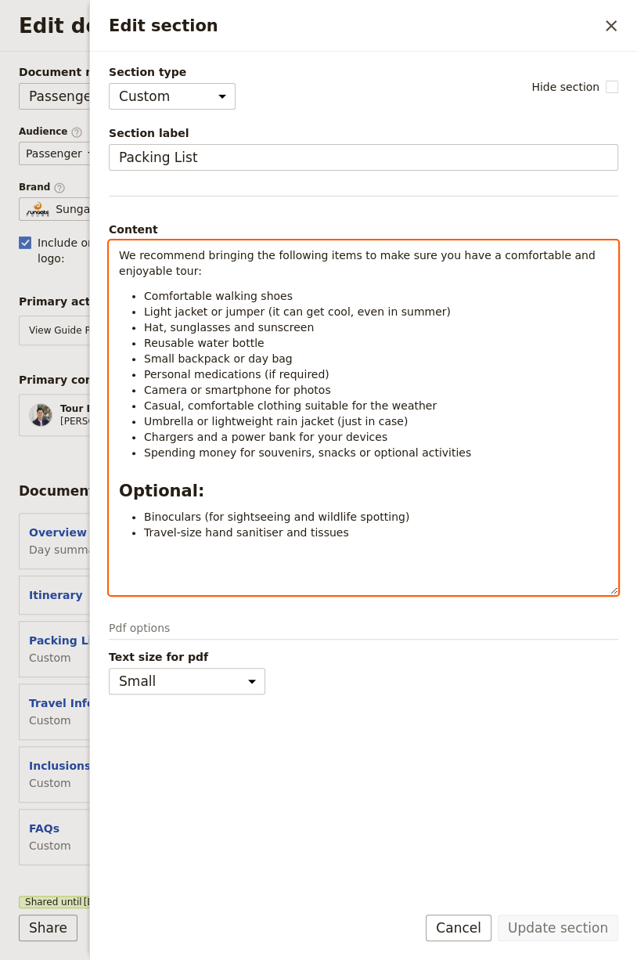
click at [204, 294] on span "Comfortable walking shoes" at bounding box center [218, 296] width 149 height 13
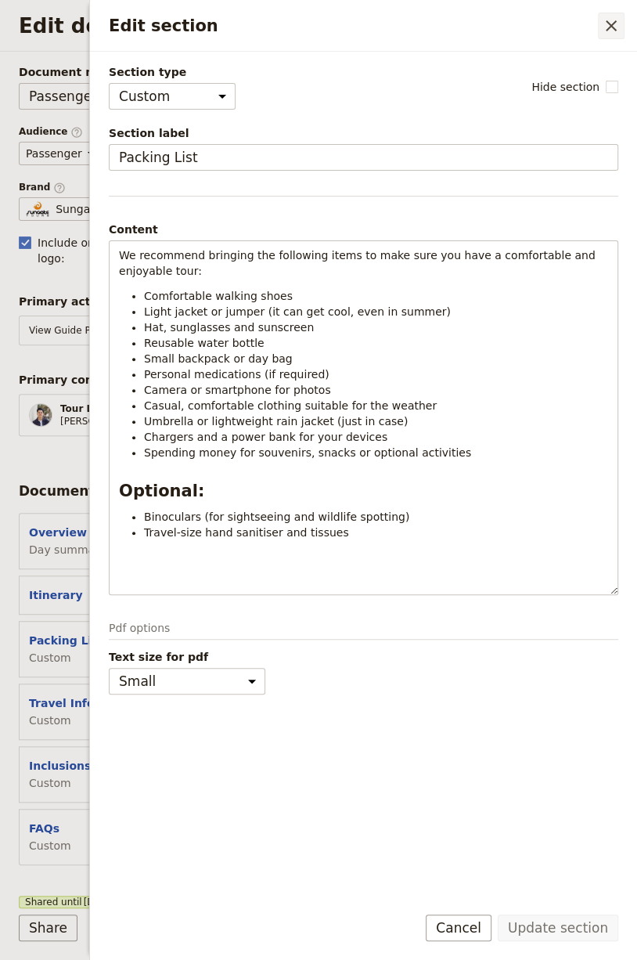
click at [619, 23] on icon "Close drawer" at bounding box center [611, 25] width 19 height 19
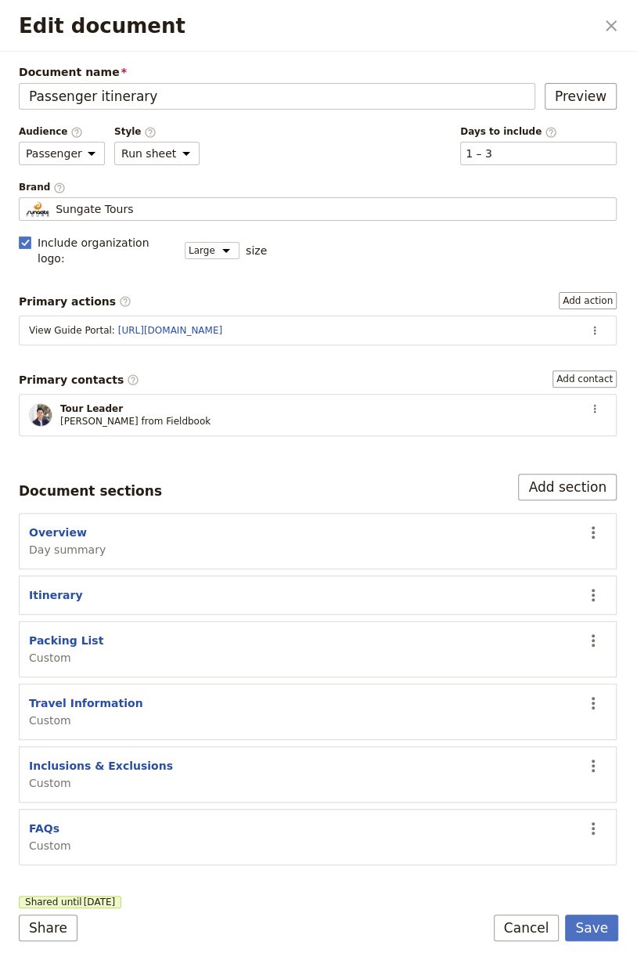
click at [58, 684] on section "Travel Information Custom ​" at bounding box center [318, 712] width 598 height 56
click at [58, 695] on button "Travel Information" at bounding box center [86, 703] width 114 height 16
select select "CUSTOM"
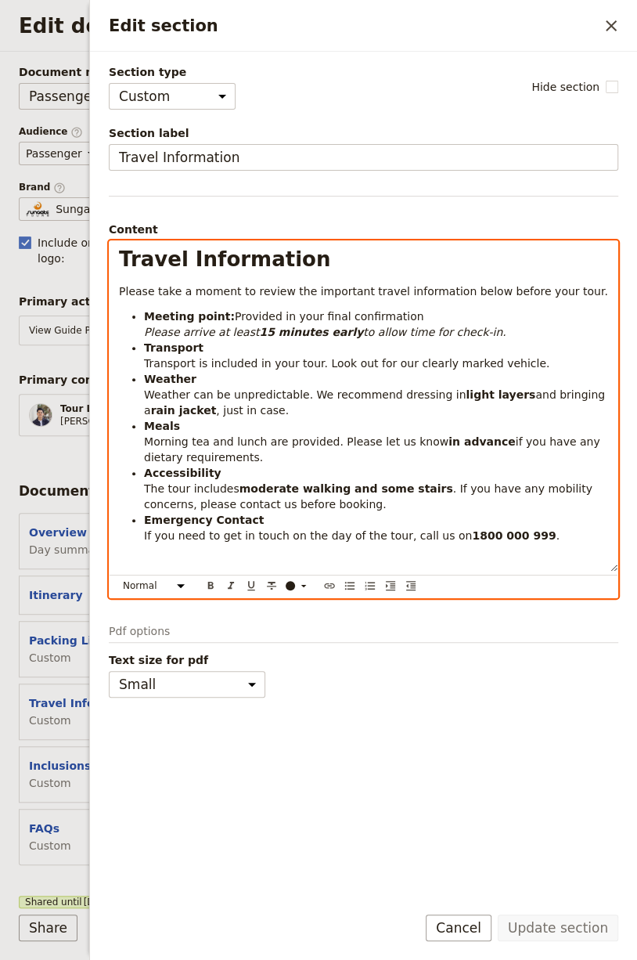
click at [299, 285] on span "Please take a moment to review the important travel information below before yo…" at bounding box center [363, 291] width 489 height 13
select select "h1"
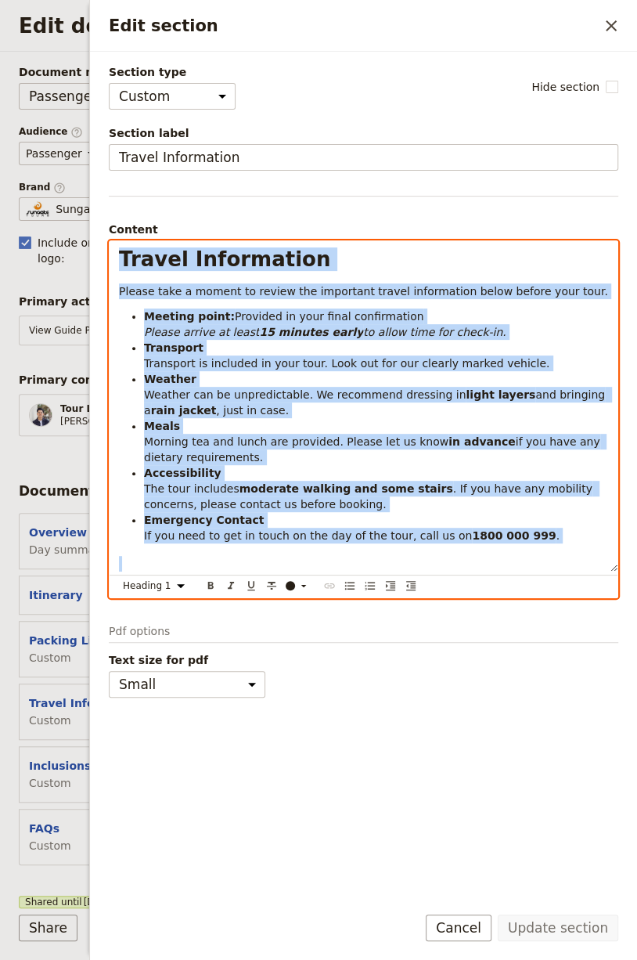
copy div "Travel Information Please take a moment to review the important travel informat…"
click at [56, 542] on span "Day summary" at bounding box center [67, 550] width 77 height 16
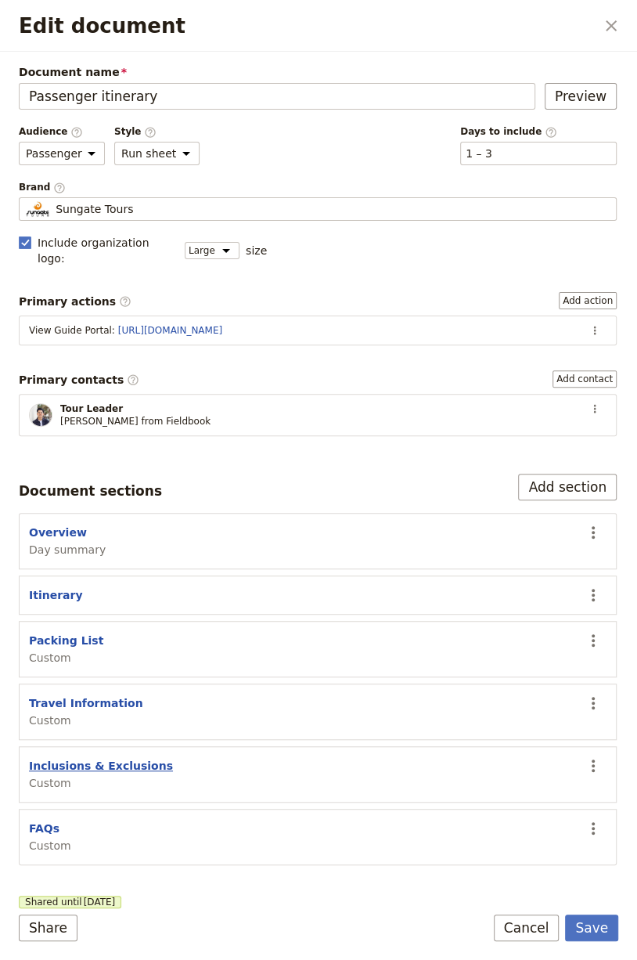
click at [112, 758] on button "Inclusions & Exclusions" at bounding box center [101, 766] width 144 height 16
select select "CUSTOM"
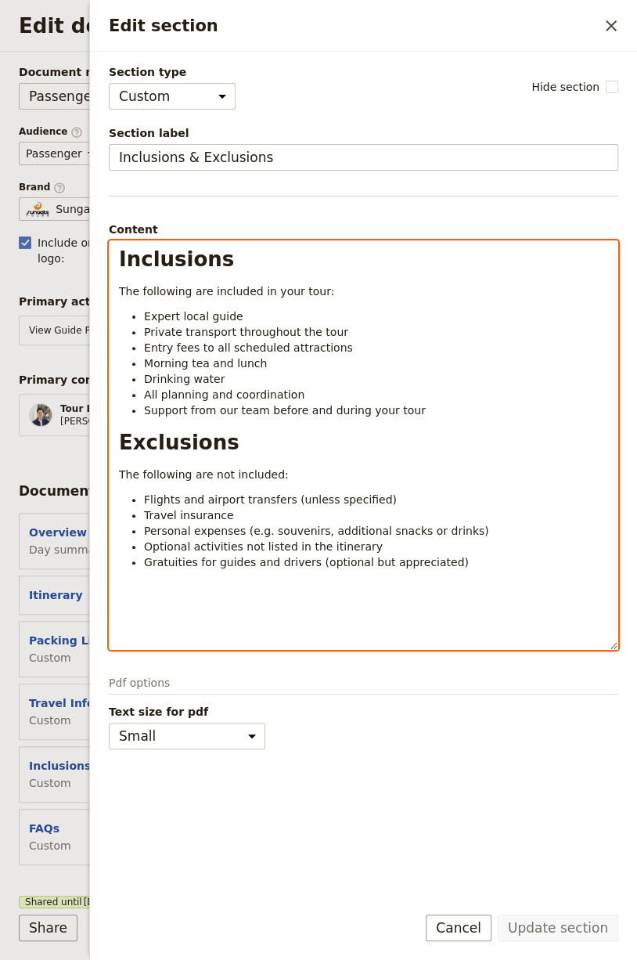
click at [337, 457] on div "Inclusions The following are included in your tour: Expert local guide Private …" at bounding box center [364, 445] width 508 height 408
select select "h1"
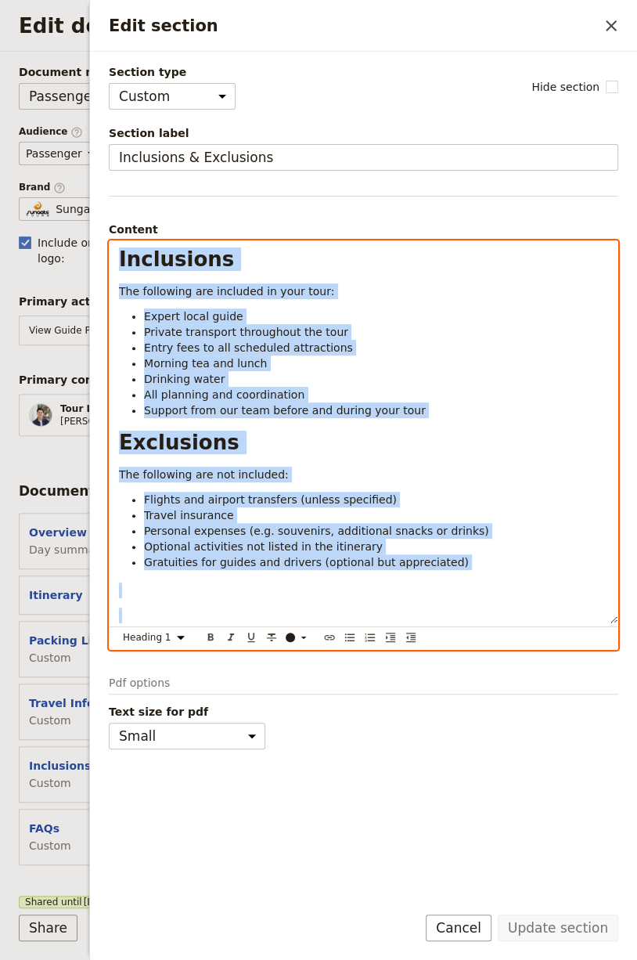
copy div "Inclusions The following are included in your tour: Expert local guide Private …"
click at [48, 821] on button "FAQs" at bounding box center [44, 829] width 31 height 16
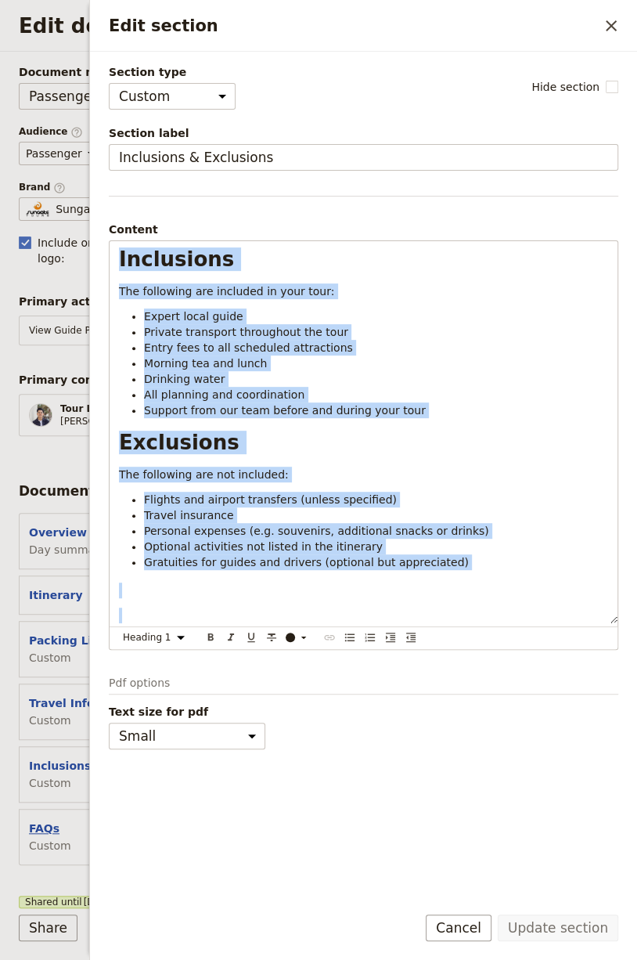
select select "CUSTOM"
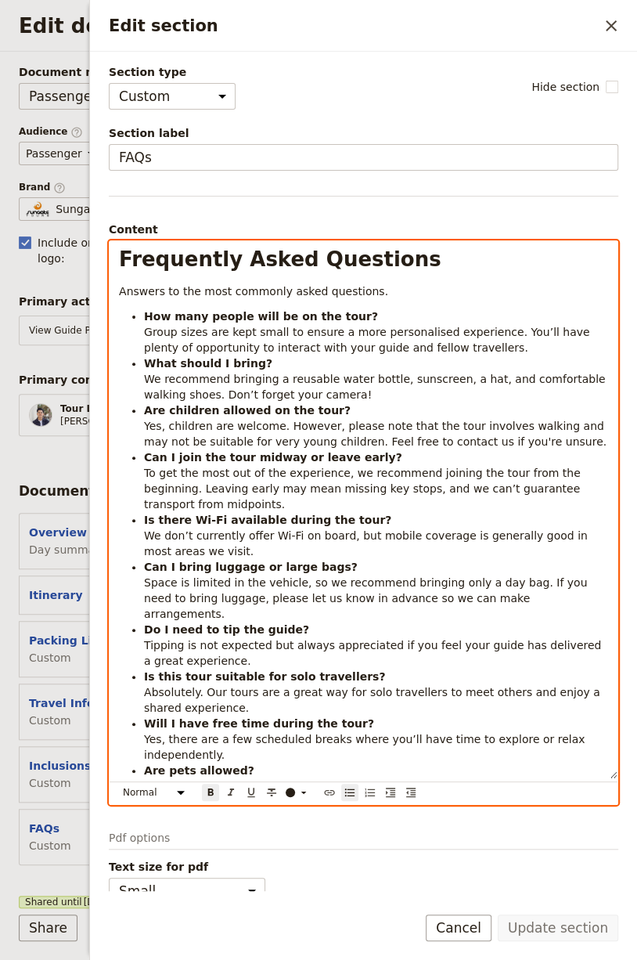
click at [315, 512] on li "Is there Wi-Fi available during the tour? We don’t currently offer Wi-Fi on boa…" at bounding box center [376, 535] width 464 height 47
select select "h1"
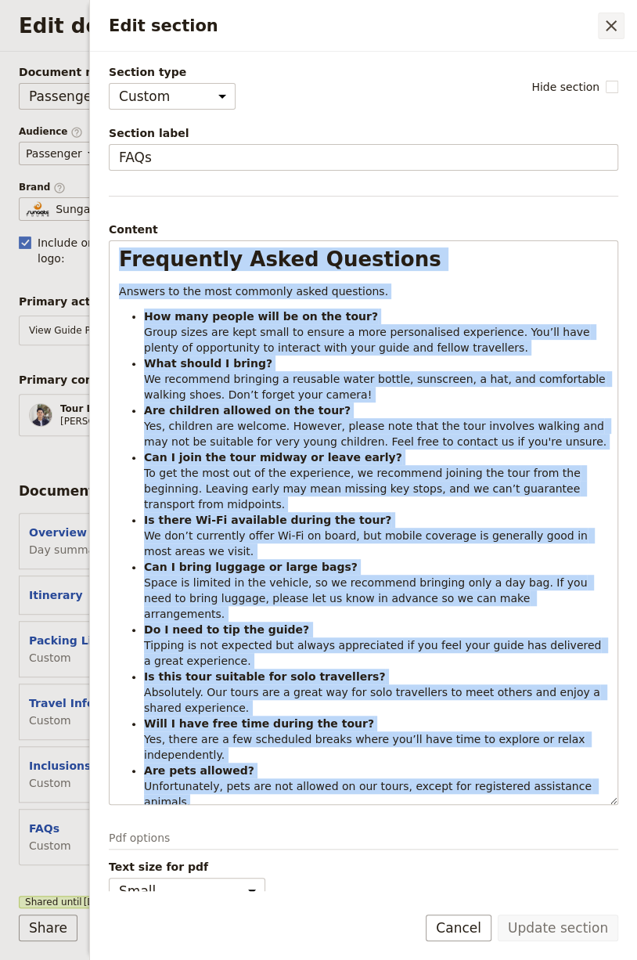
click at [622, 17] on button "​" at bounding box center [611, 26] width 27 height 27
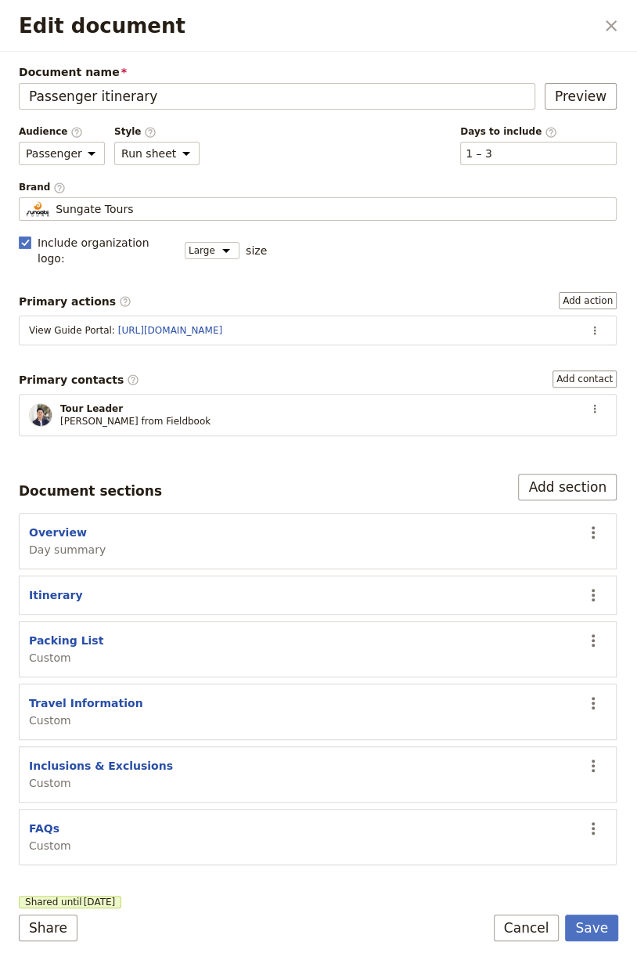
click at [198, 525] on div "Overview Day summary" at bounding box center [301, 541] width 545 height 33
click at [607, 20] on icon "Close dialog" at bounding box center [611, 25] width 11 height 11
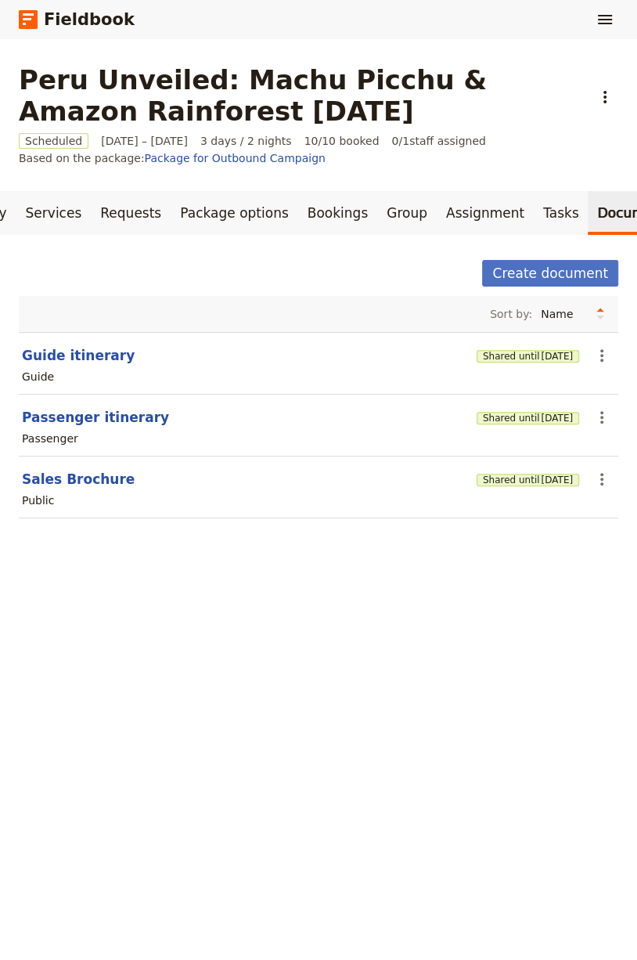
click at [97, 429] on div "Passenger" at bounding box center [318, 438] width 597 height 19
click at [103, 417] on button "Passenger itinerary" at bounding box center [95, 417] width 147 height 19
select select "PASSENGER"
select select "RUN_SHEET"
select select "LARGE"
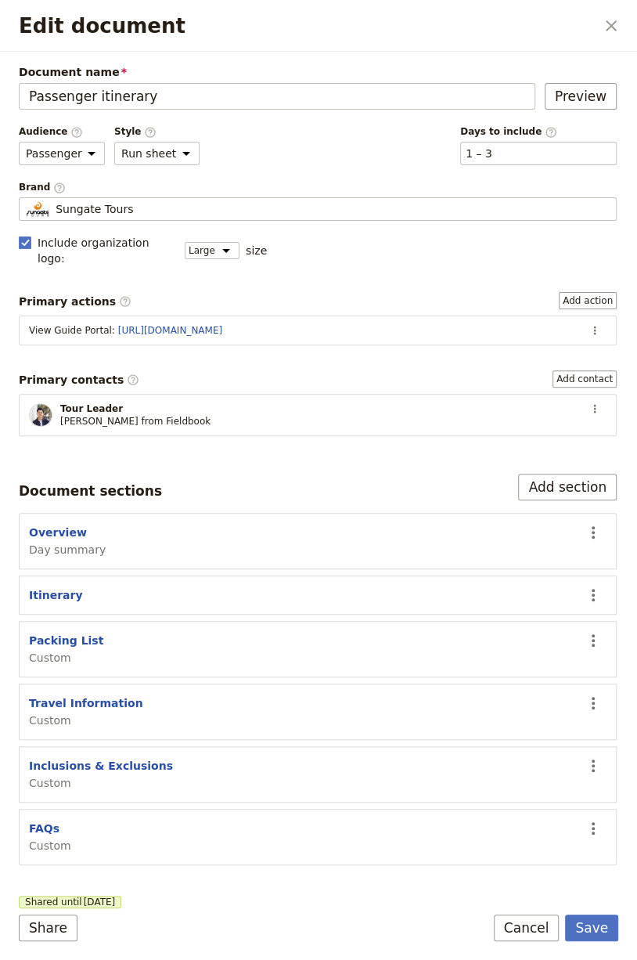
click at [78, 525] on div "Overview Day summary" at bounding box center [67, 541] width 77 height 33
click at [63, 525] on button "Overview" at bounding box center [58, 533] width 58 height 16
select select "DAY_SUMMARY"
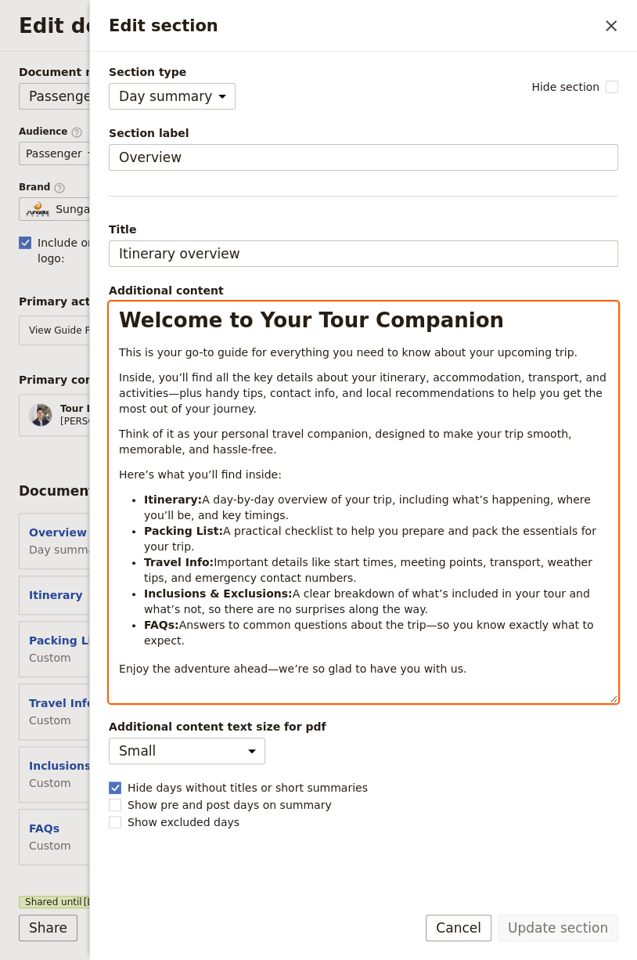
click at [380, 411] on p "Inside, you’ll find all the key details about your itinerary, accommodation, tr…" at bounding box center [363, 393] width 489 height 47
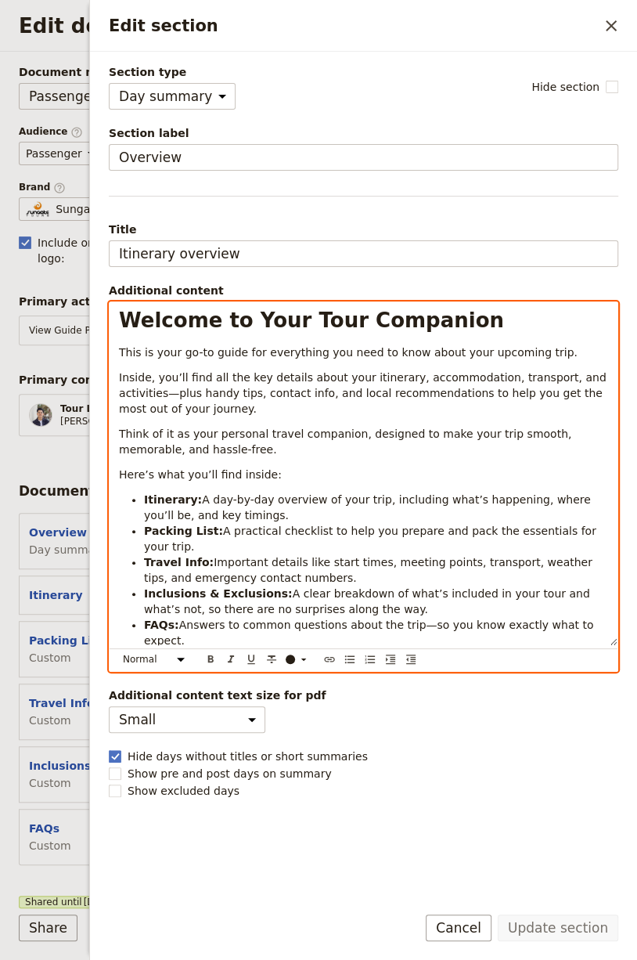
select select "h1"
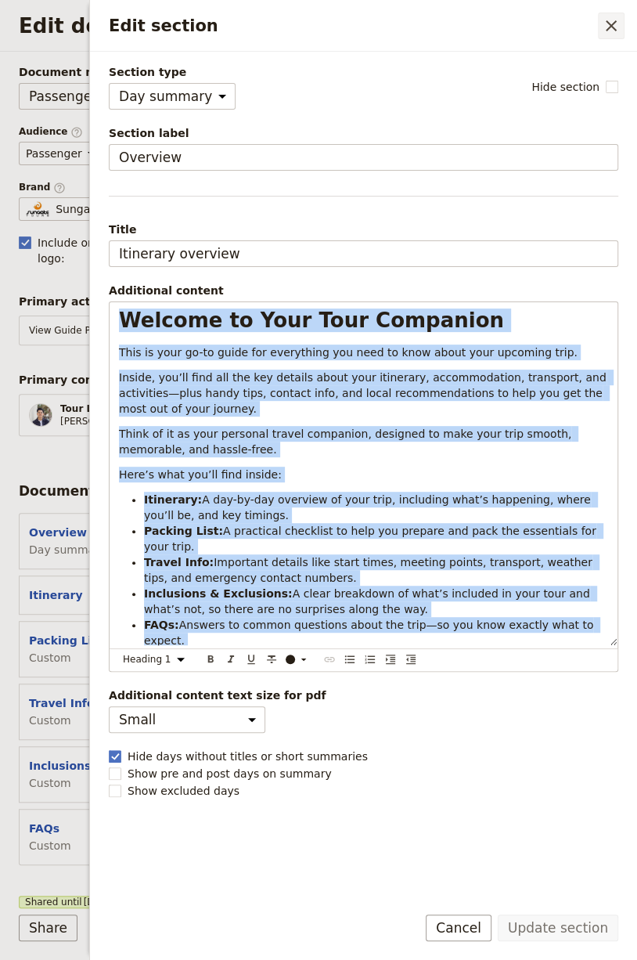
click at [612, 17] on icon "Close drawer" at bounding box center [611, 25] width 19 height 19
click at [612, 17] on div "Edit section ​" at bounding box center [363, 26] width 547 height 52
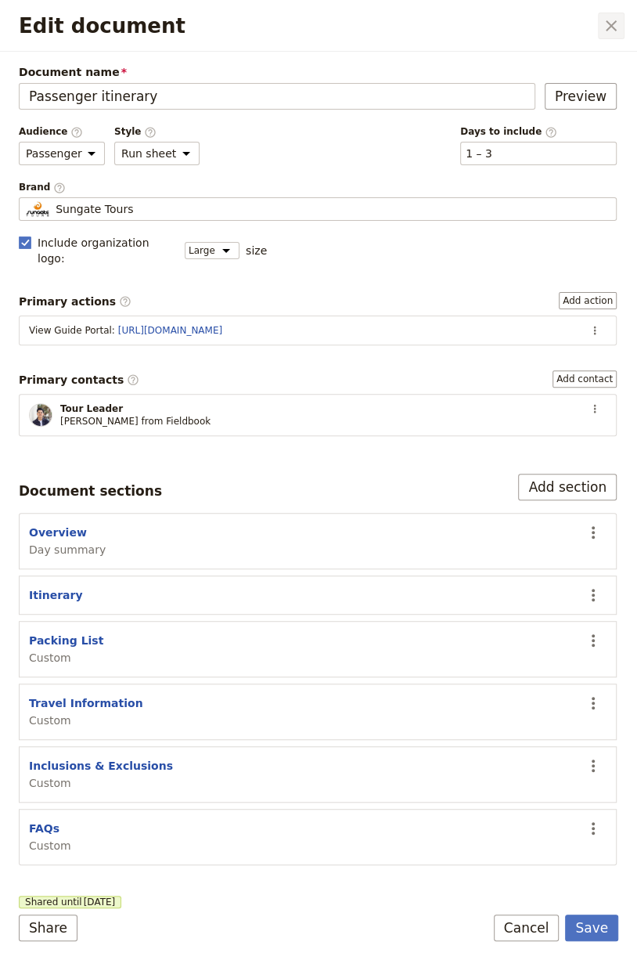
click at [617, 19] on icon "Close dialog" at bounding box center [611, 25] width 19 height 19
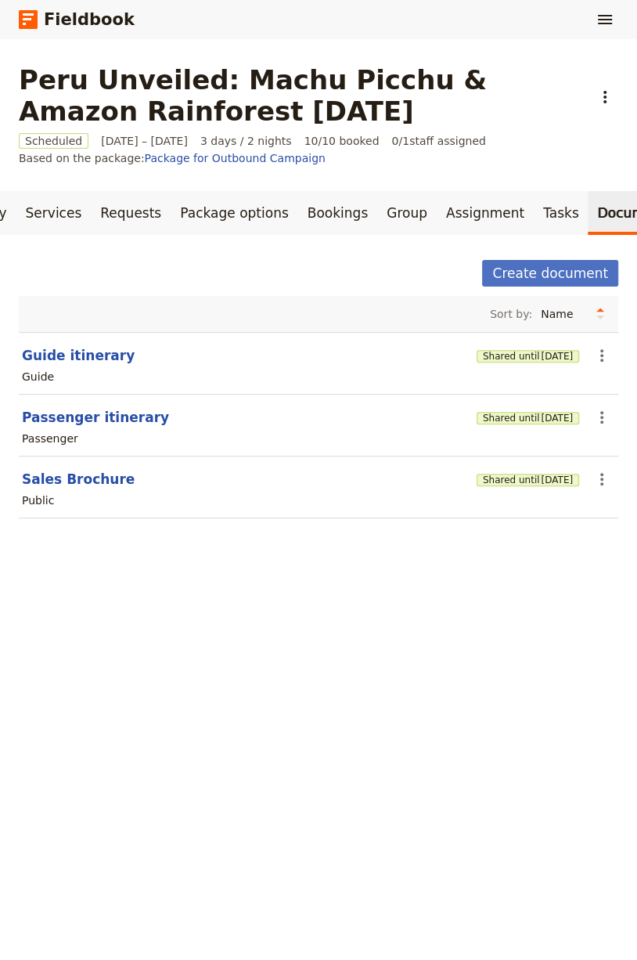
click at [101, 367] on div "Guide" at bounding box center [318, 376] width 597 height 19
click at [100, 359] on button "Guide itinerary" at bounding box center [78, 355] width 113 height 19
select select "STAFF"
select select "RUN_SHEET"
select select "LARGE"
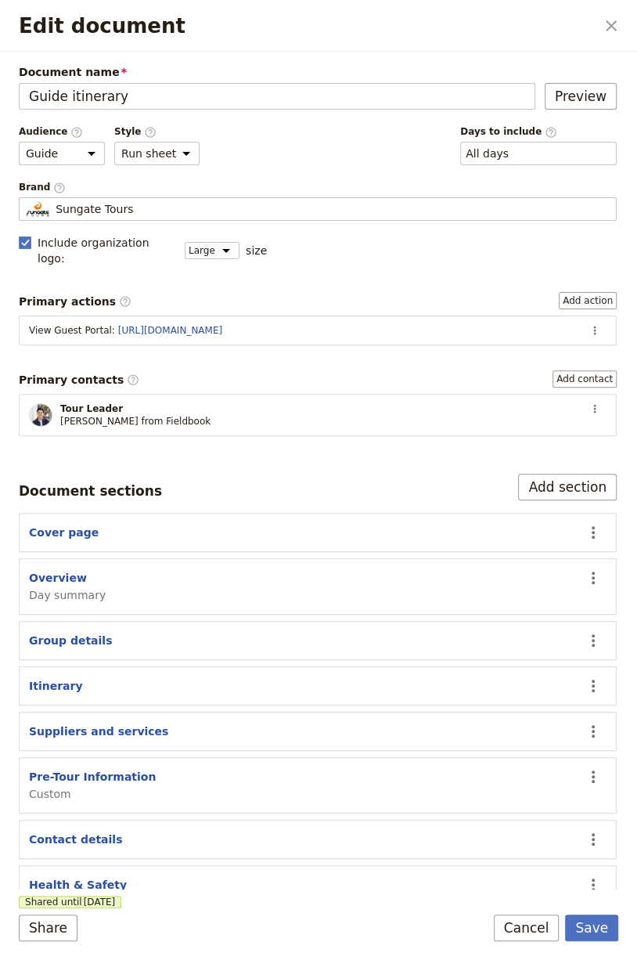
scroll to position [13, 0]
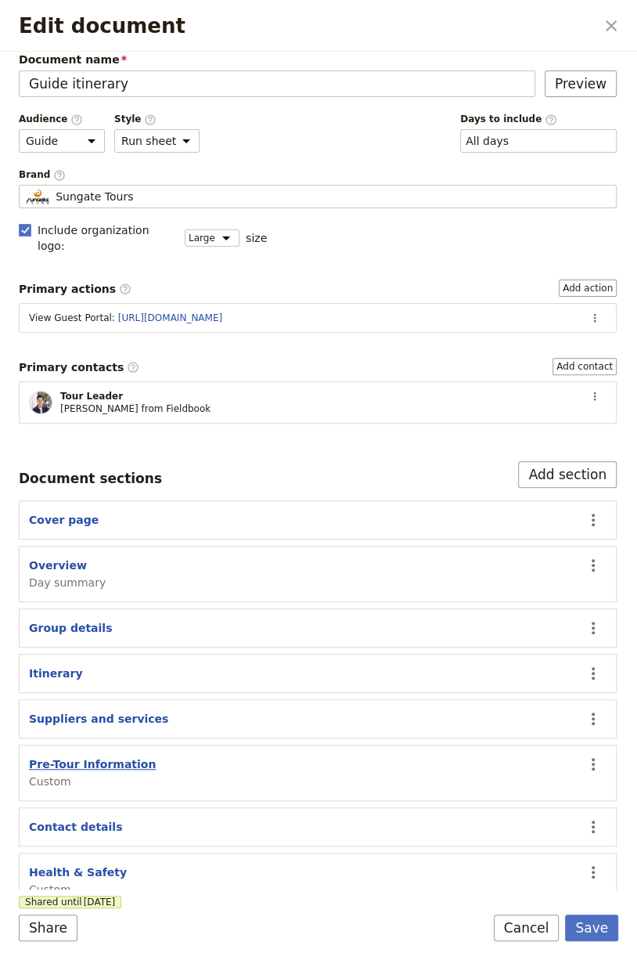
click at [63, 756] on button "Pre-Tour Information" at bounding box center [92, 764] width 127 height 16
select select "CUSTOM"
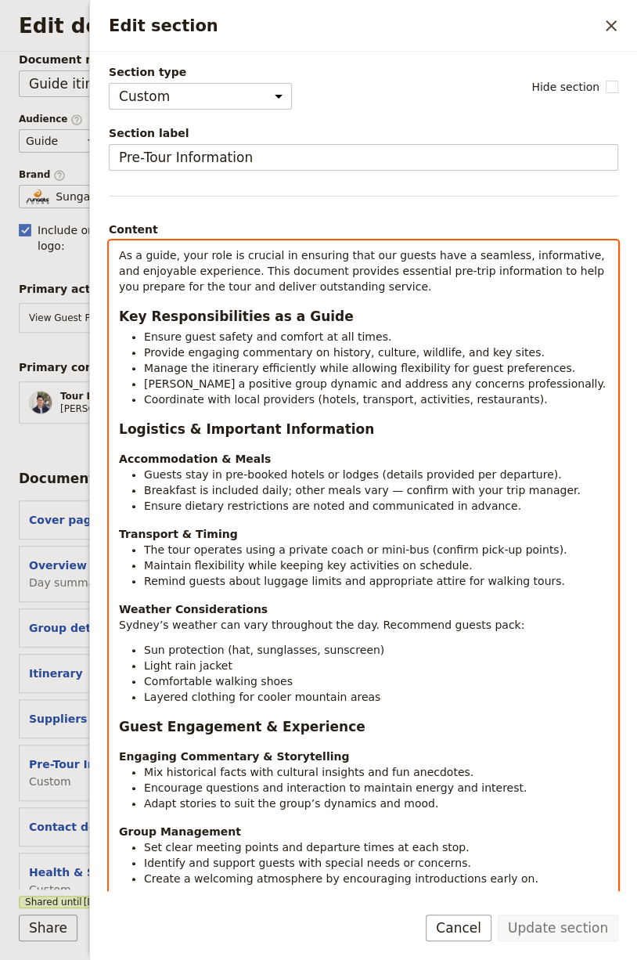
click at [354, 424] on h3 "Logistics & Important Information" at bounding box center [363, 429] width 489 height 19
select select "paragraph"
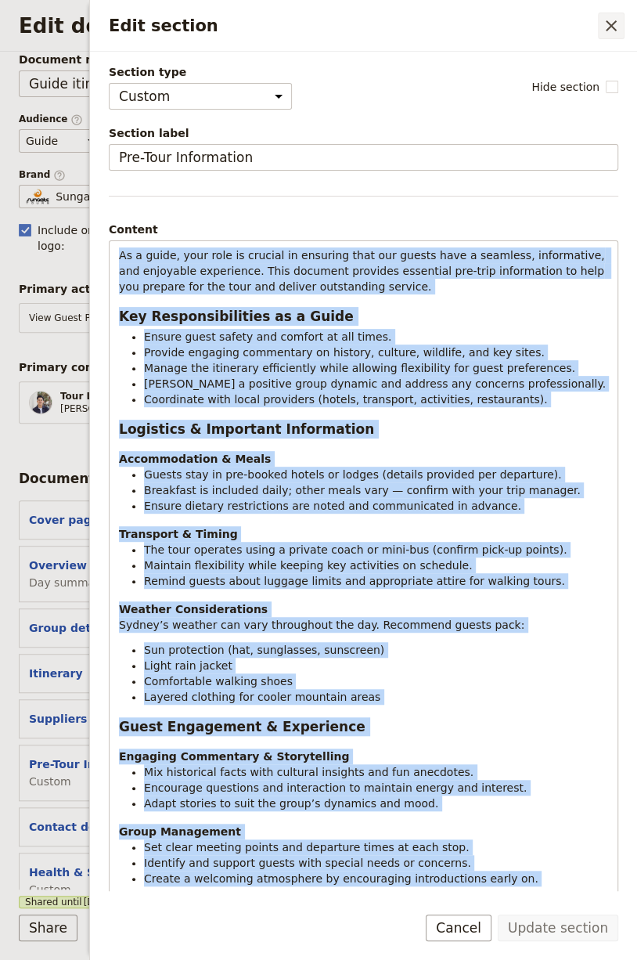
click at [618, 24] on icon "Close drawer" at bounding box center [611, 25] width 19 height 19
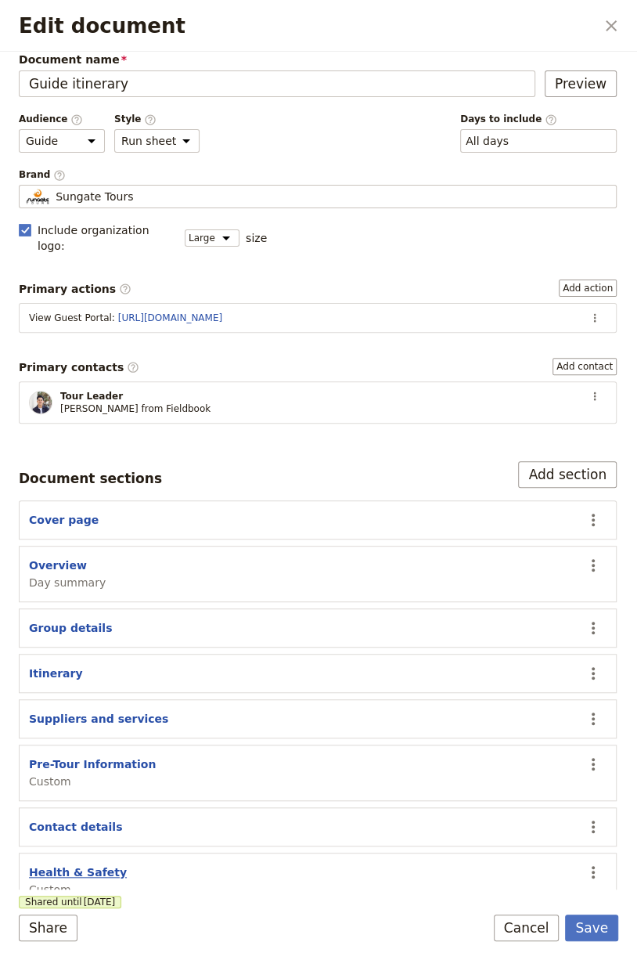
click at [73, 864] on button "Health & Safety" at bounding box center [78, 872] width 98 height 16
select select "CUSTOM"
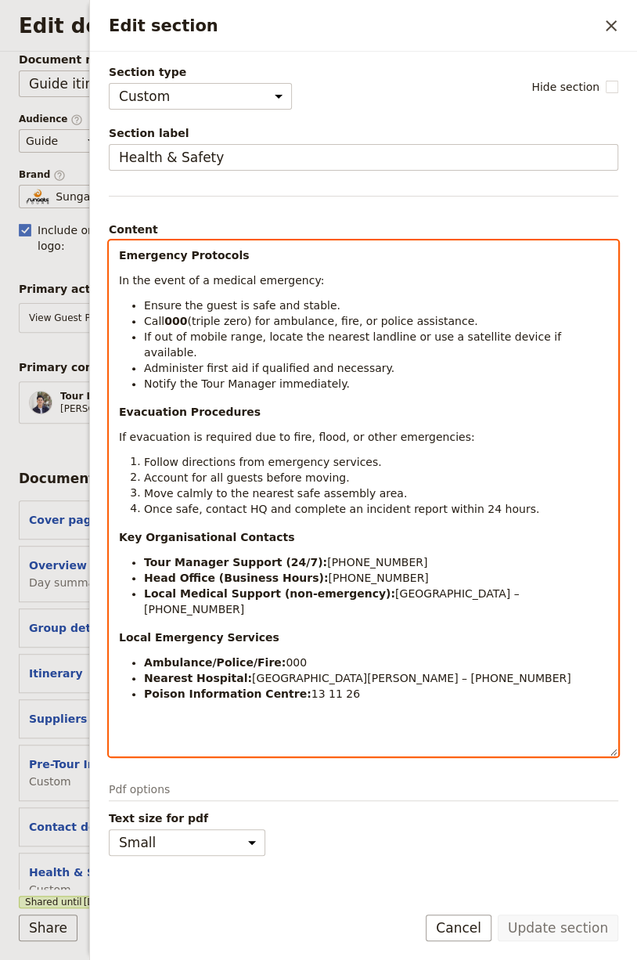
click at [362, 376] on li "Notify the Tour Manager immediately." at bounding box center [376, 384] width 464 height 16
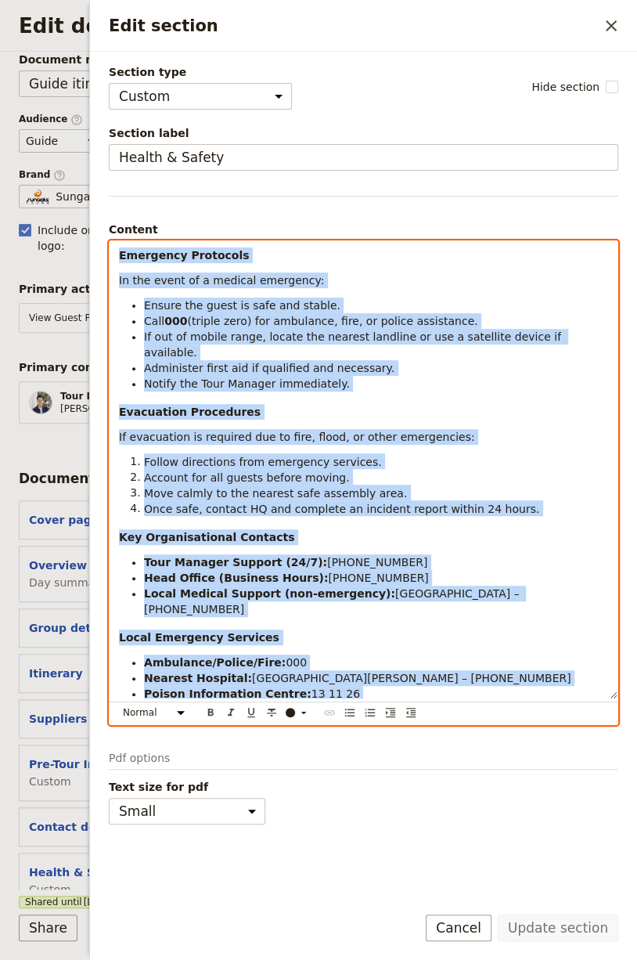
click at [52, 824] on div "Document sections Add section Cover page ​ Overview Day summary ​ Group details…" at bounding box center [318, 685] width 598 height 448
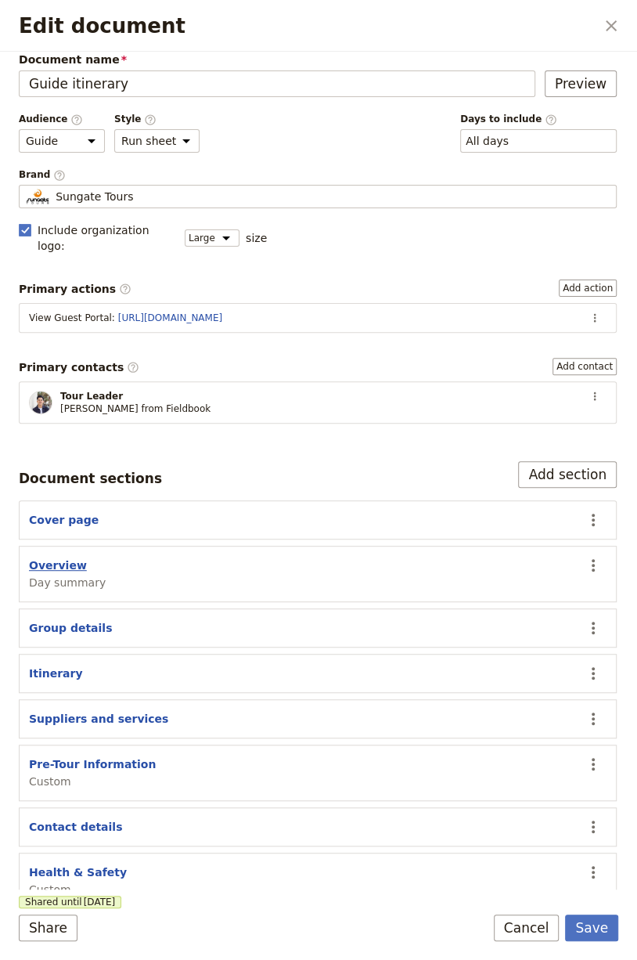
click at [64, 557] on button "Overview" at bounding box center [58, 565] width 58 height 16
select select "DAY_SUMMARY"
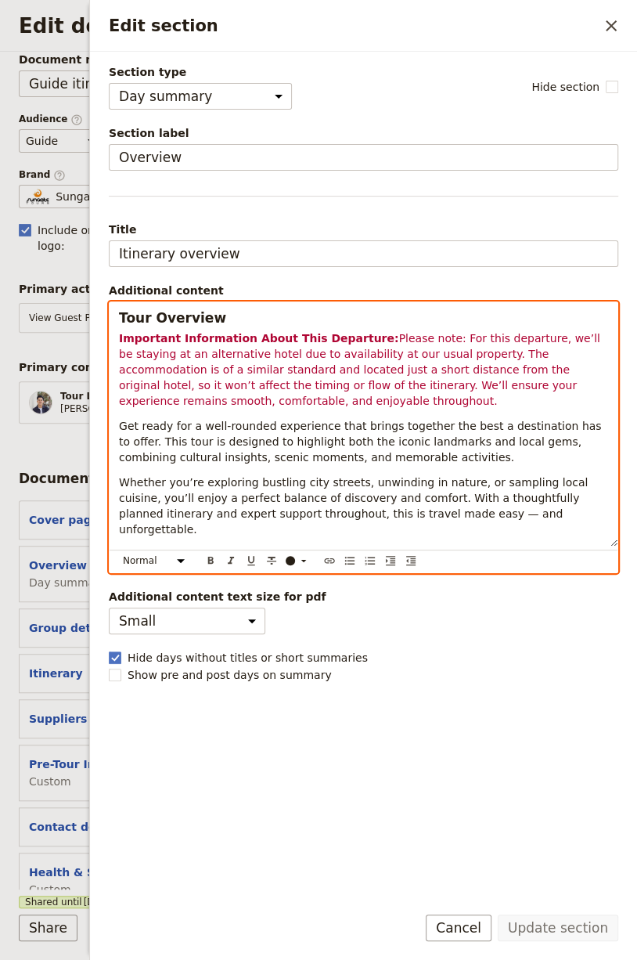
click at [399, 466] on div "Tour Overview Important Information About This Departure: Please note: For this…" at bounding box center [364, 424] width 508 height 244
select select "h3"
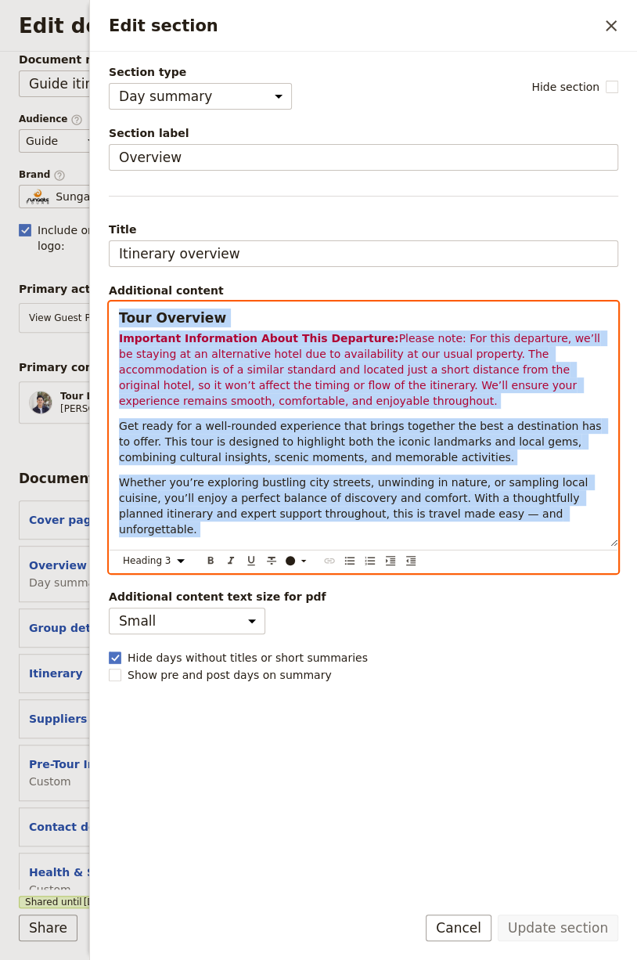
click at [50, 579] on div "Document sections Add section Cover page ​ Overview Day summary ​ Group details…" at bounding box center [318, 685] width 598 height 448
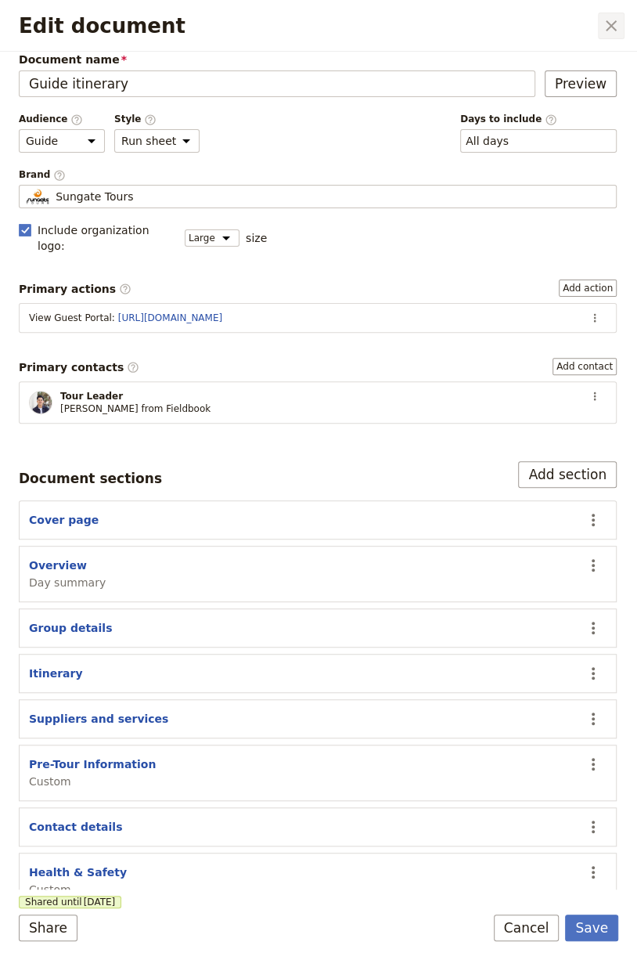
click at [611, 32] on icon "Close dialog" at bounding box center [611, 25] width 19 height 19
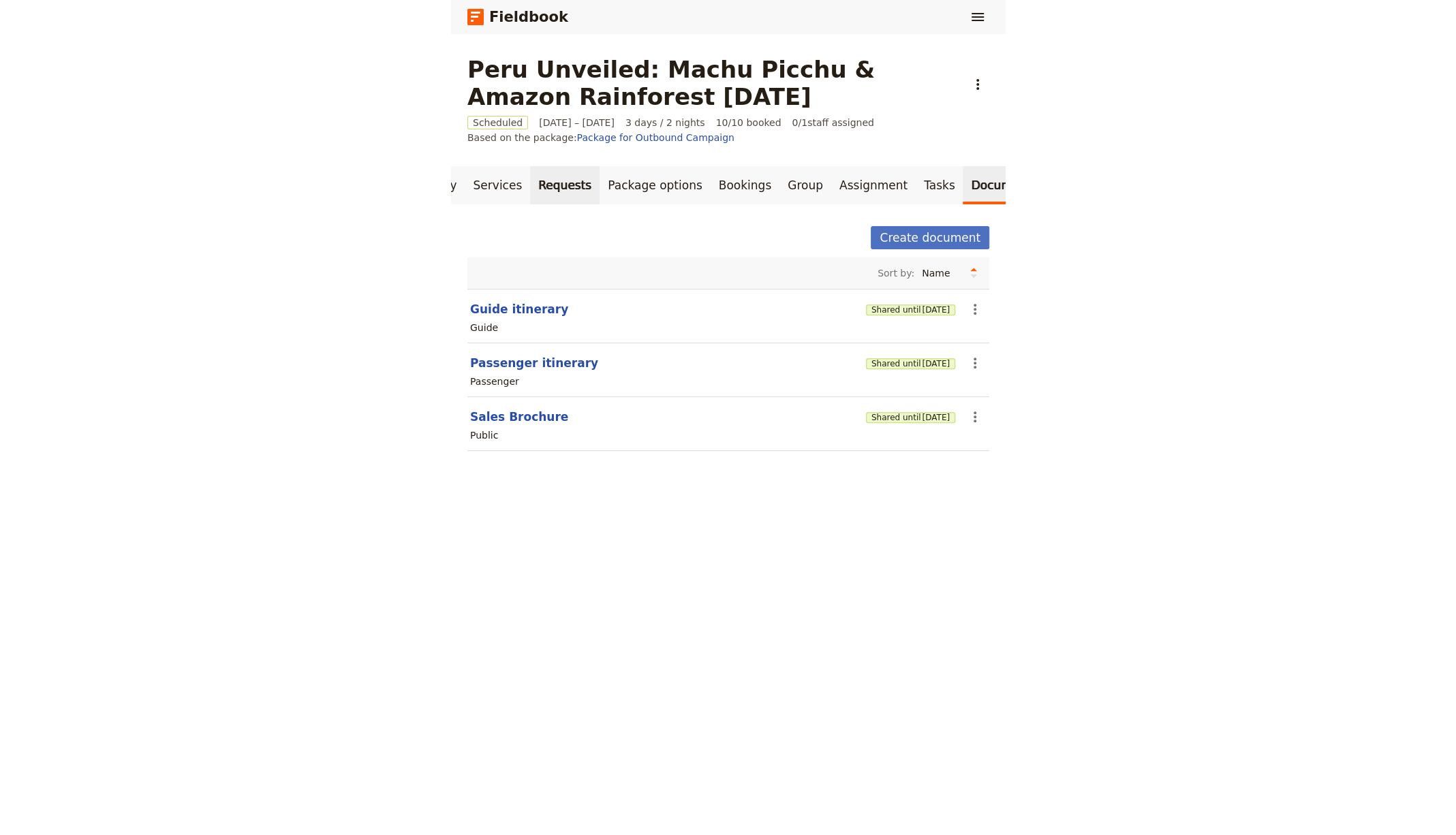
scroll to position [0, 0]
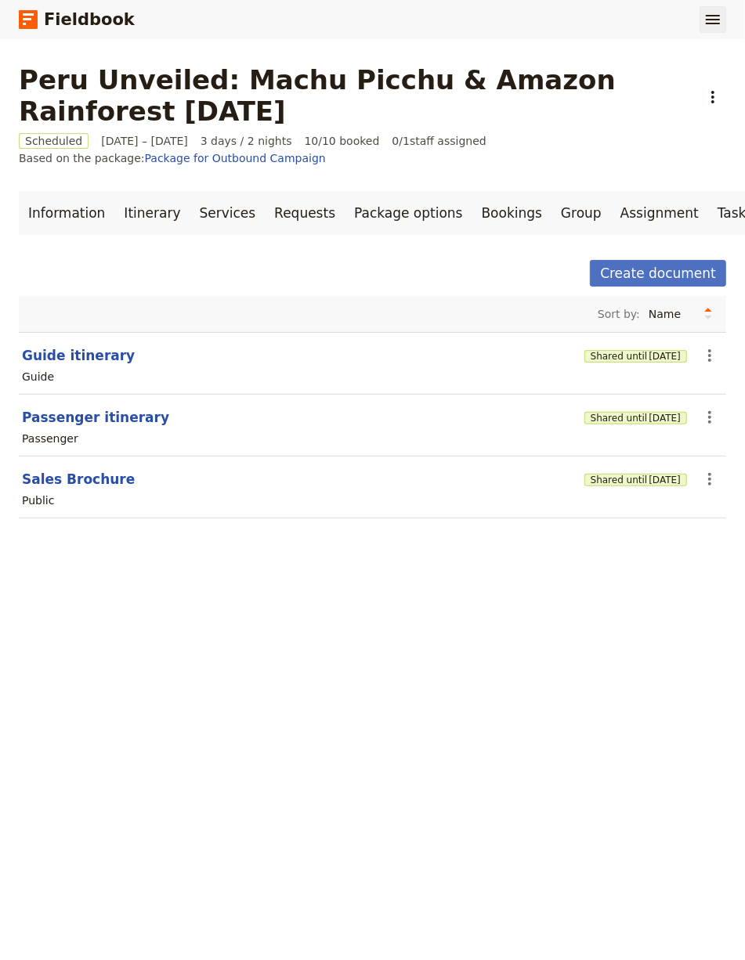
click at [710, 17] on icon "Show menu" at bounding box center [712, 19] width 19 height 19
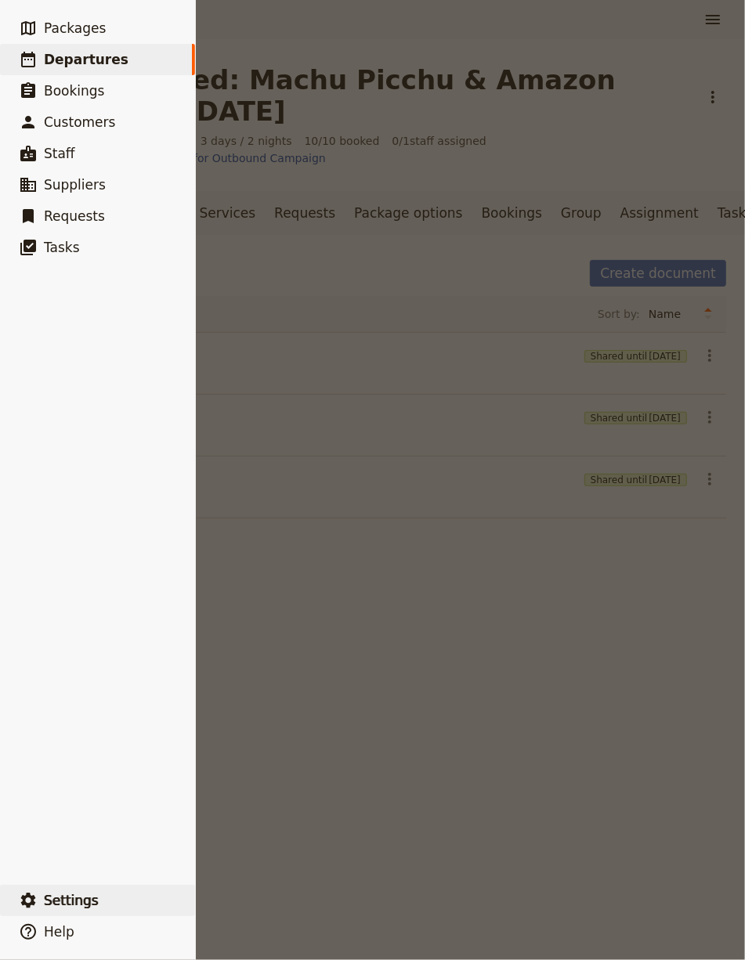
click at [121, 898] on button "​ Settings" at bounding box center [97, 900] width 195 height 31
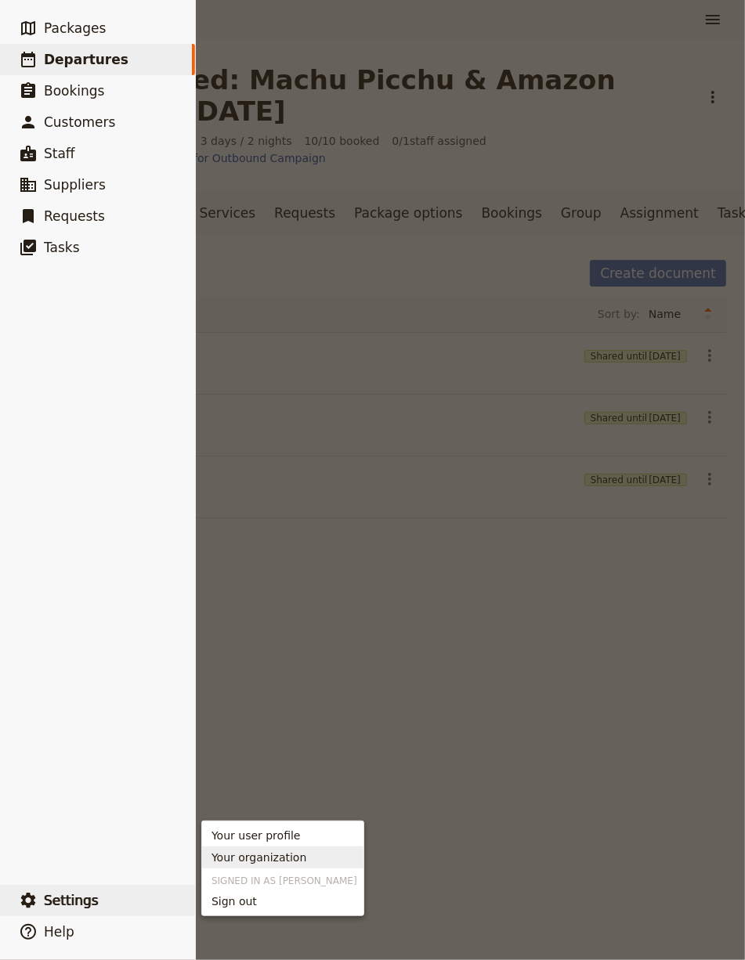
click at [265, 857] on span "Your organization" at bounding box center [258, 858] width 95 height 16
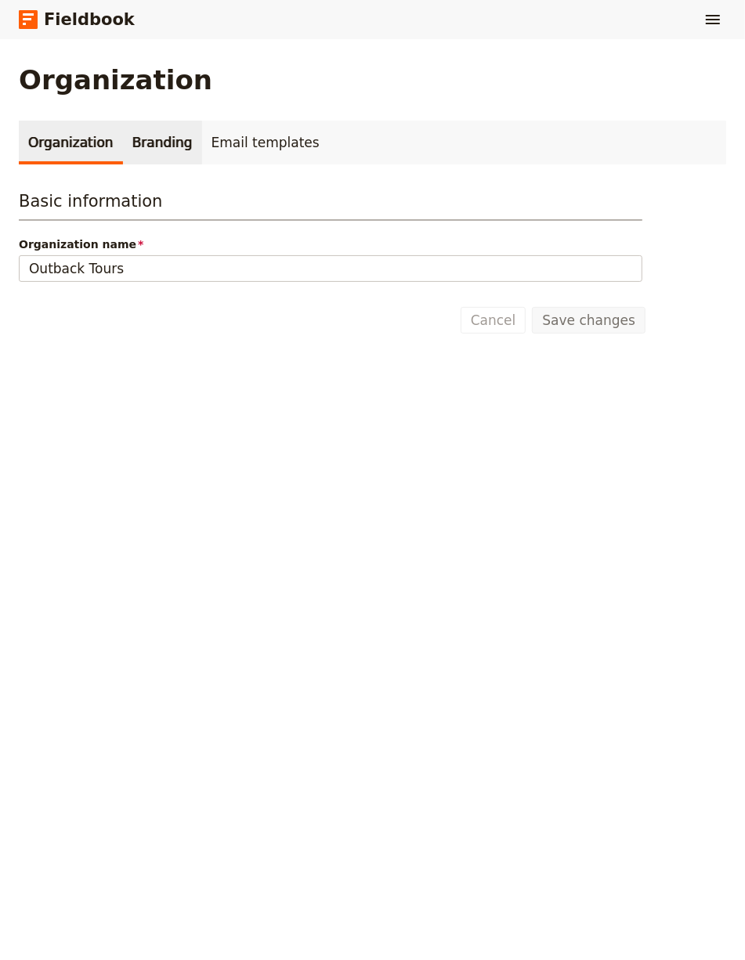
click at [155, 141] on link "Branding" at bounding box center [162, 143] width 79 height 44
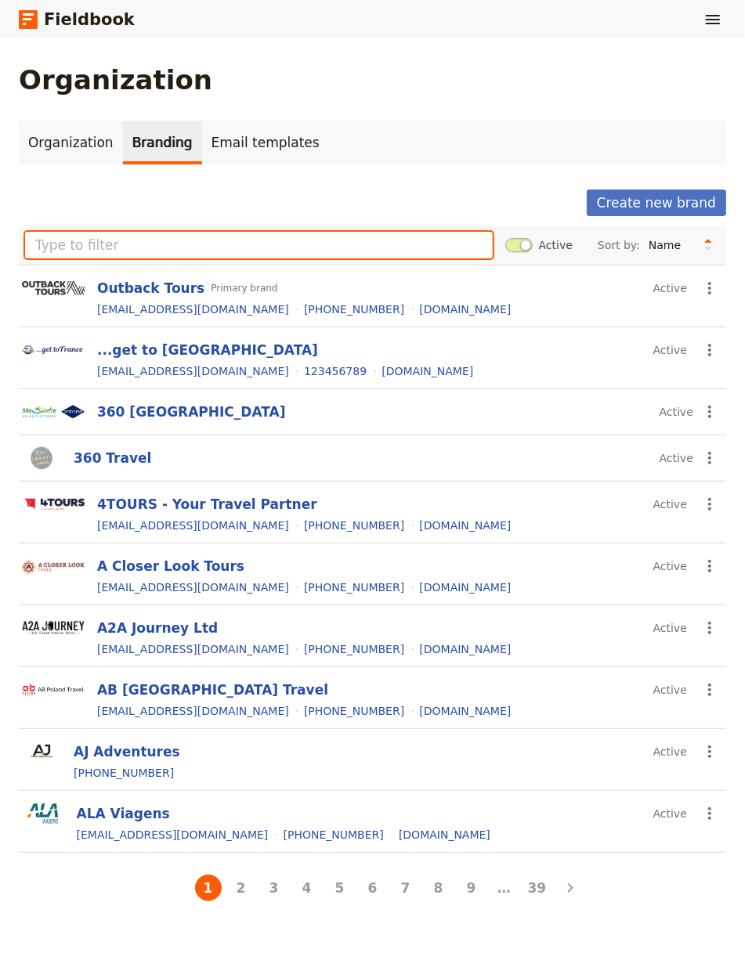
click at [205, 250] on input "text" at bounding box center [258, 245] width 467 height 27
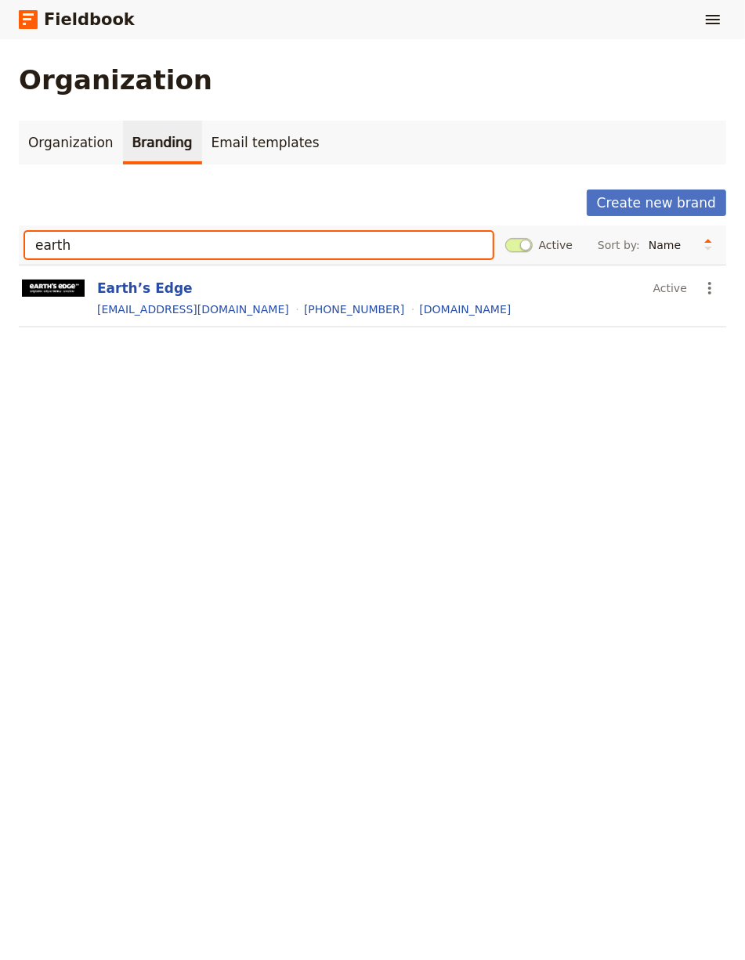
type input "earth"
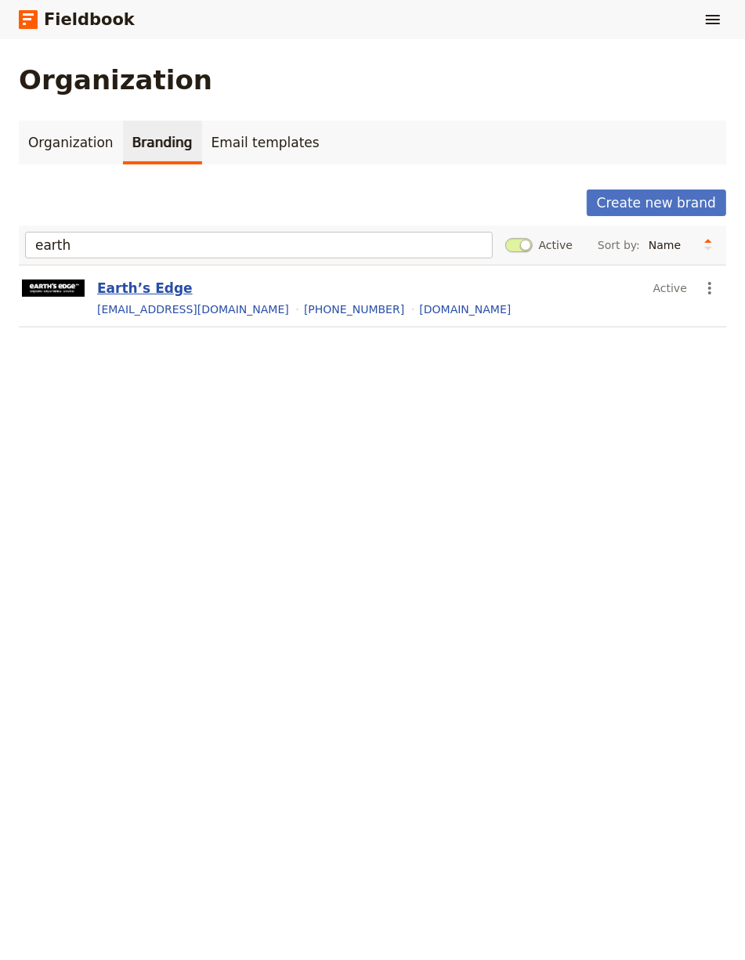
click at [123, 279] on button "Earth’s Edge" at bounding box center [145, 288] width 96 height 19
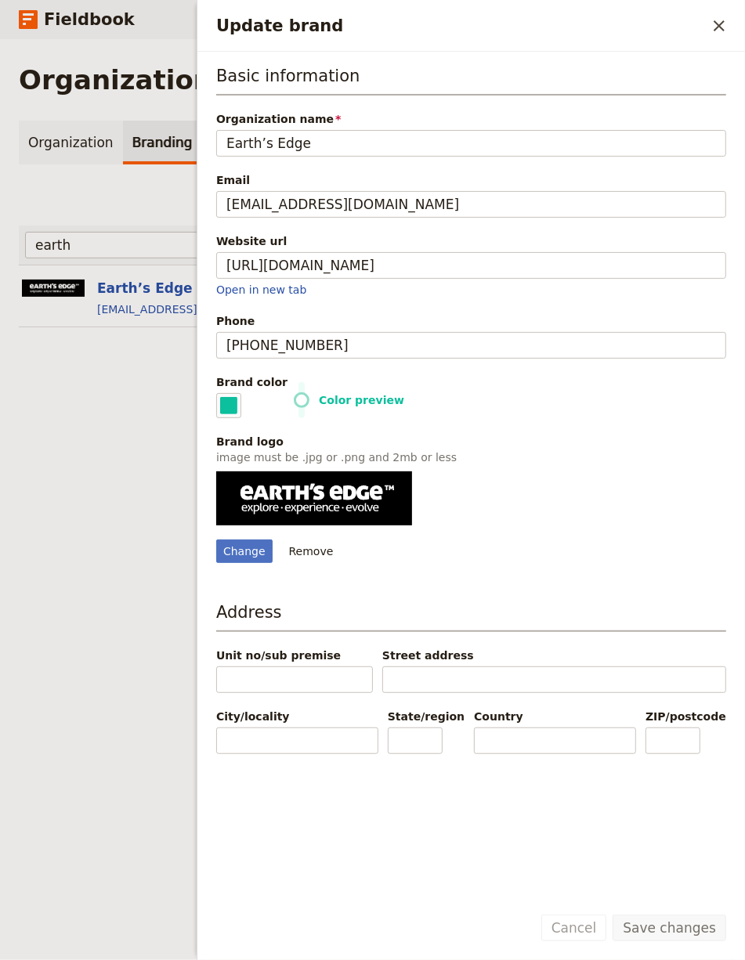
click at [257, 187] on div "Email [EMAIL_ADDRESS][DOMAIN_NAME]" at bounding box center [471, 194] width 510 height 45
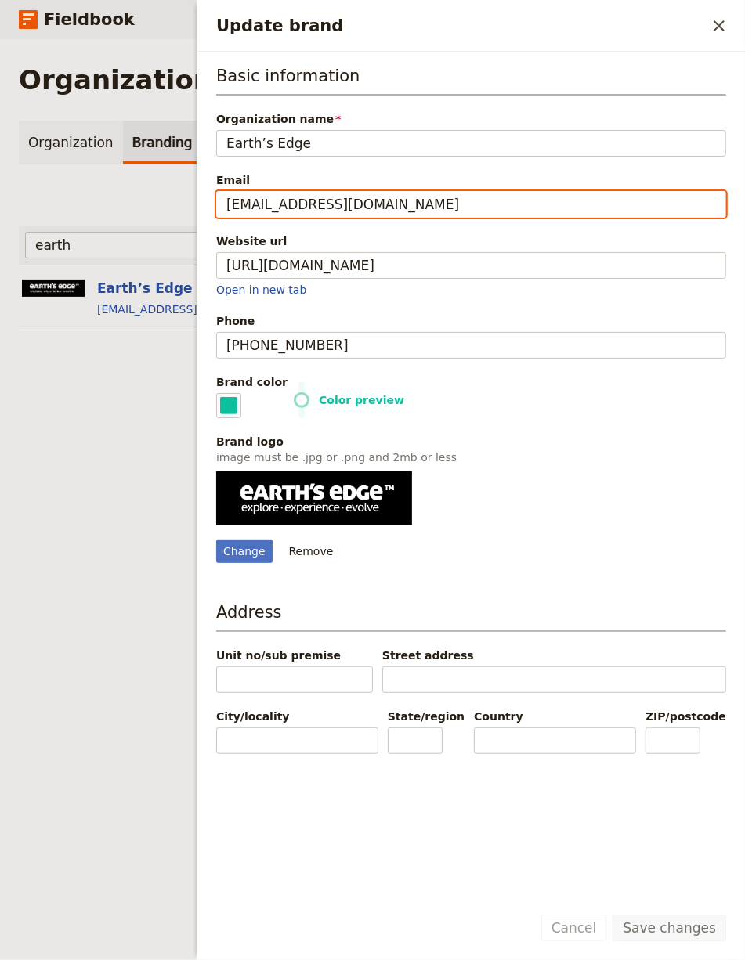
click at [257, 200] on input "[EMAIL_ADDRESS][DOMAIN_NAME]" at bounding box center [471, 204] width 510 height 27
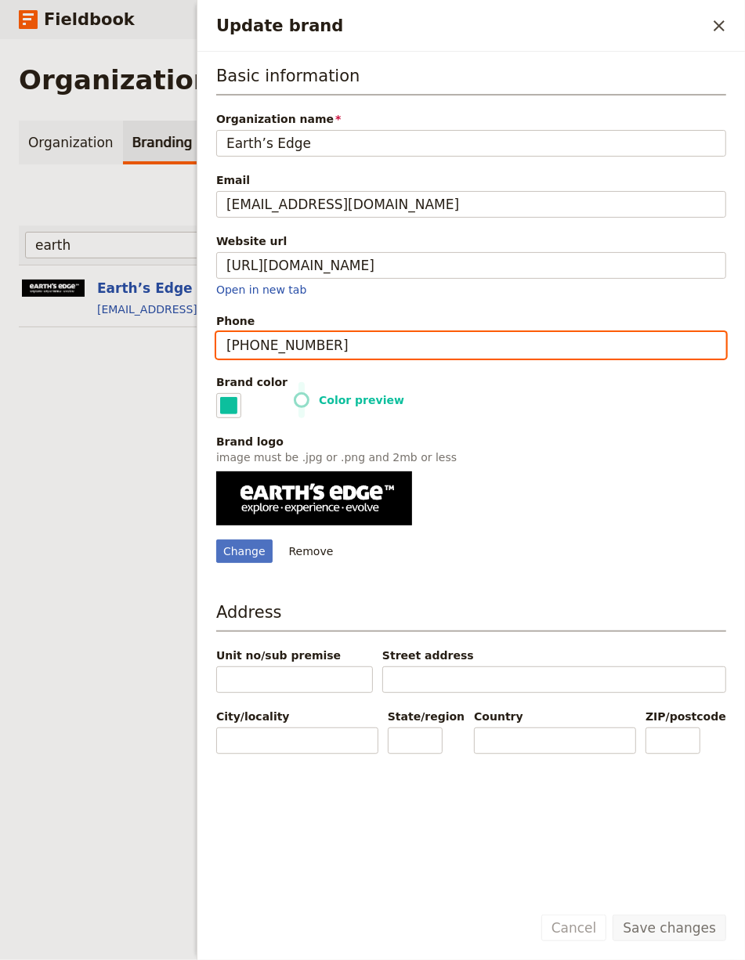
click at [240, 336] on input "[PHONE_NUMBER]" at bounding box center [471, 345] width 510 height 27
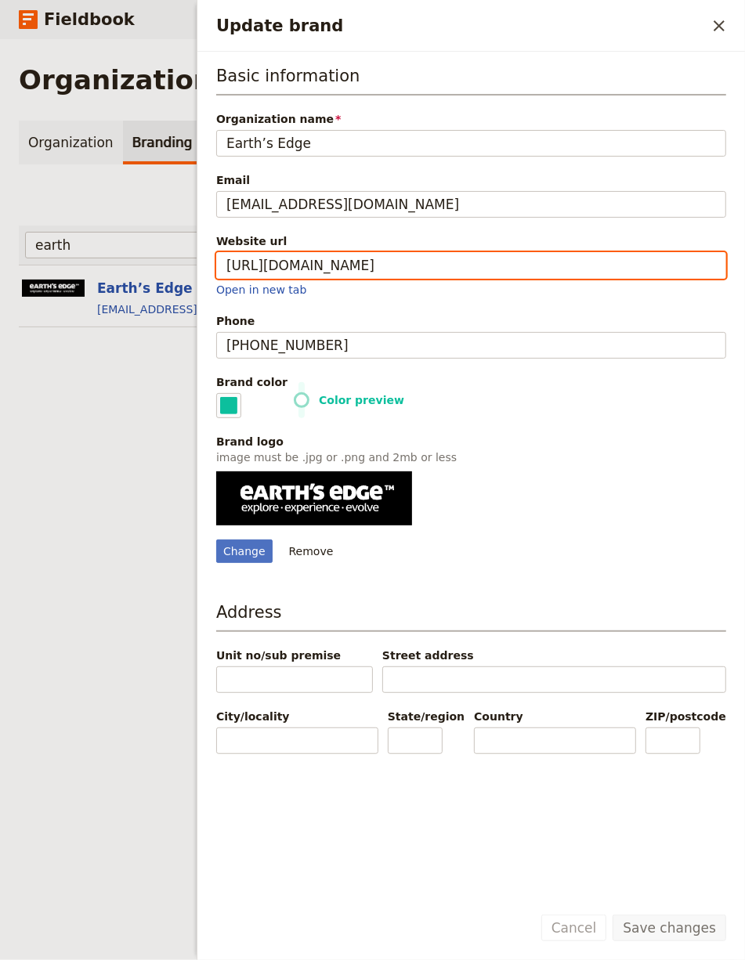
click at [329, 269] on input "[URL][DOMAIN_NAME]" at bounding box center [471, 265] width 510 height 27
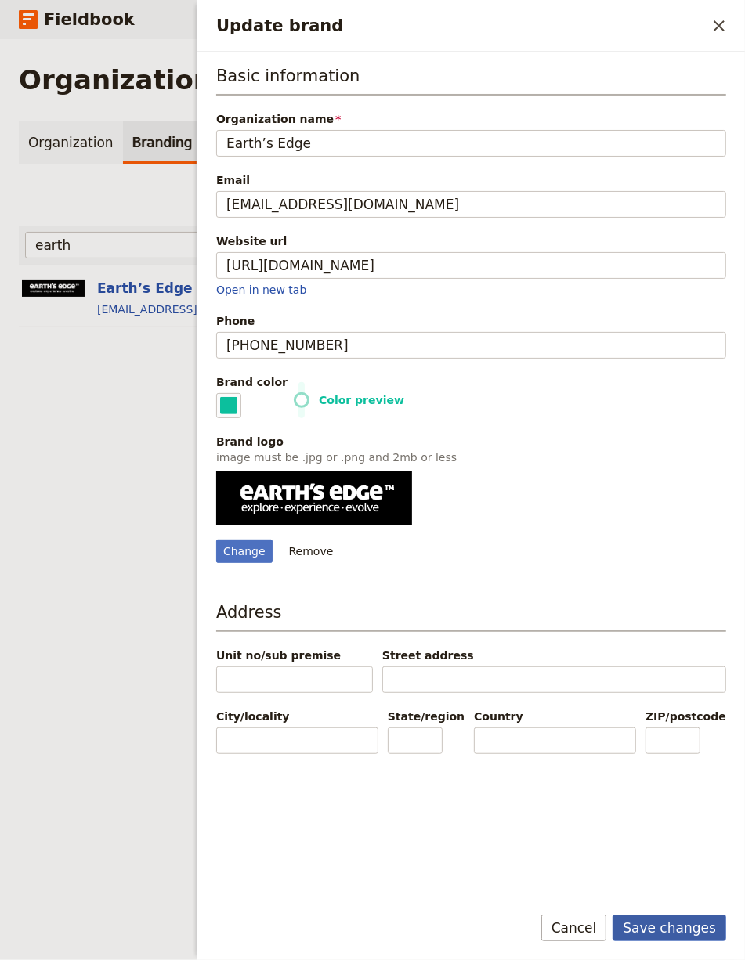
click at [650, 933] on button "Save changes" at bounding box center [669, 928] width 114 height 27
